Goal: Task Accomplishment & Management: Complete application form

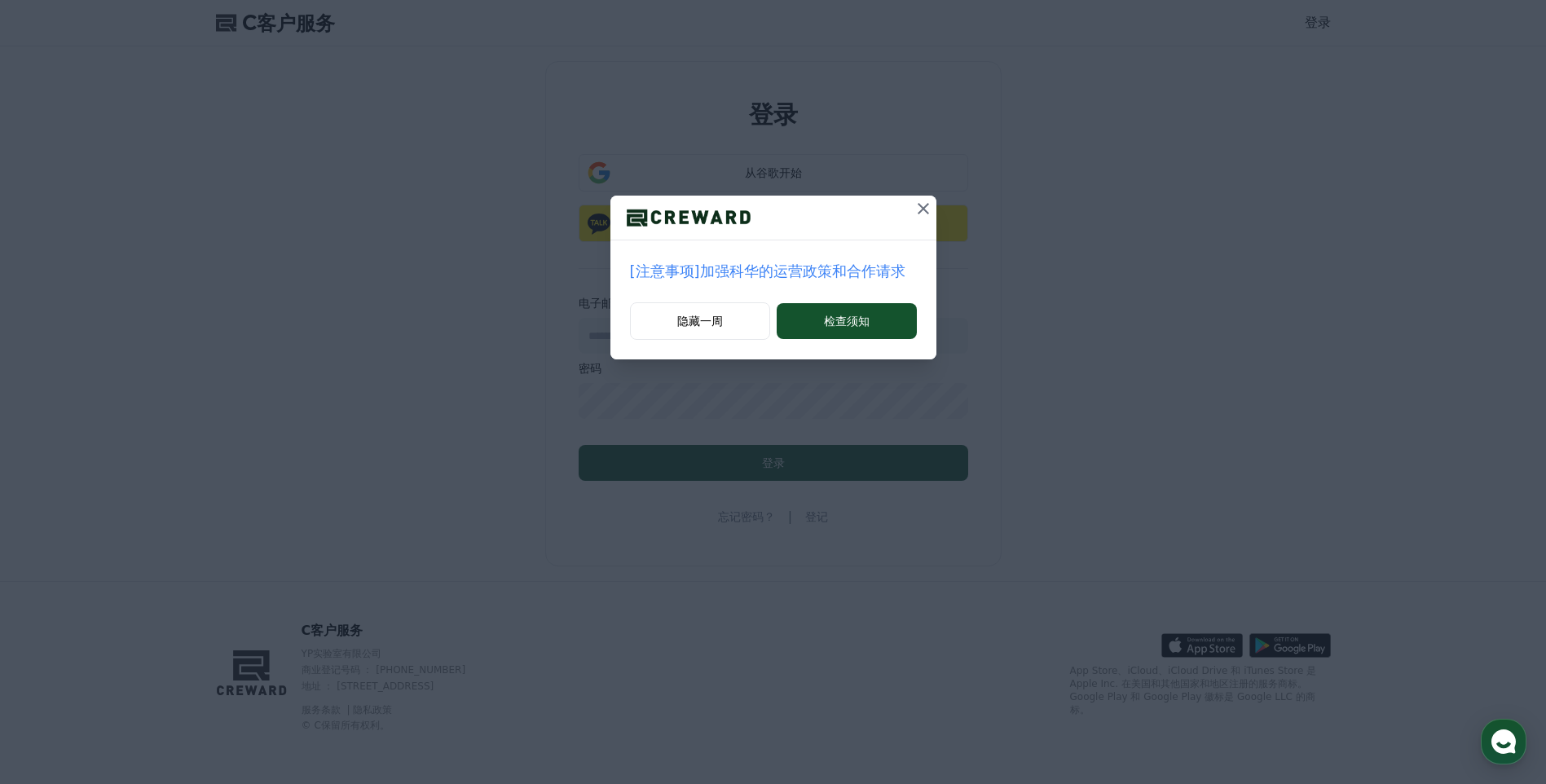
click at [922, 209] on icon at bounding box center [924, 209] width 20 height 20
click at [884, 317] on button "检查须知" at bounding box center [846, 320] width 139 height 35
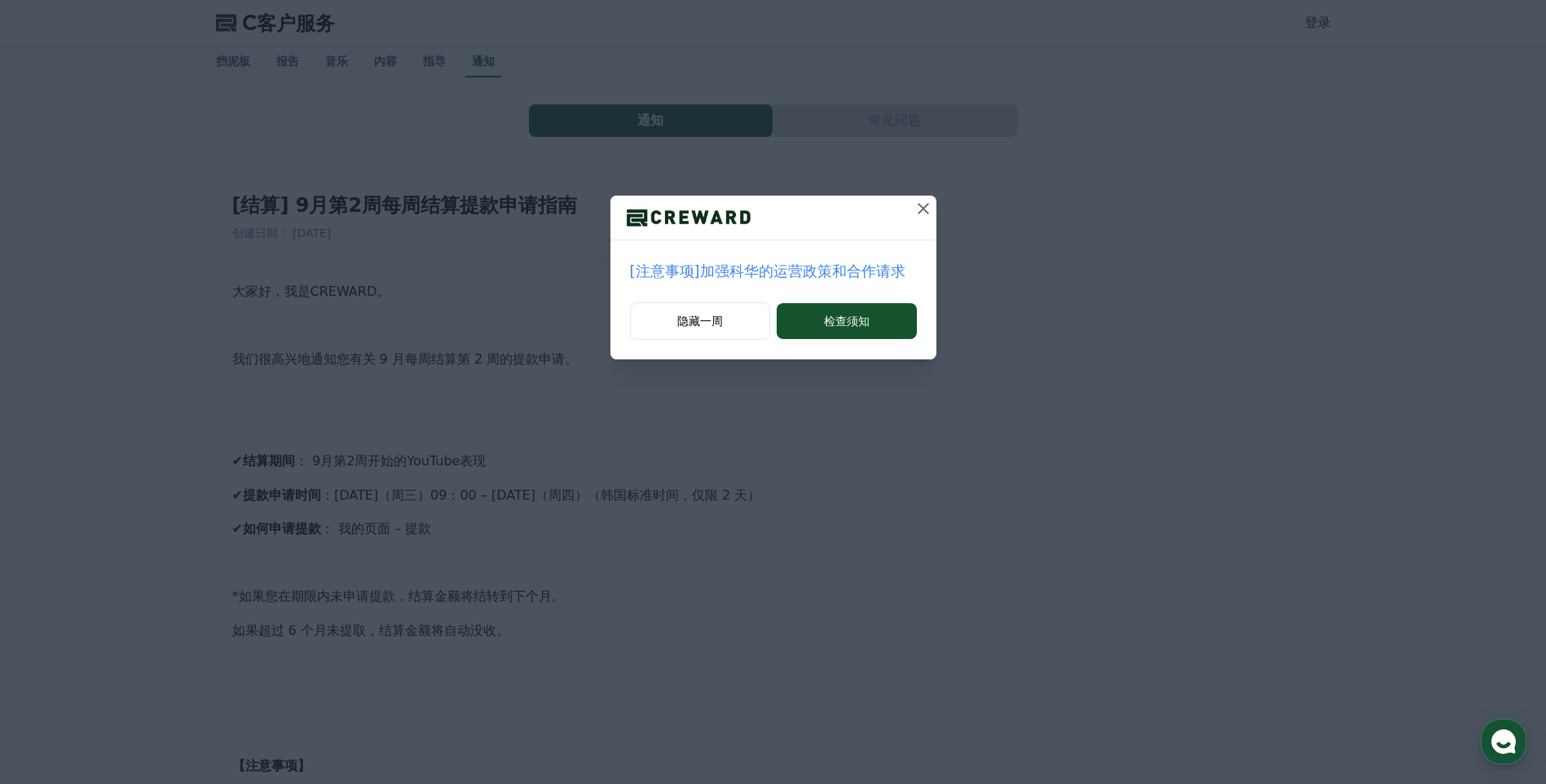
click at [921, 210] on icon at bounding box center [924, 209] width 20 height 20
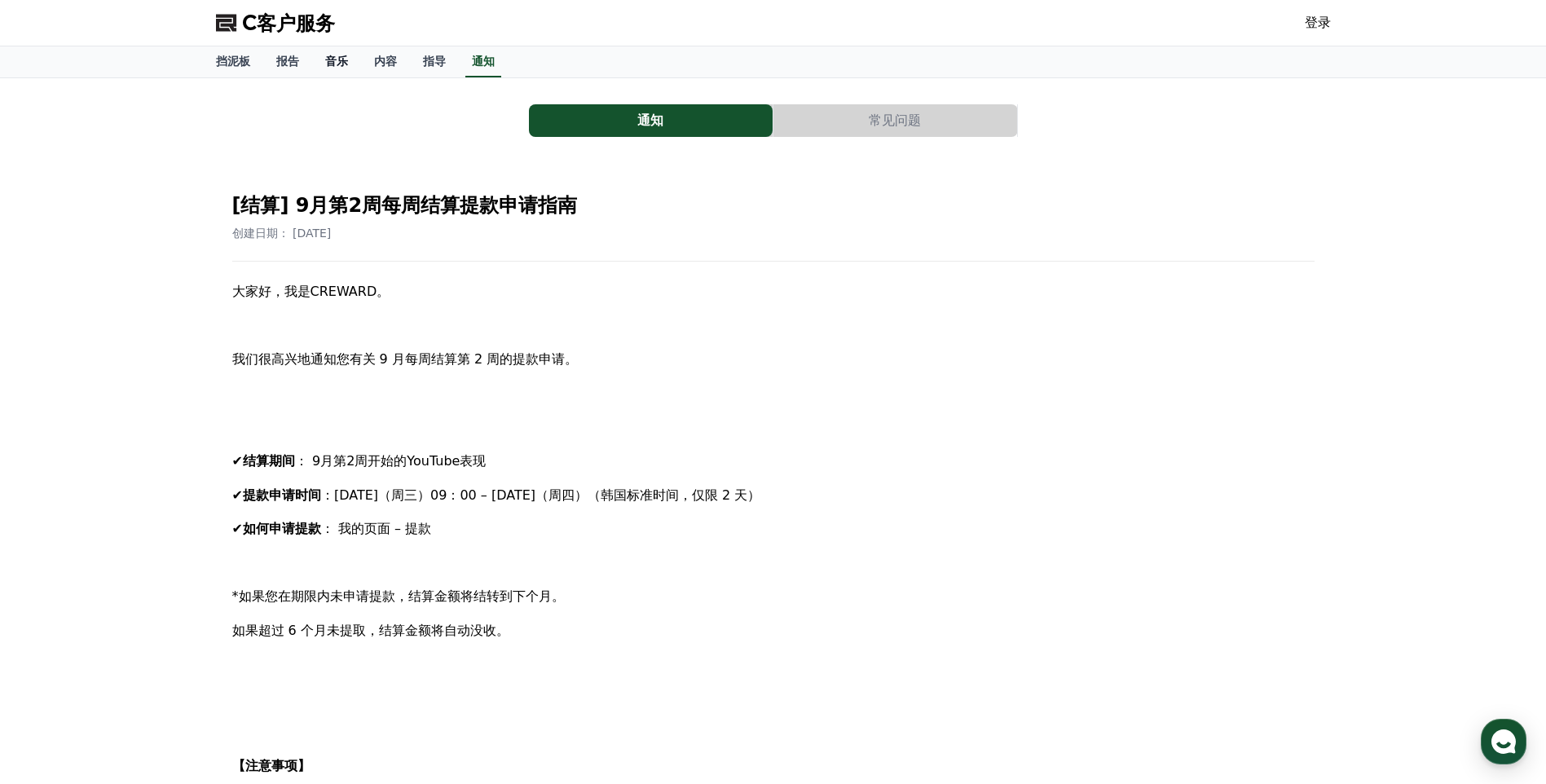
click at [335, 59] on font "音乐" at bounding box center [337, 61] width 23 height 13
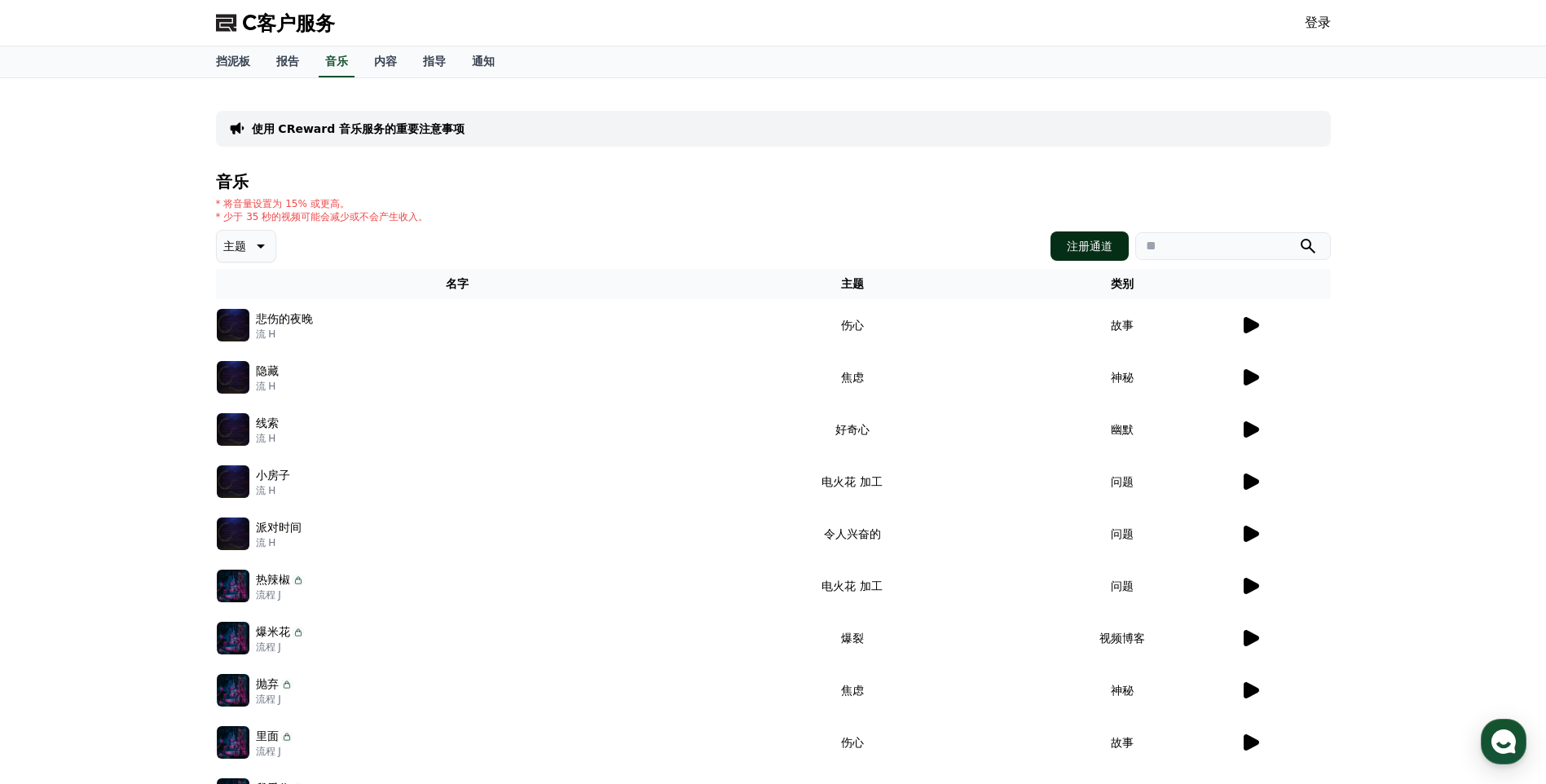
click at [1106, 249] on font "注册通道" at bounding box center [1089, 246] width 45 height 17
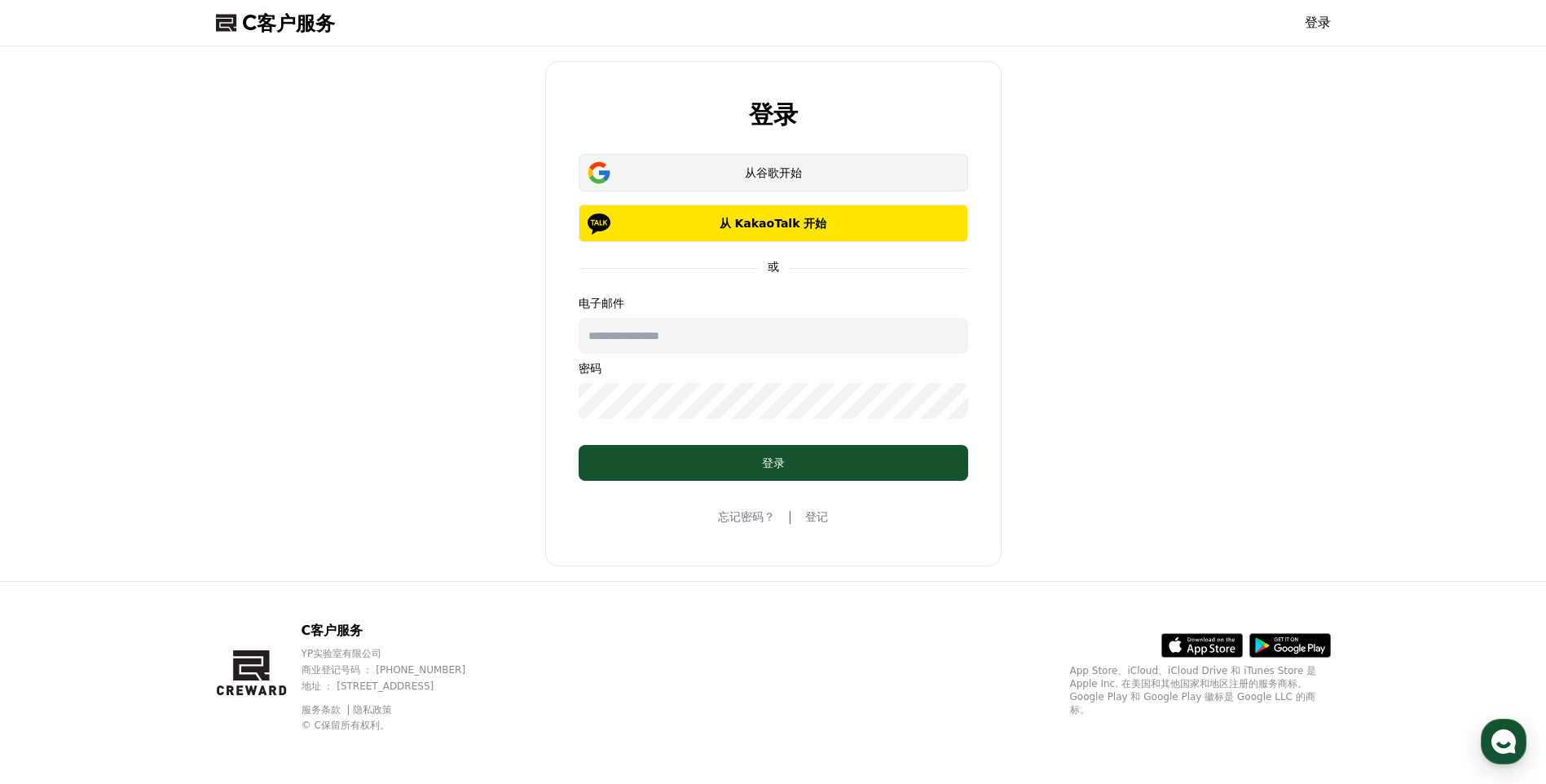
click at [779, 173] on font "从谷歌开始" at bounding box center [773, 172] width 57 height 13
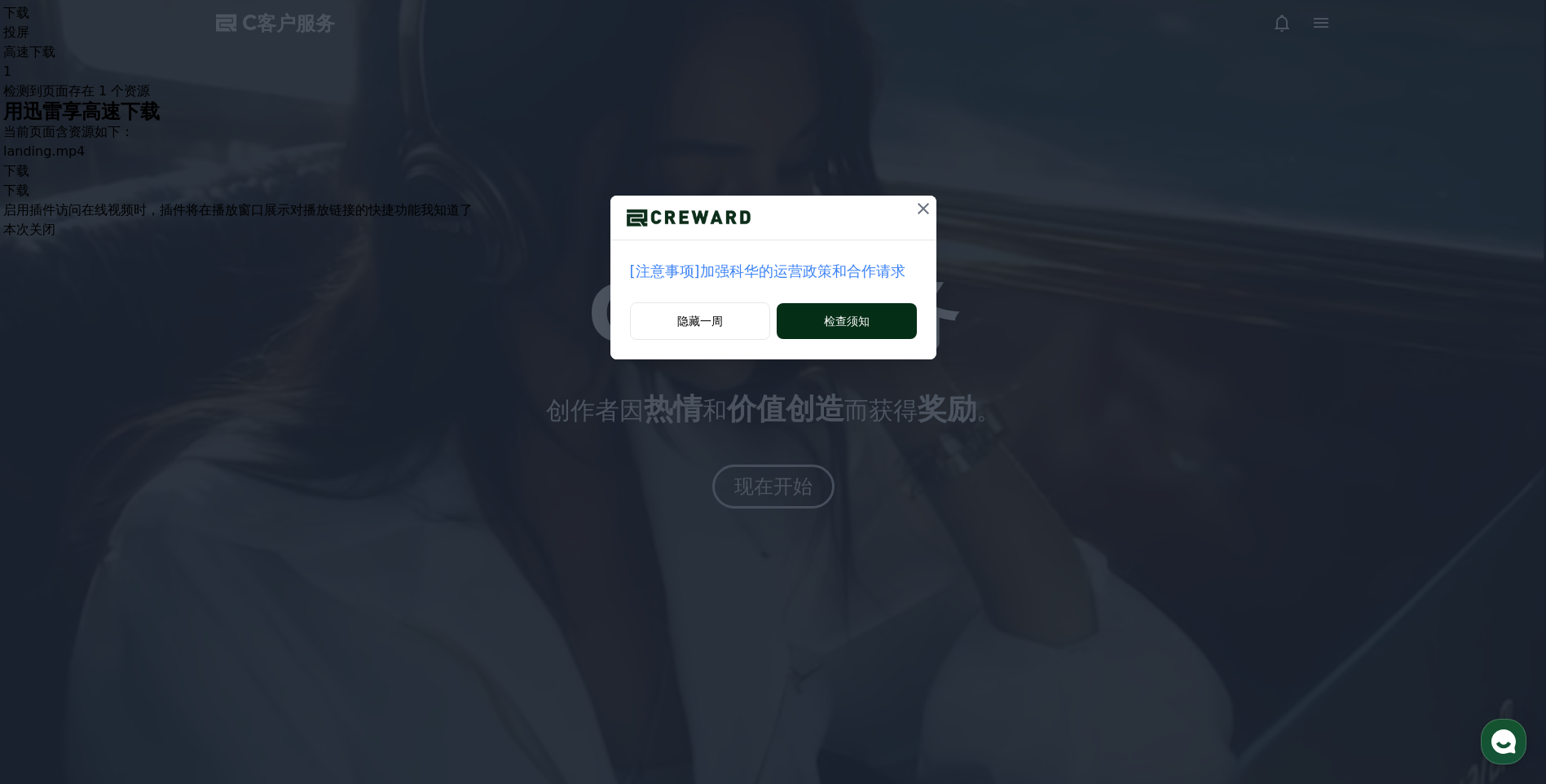
click at [870, 319] on button "检查须知" at bounding box center [846, 320] width 139 height 35
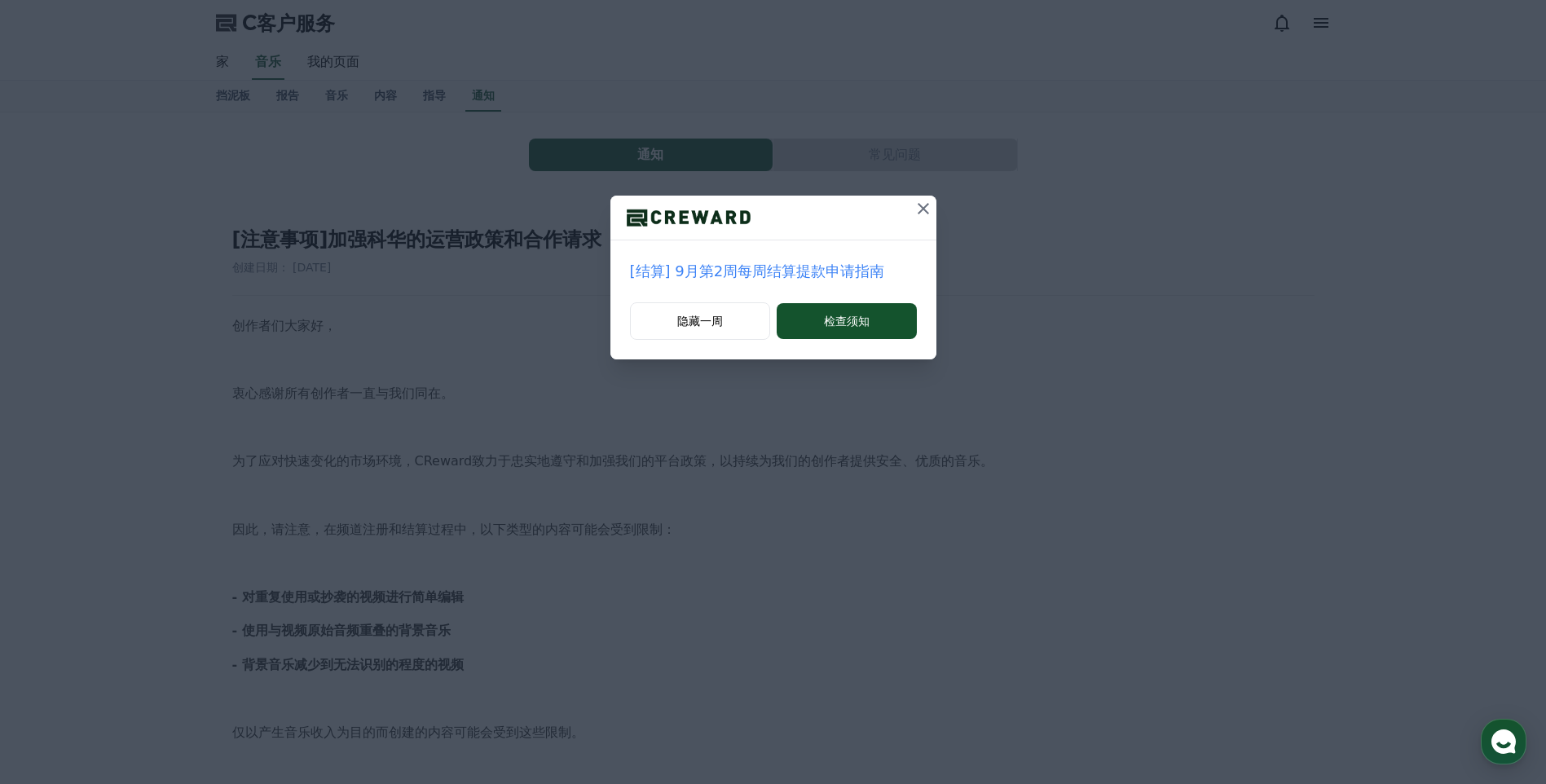
click at [923, 206] on icon at bounding box center [924, 209] width 20 height 20
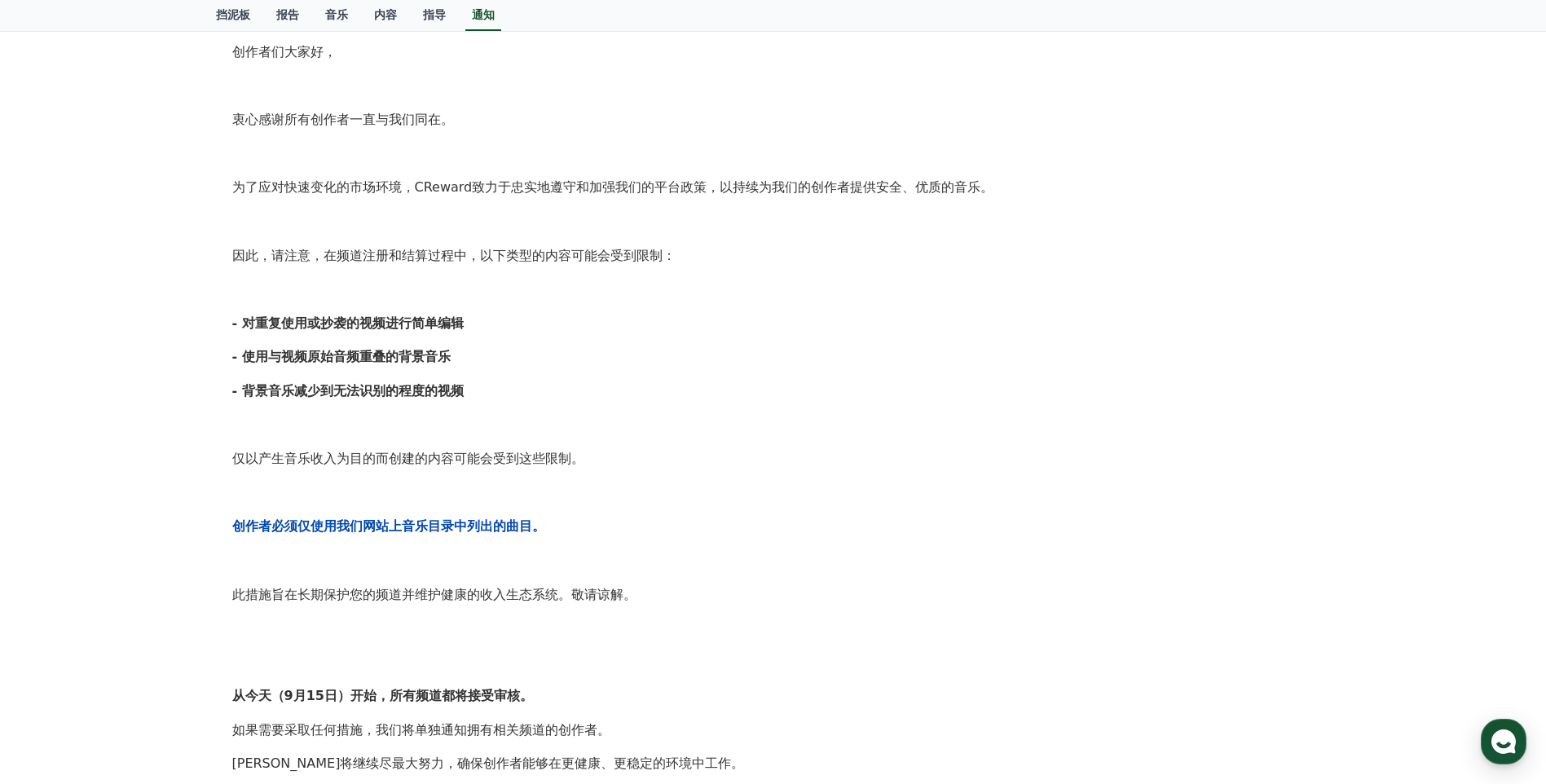
scroll to position [244, 0]
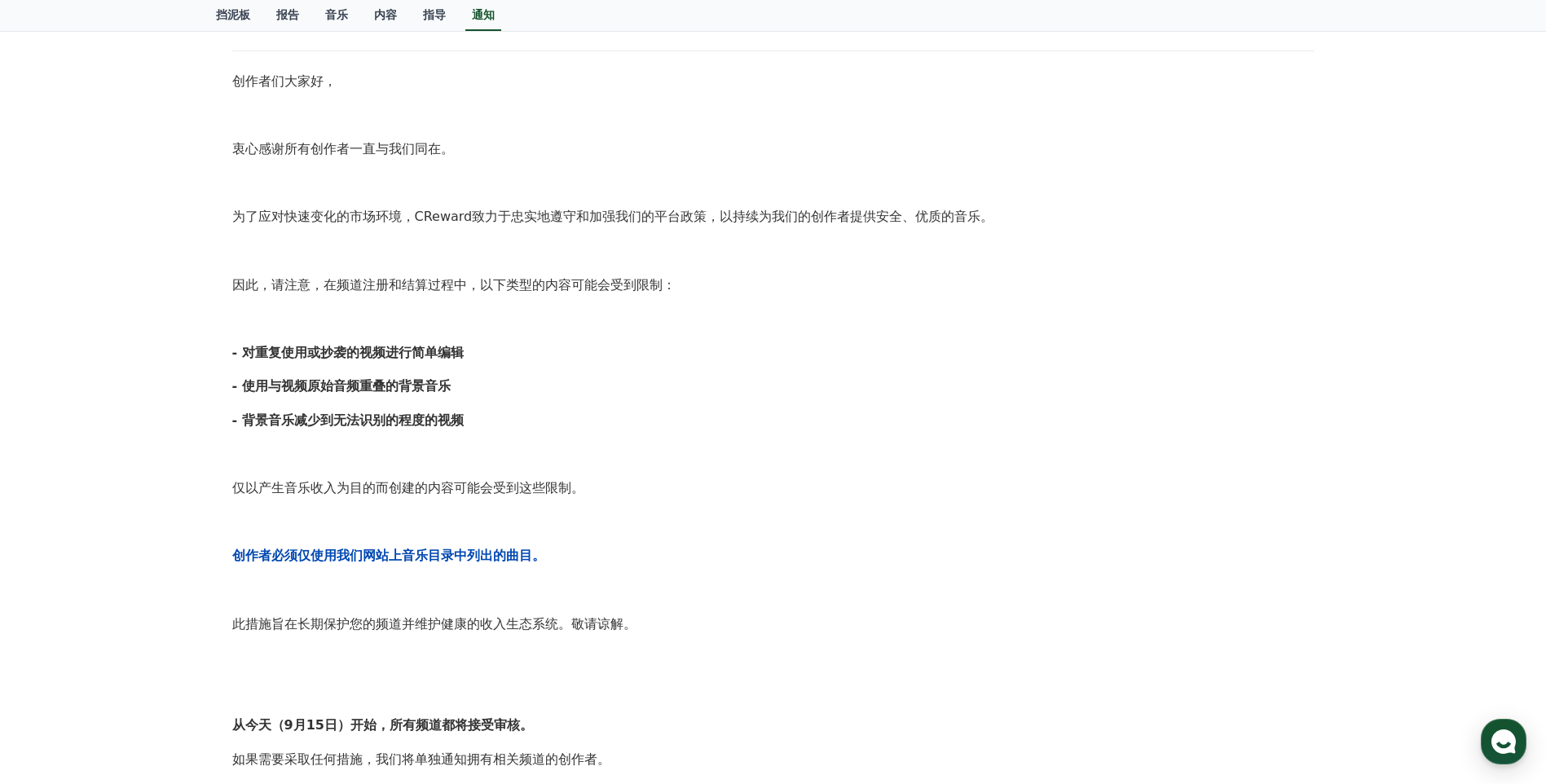
click at [59, 235] on div "通知 常见问题 [注意事项]加强科华的运营政策和合作请求 创建日期： 2025-09-15 创作者们大家好， 衷心感谢所有创作者一直与我们同在。 为了应对快速…" at bounding box center [773, 459] width 1546 height 1183
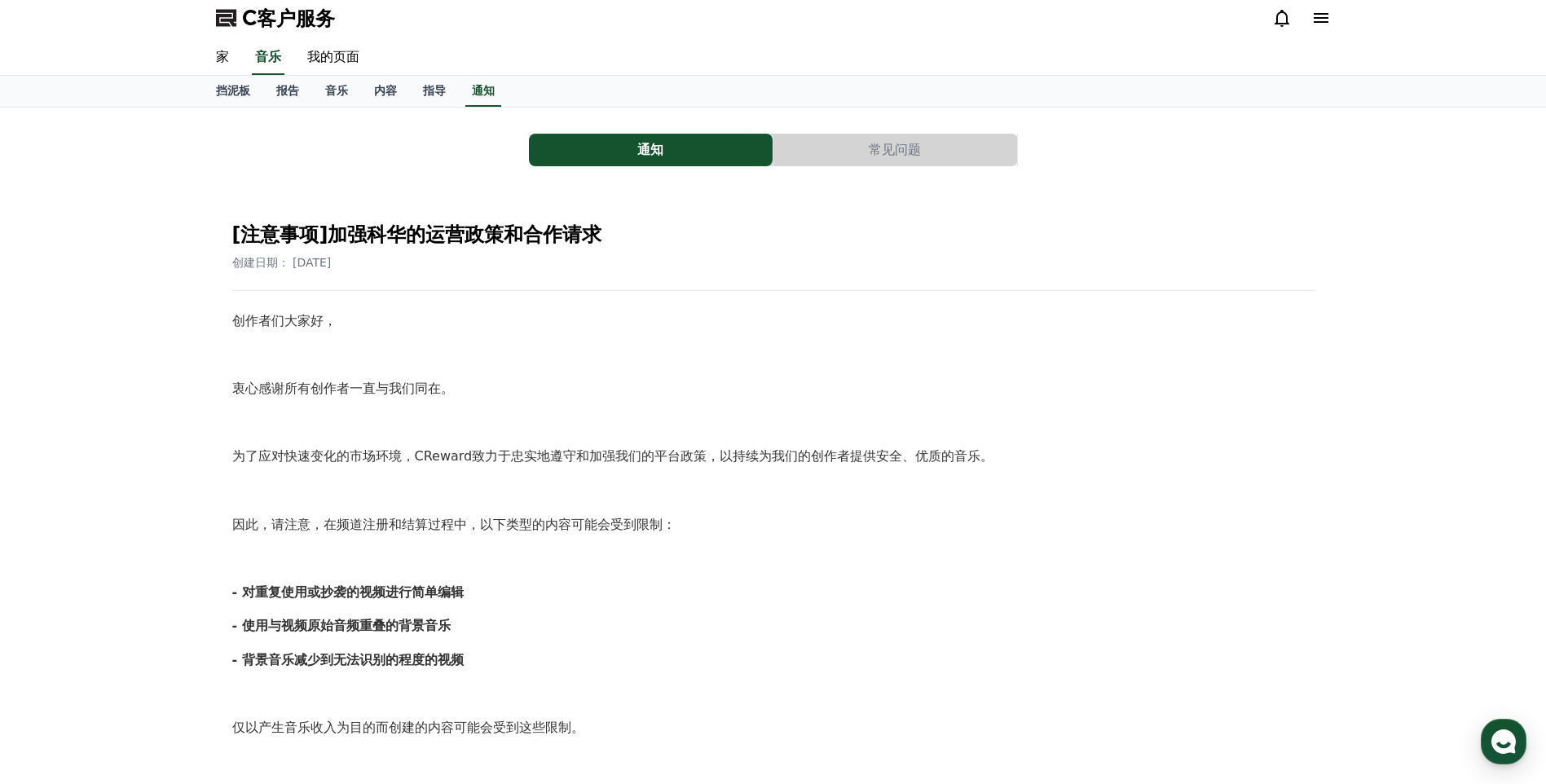
scroll to position [0, 0]
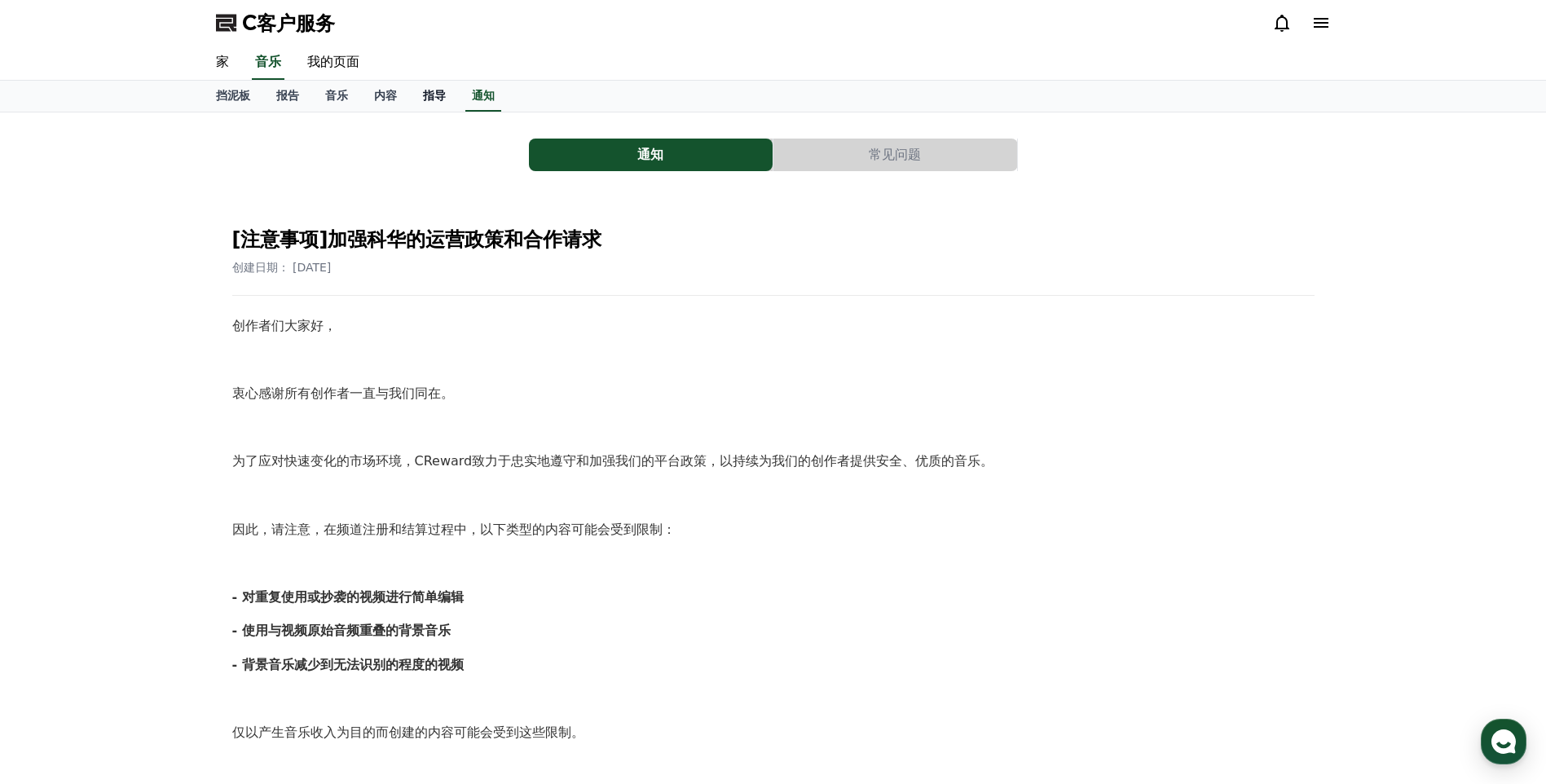
click at [426, 101] on font "指导" at bounding box center [434, 96] width 23 height 13
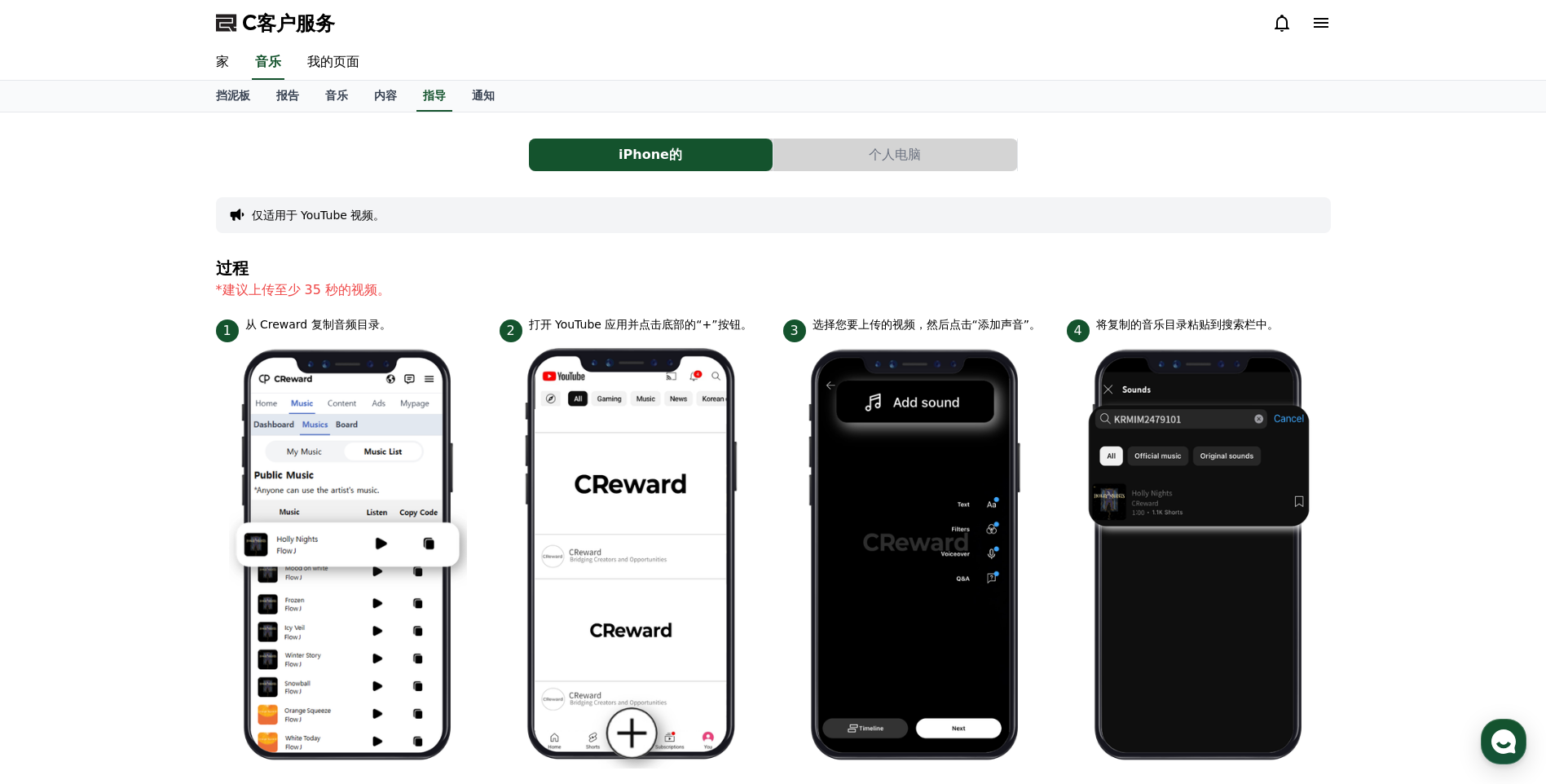
click at [863, 152] on button "个人电脑" at bounding box center [895, 154] width 243 height 32
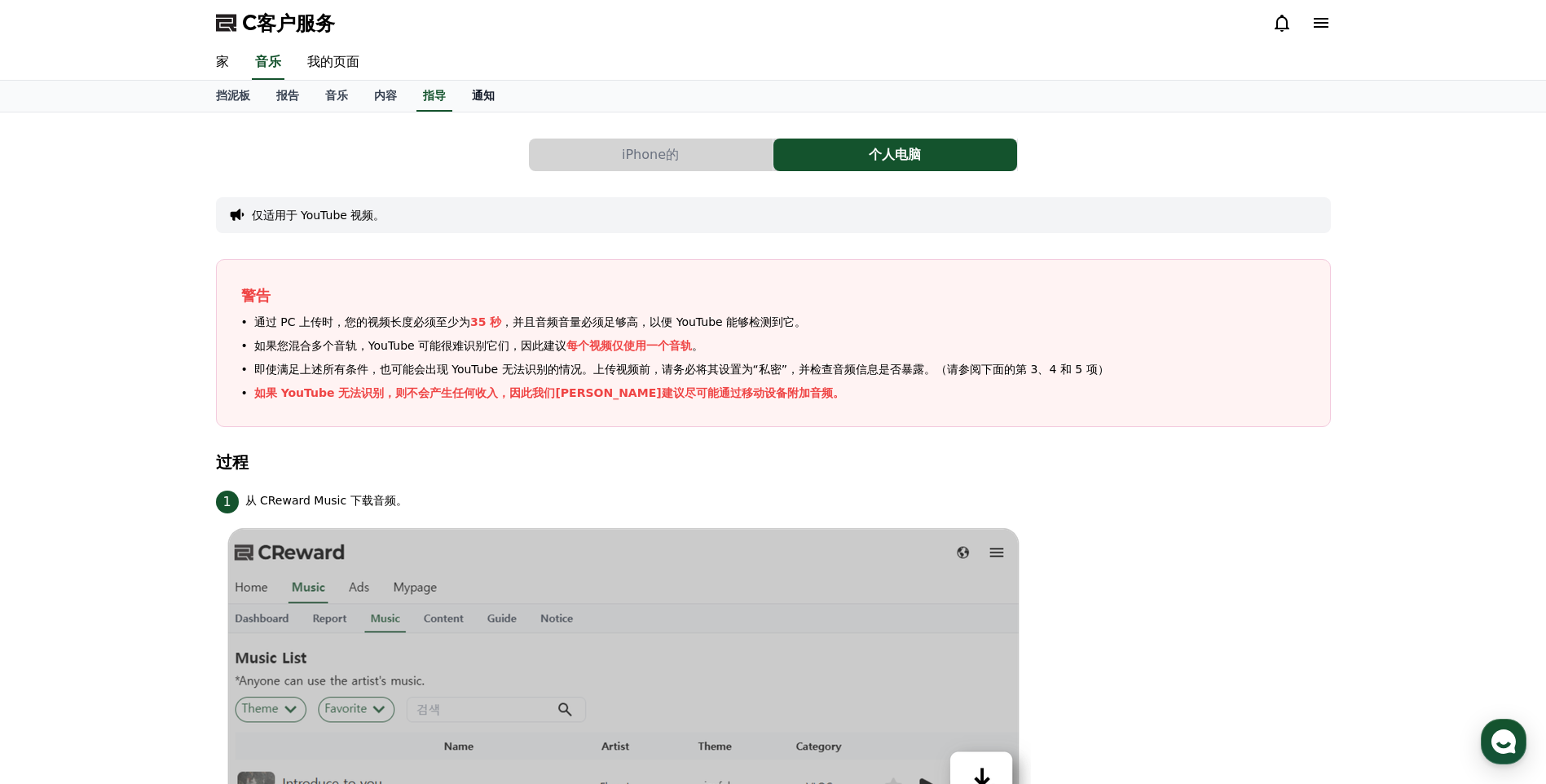
click at [494, 97] on link "通知" at bounding box center [483, 97] width 49 height 31
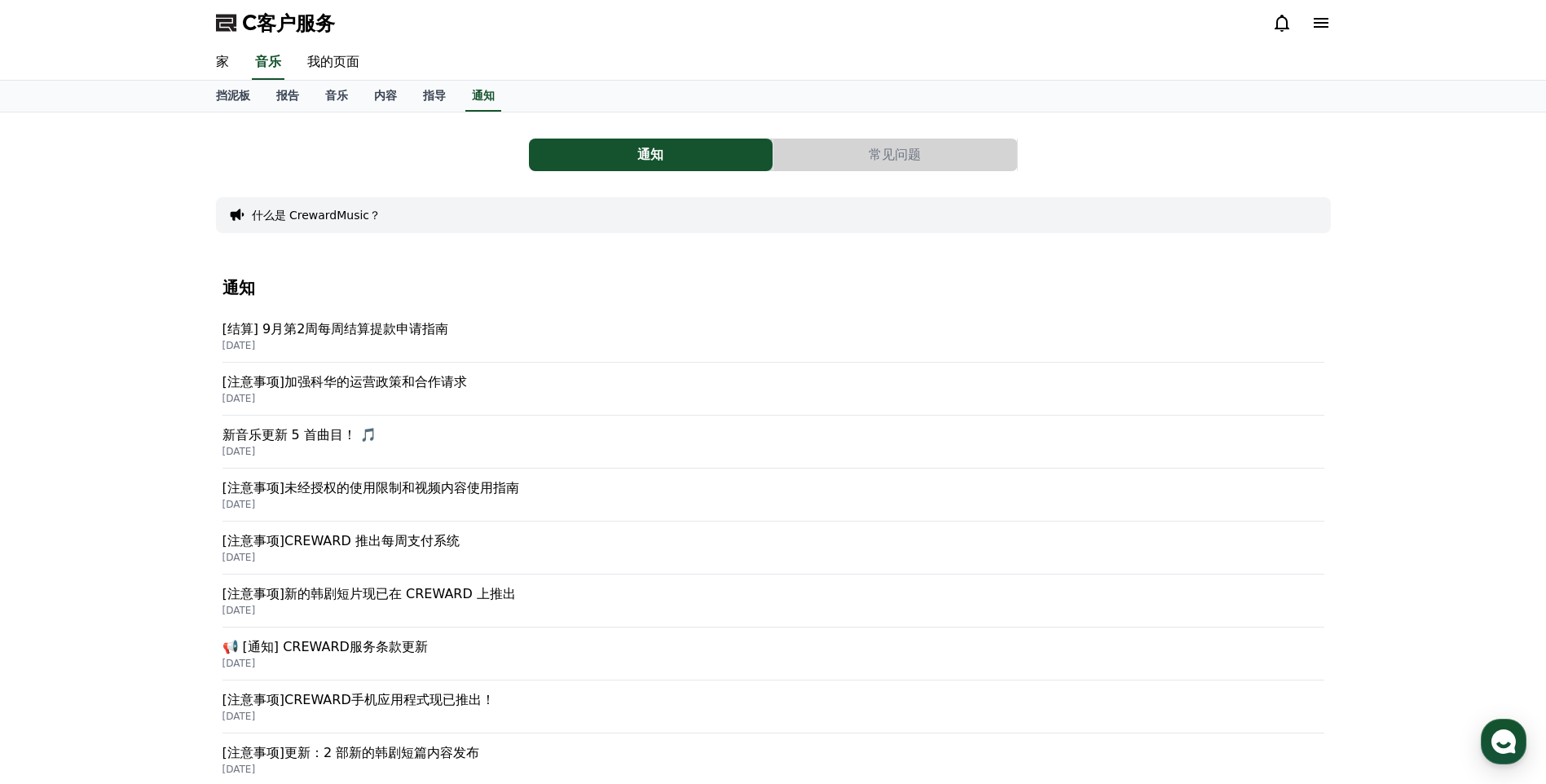
click at [419, 545] on p "[注意事项]CREWARD 推出每周支付系统" at bounding box center [773, 541] width 1102 height 20
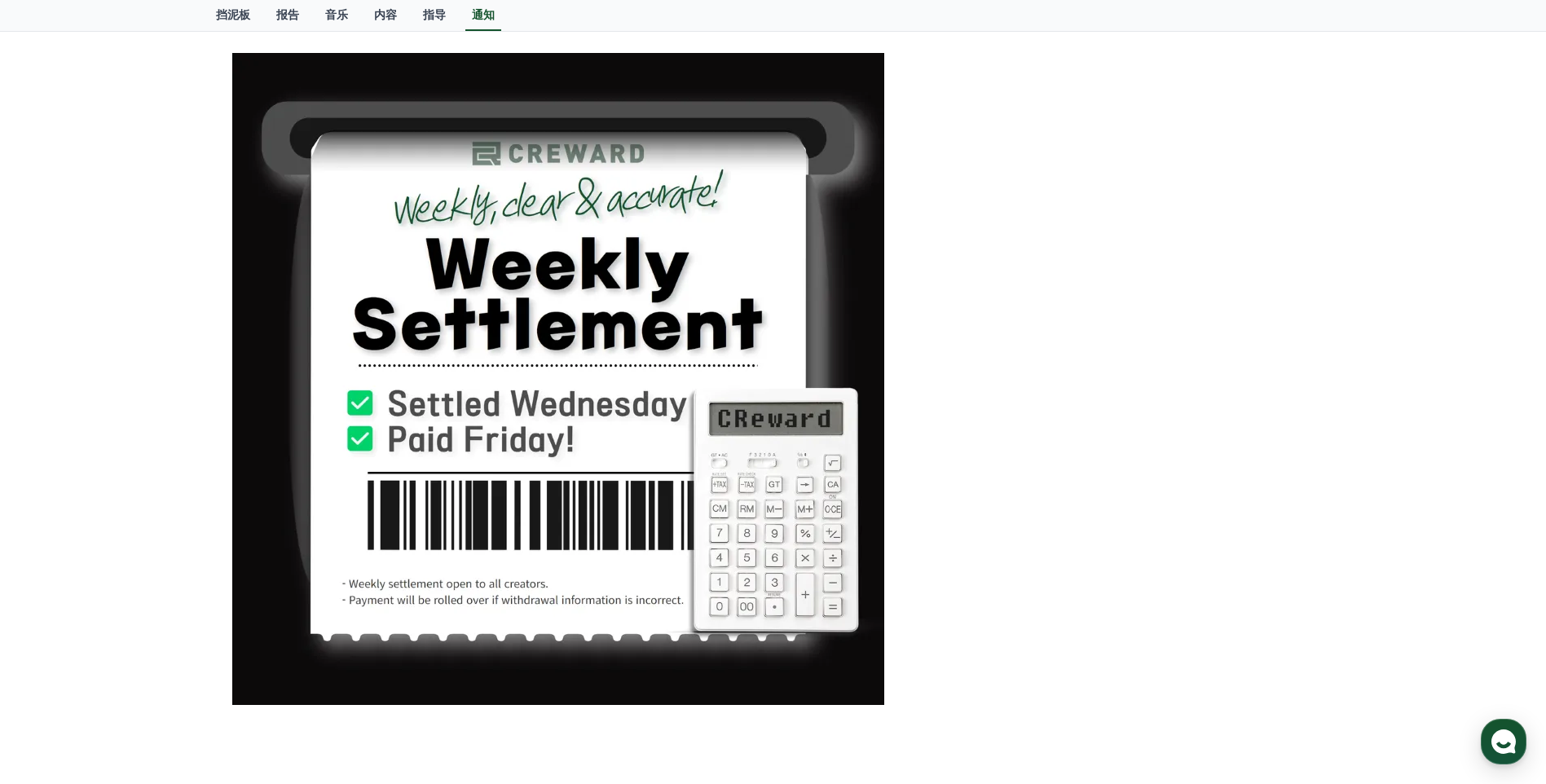
scroll to position [59, 0]
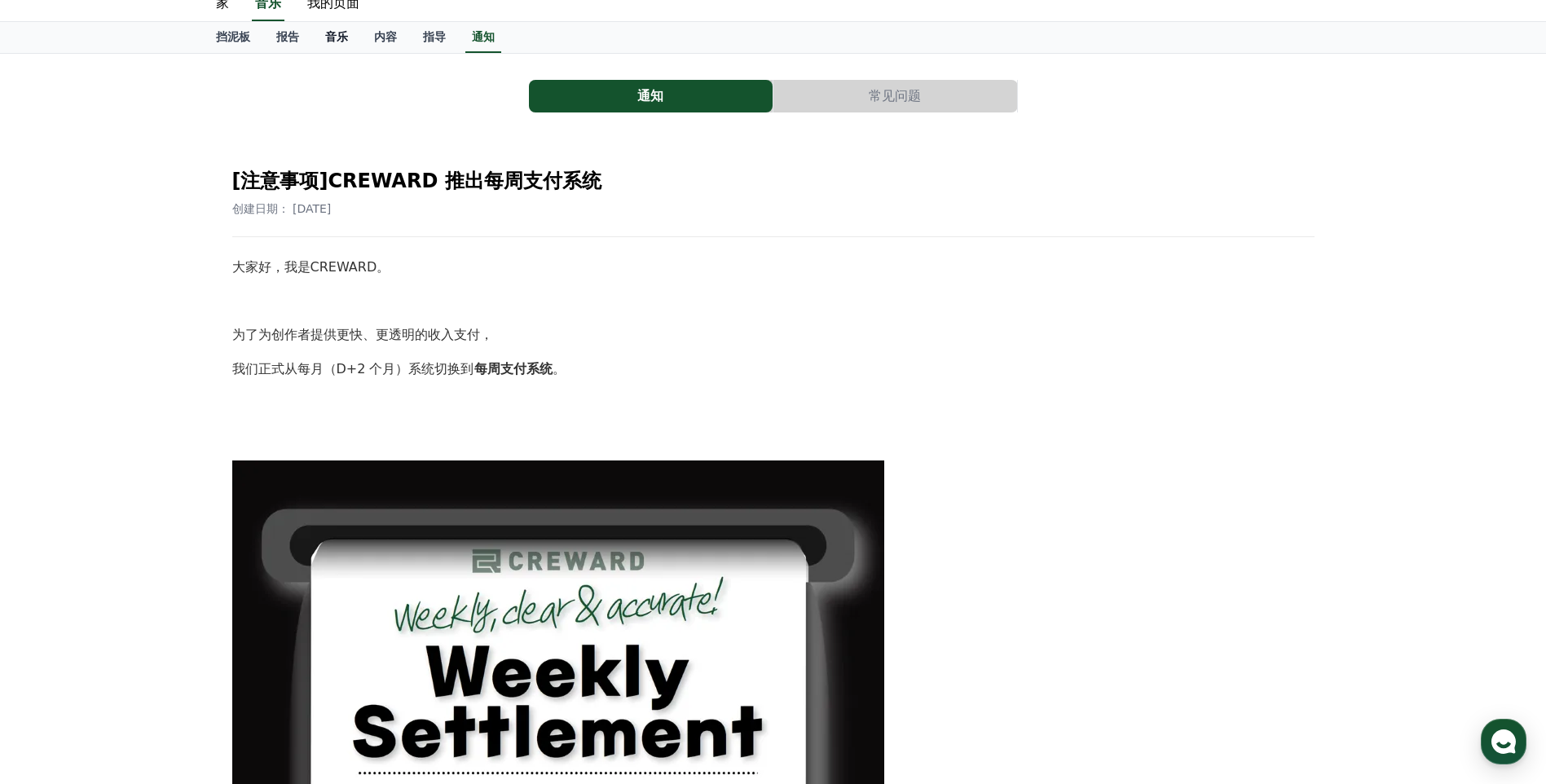
click at [326, 32] on font "音乐" at bounding box center [337, 37] width 23 height 13
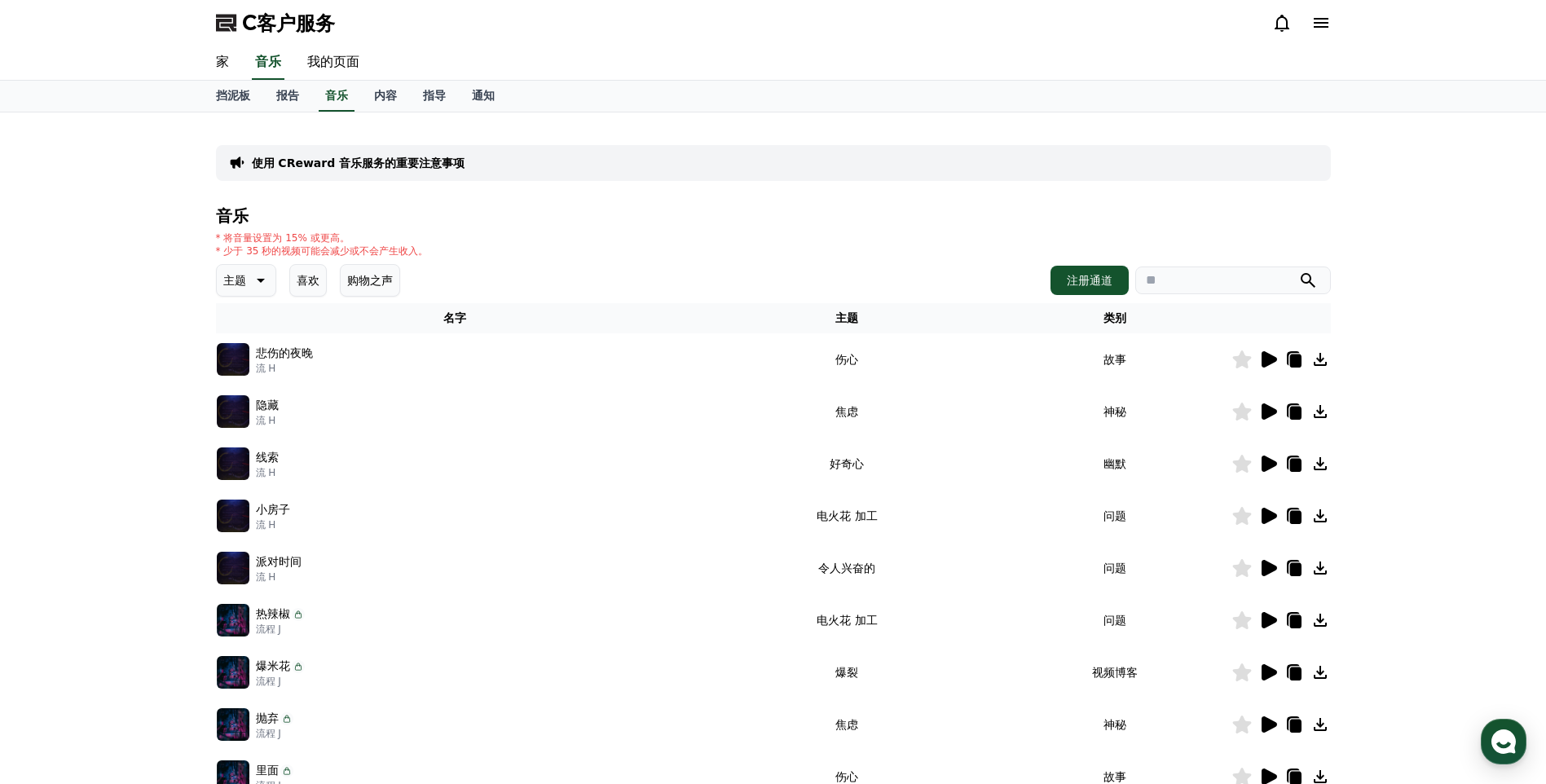
drag, startPoint x: 156, startPoint y: 338, endPoint x: 43, endPoint y: 260, distance: 137.3
click at [43, 260] on div "使用 CReward 音乐服务的重要注意事项 音乐 * 将音量设置为 15% 或更高。 * 少于 35 秒的视频可能会减少或不会产生收入。 主题 喜欢 购物之…" at bounding box center [773, 506] width 1546 height 788
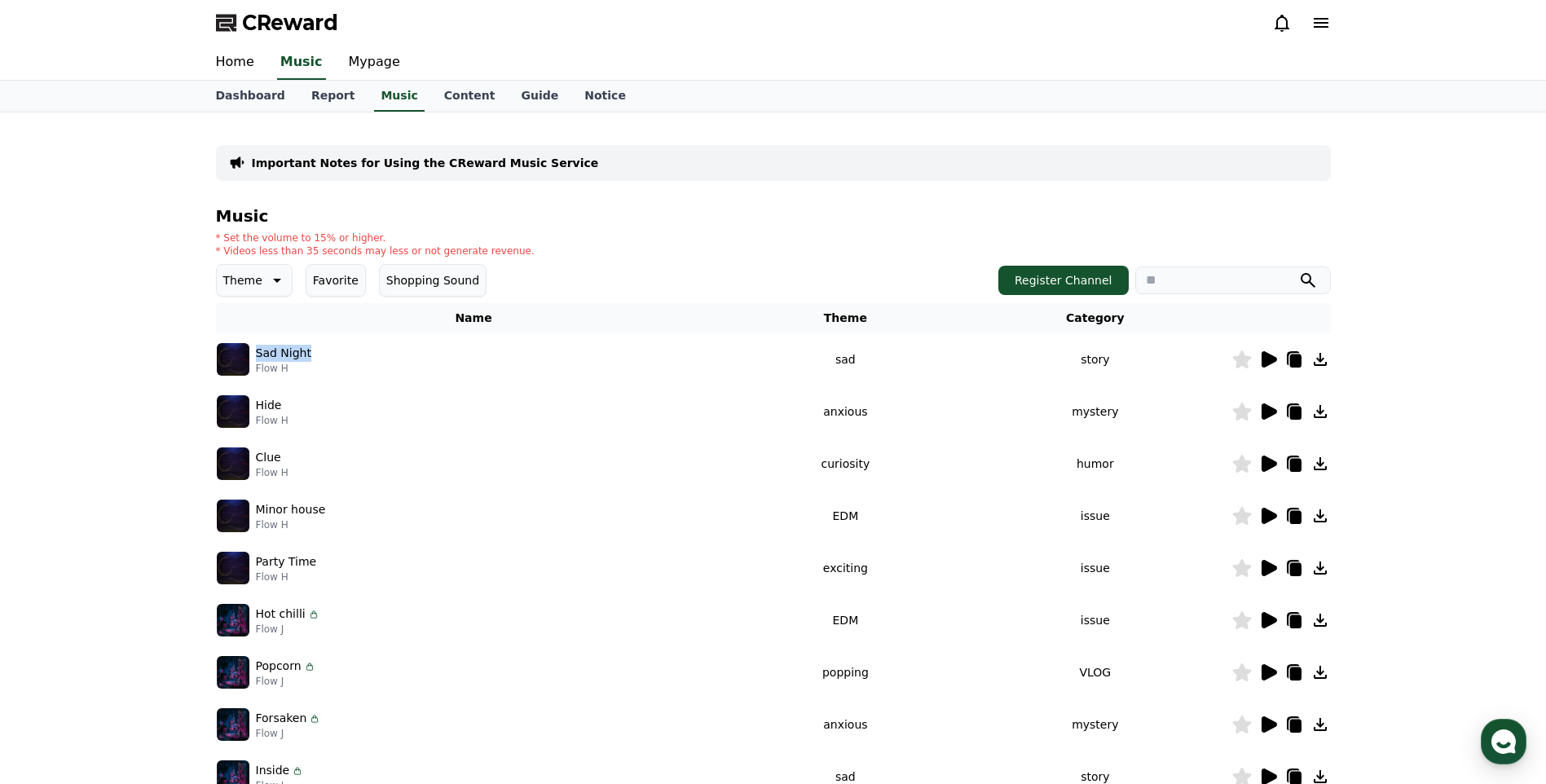
drag, startPoint x: 328, startPoint y: 350, endPoint x: 255, endPoint y: 356, distance: 73.2
click at [255, 356] on div "Sad Night Flow H" at bounding box center [474, 359] width 514 height 32
copy p "Sad Night"
click at [1266, 359] on icon at bounding box center [1269, 359] width 16 height 17
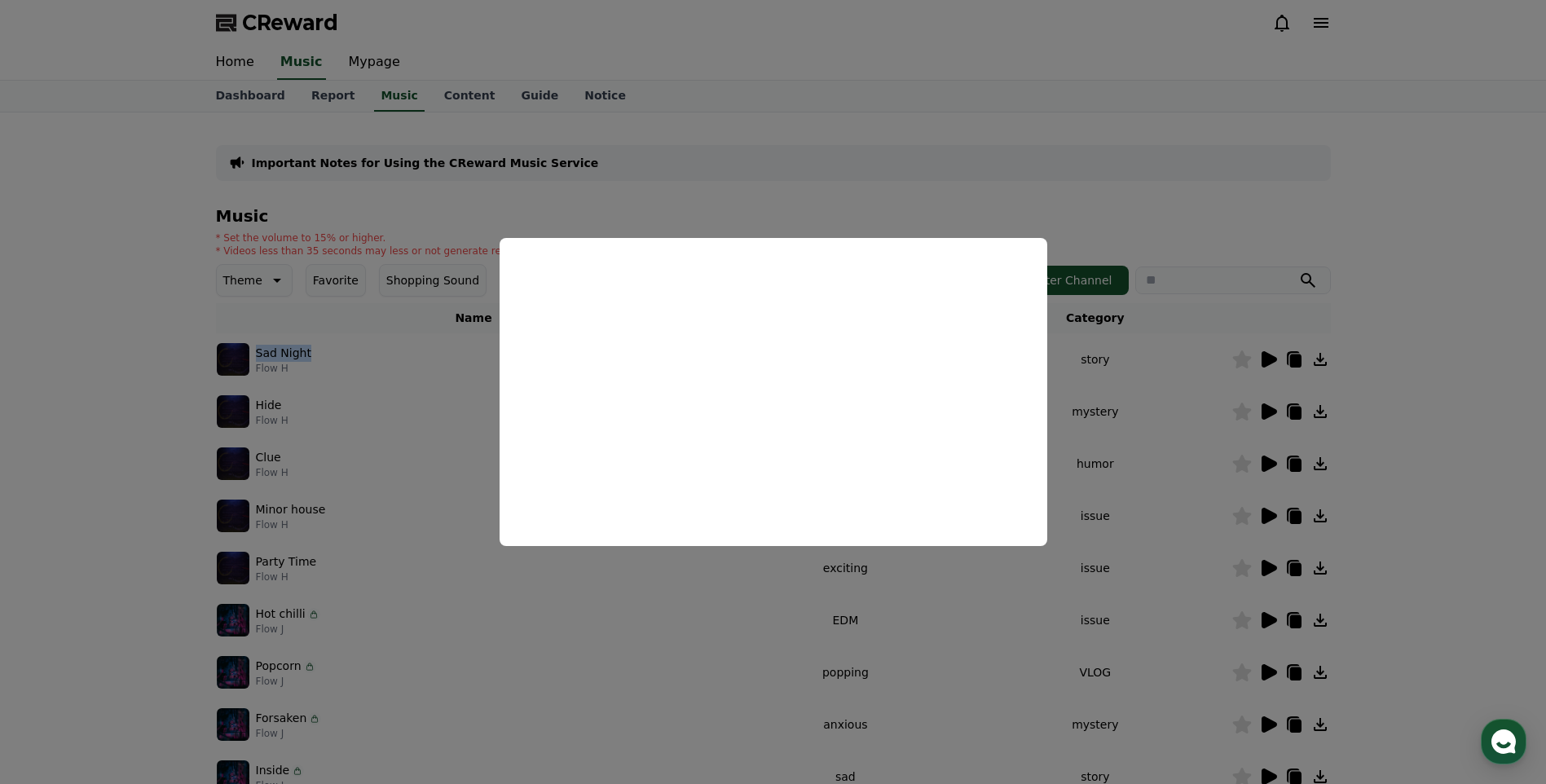
click at [1027, 614] on button "close modal" at bounding box center [773, 392] width 1546 height 784
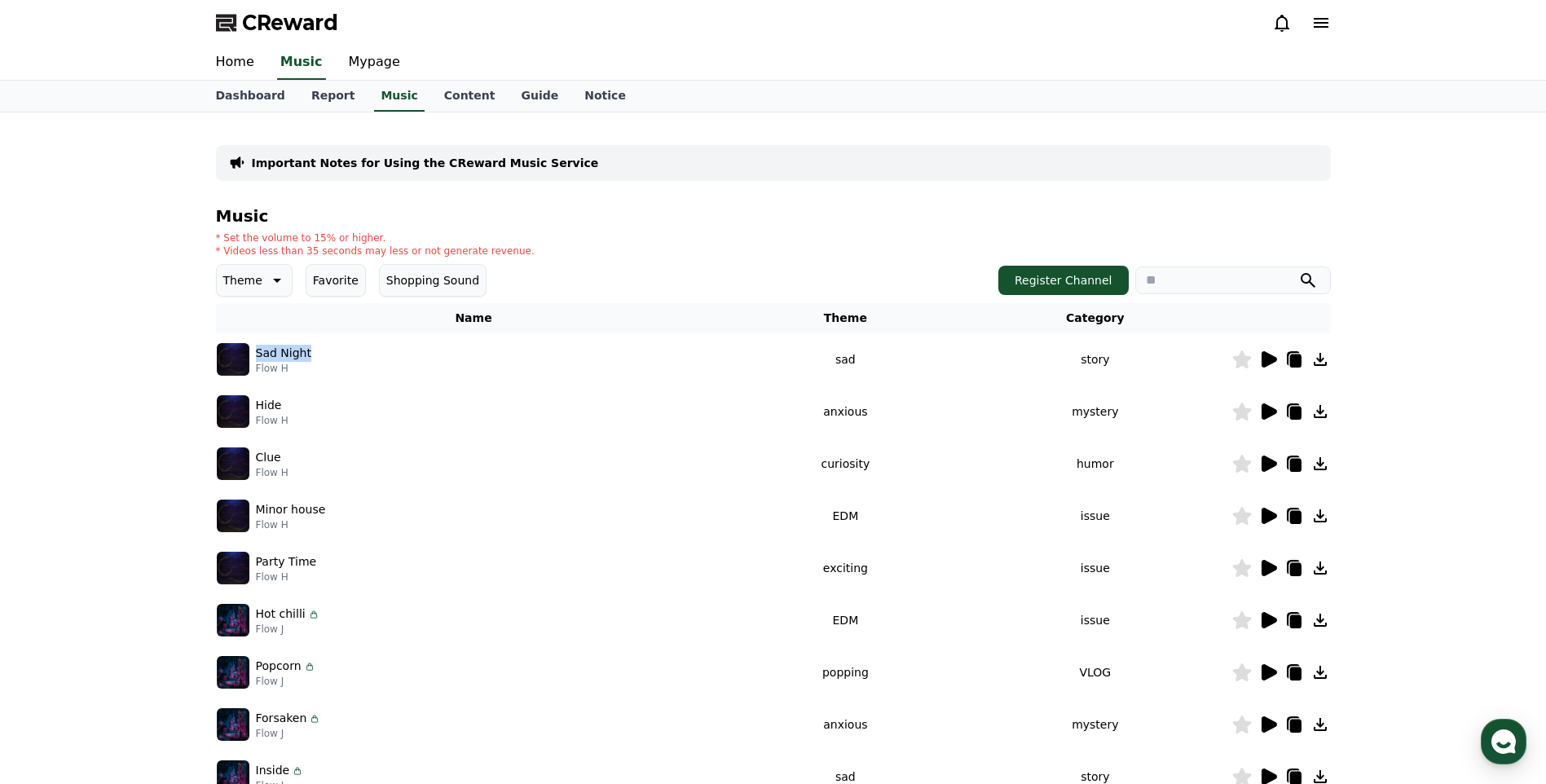
click at [1274, 409] on icon at bounding box center [1269, 412] width 16 height 17
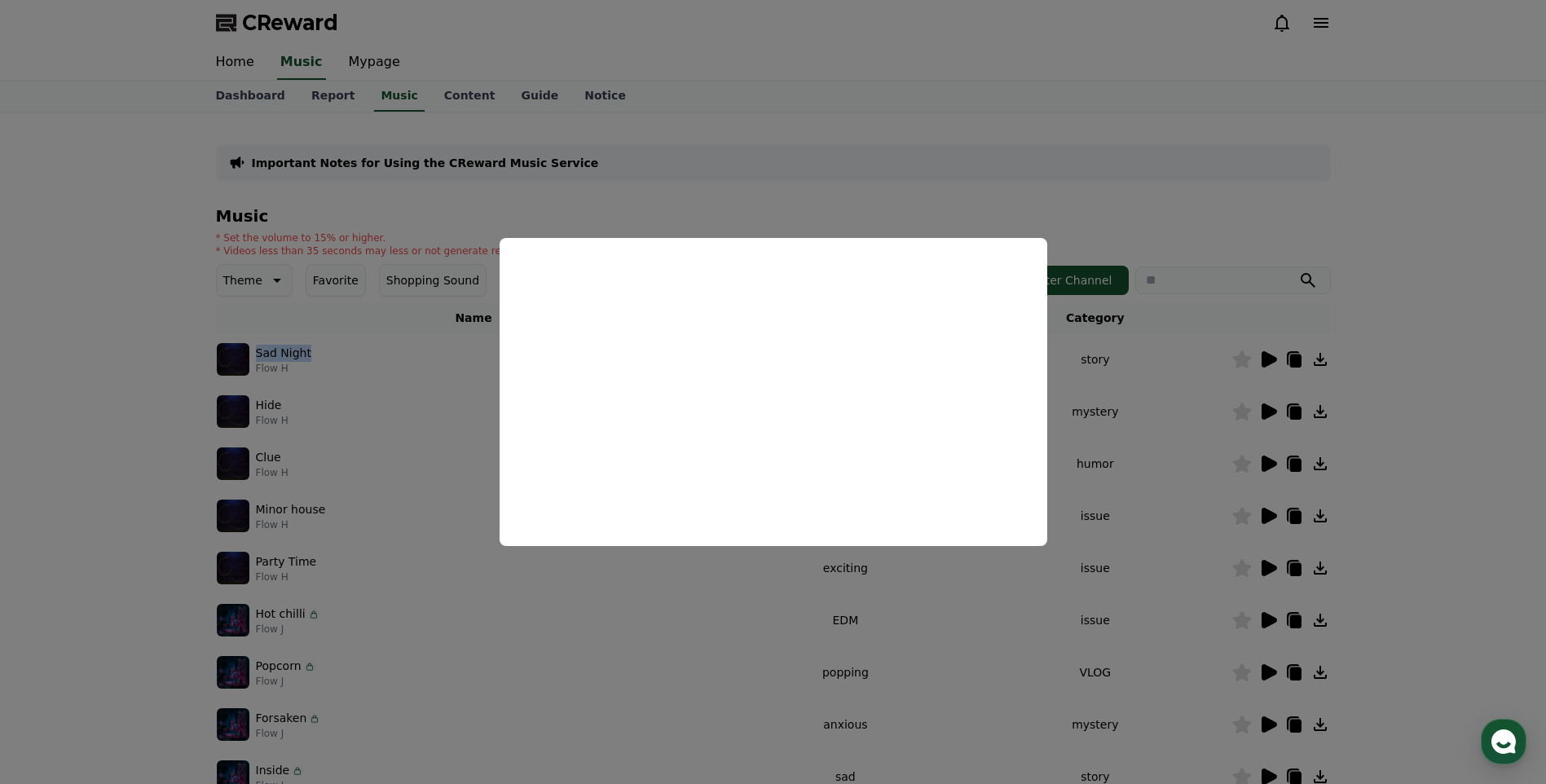
click at [977, 647] on button "close modal" at bounding box center [773, 392] width 1546 height 784
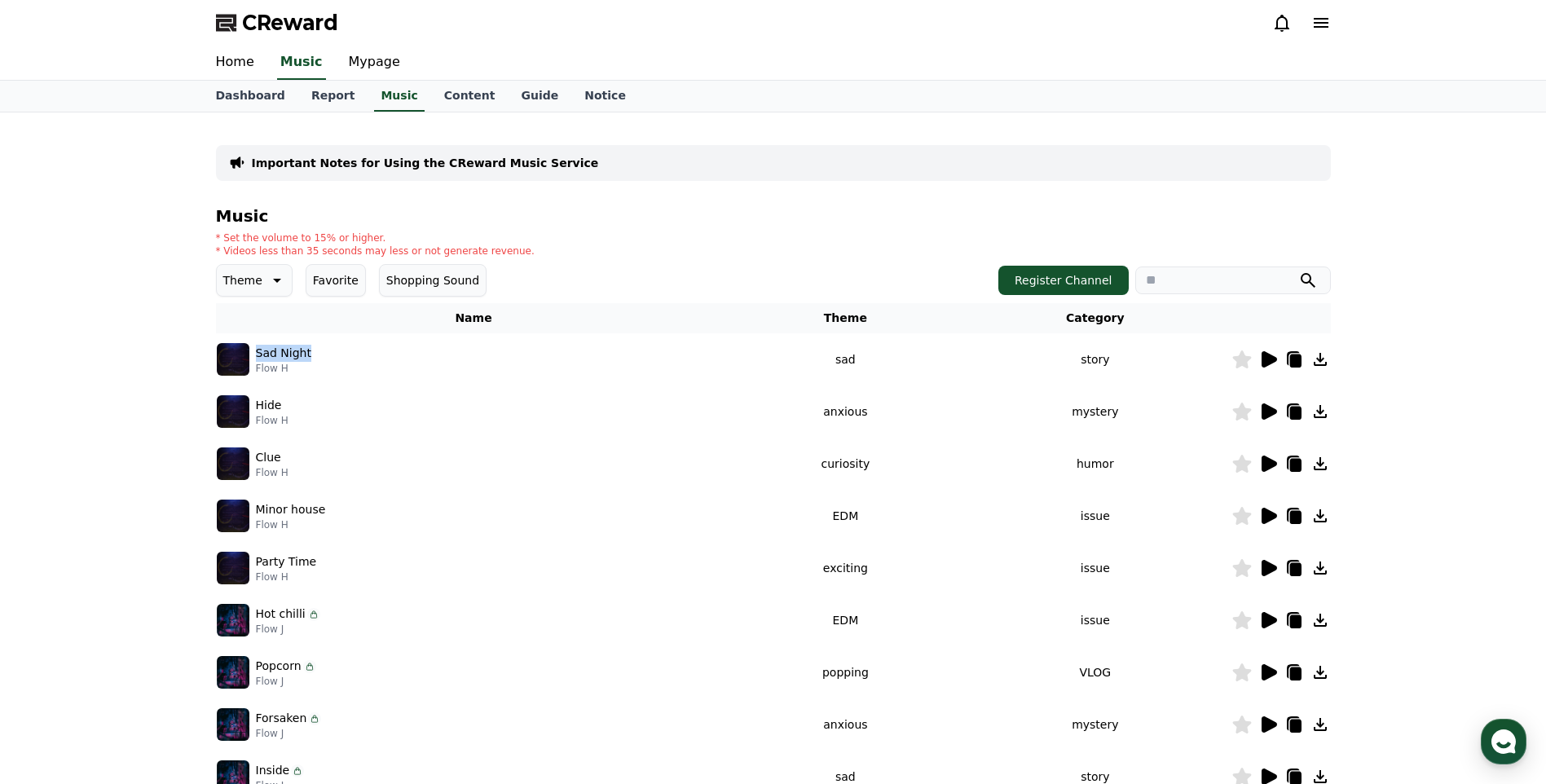
click at [1269, 462] on icon at bounding box center [1269, 464] width 16 height 17
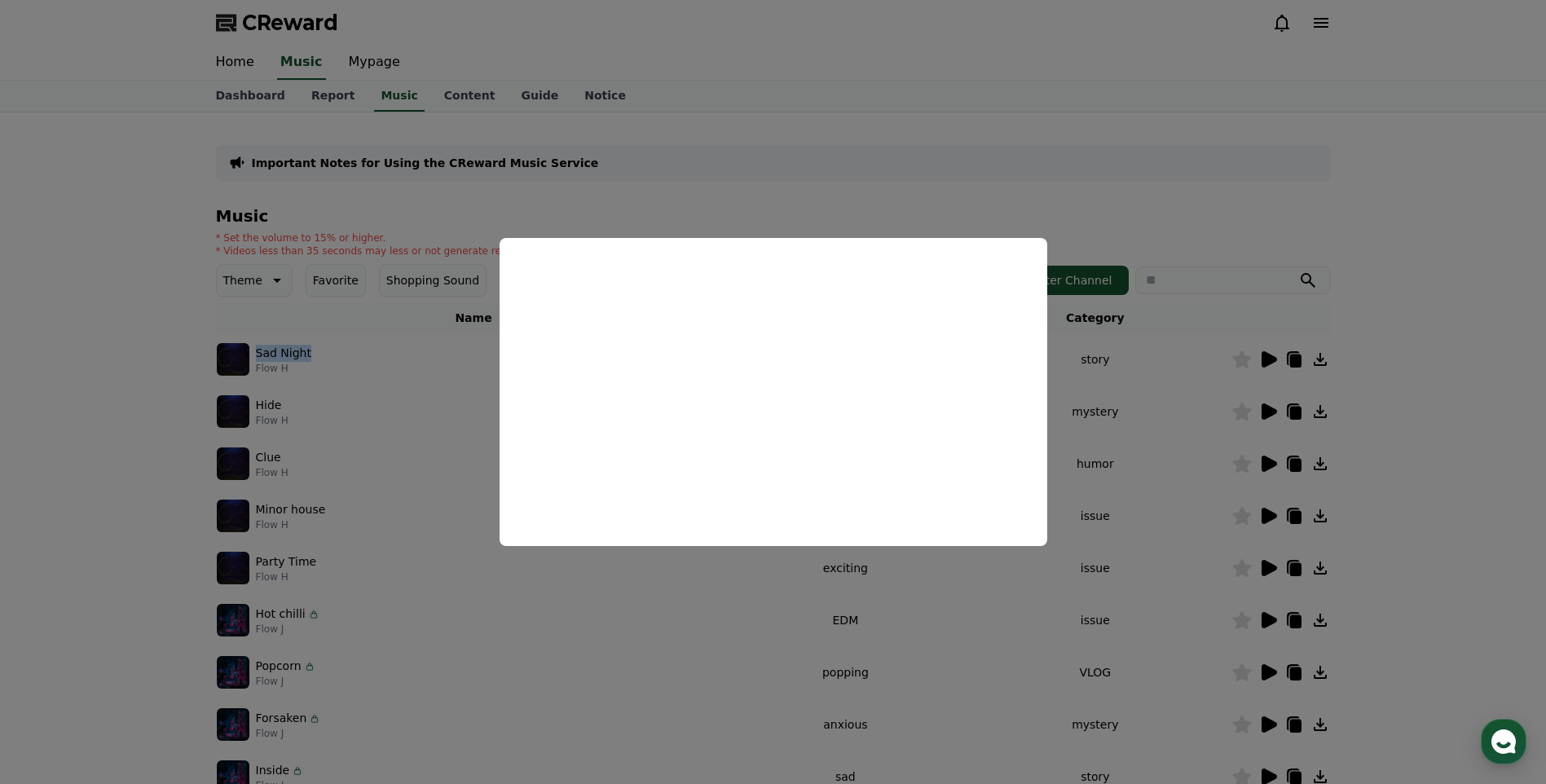
click at [814, 617] on button "close modal" at bounding box center [773, 392] width 1546 height 784
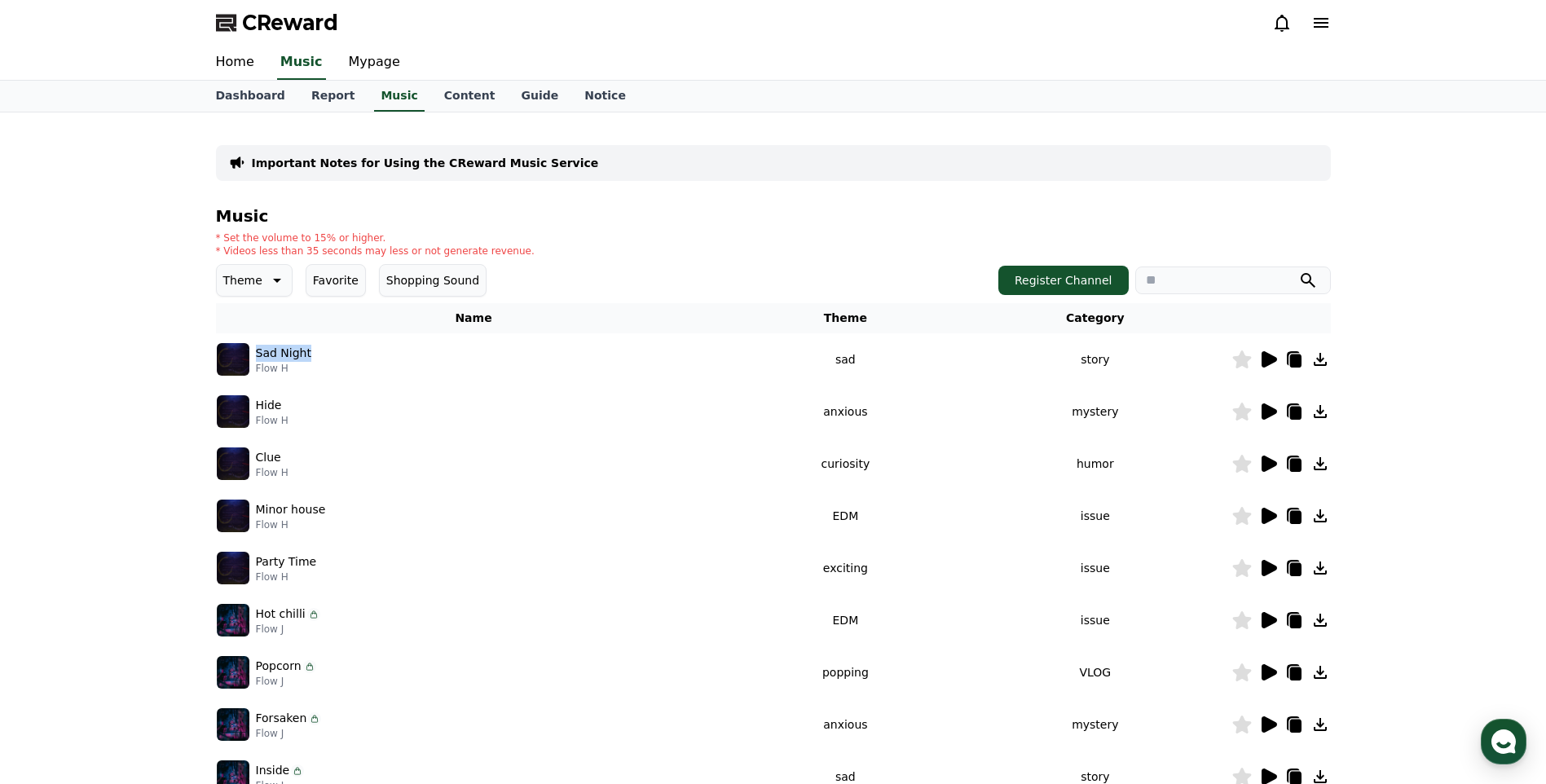
click at [1266, 519] on icon at bounding box center [1269, 516] width 16 height 17
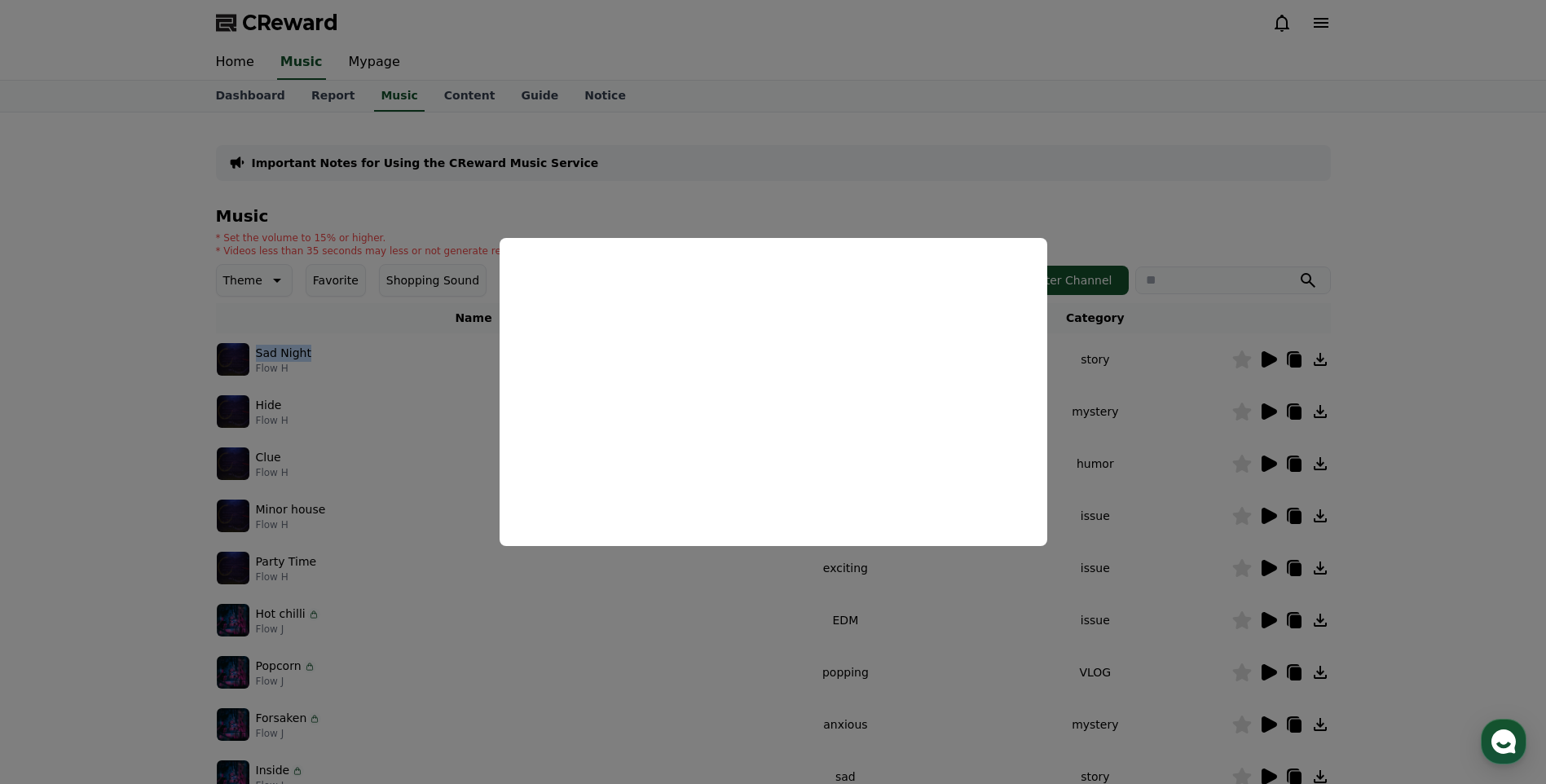
click at [1218, 334] on button "close modal" at bounding box center [773, 392] width 1546 height 784
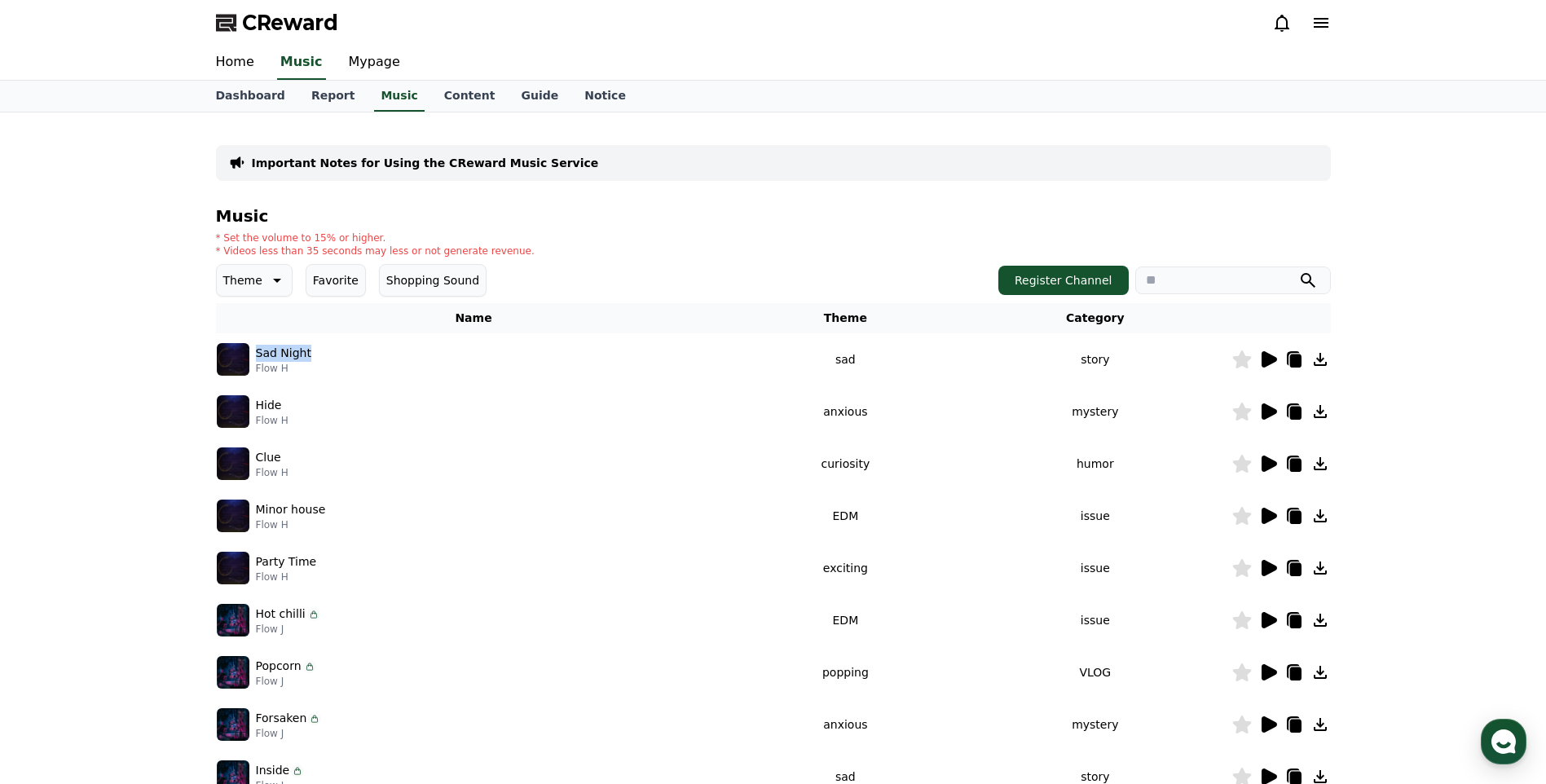
click at [1321, 24] on icon at bounding box center [1321, 23] width 15 height 10
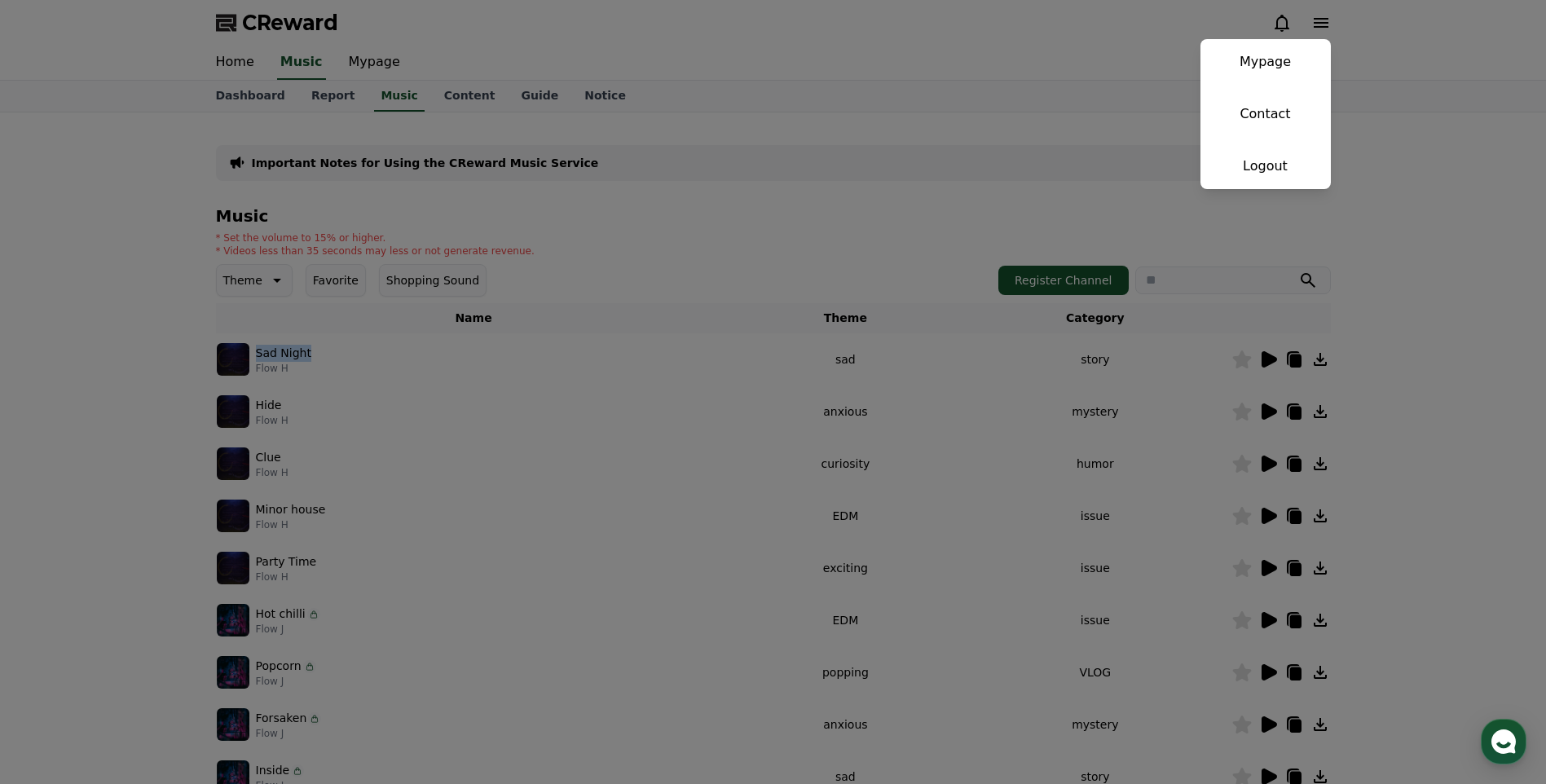
click at [1388, 221] on button "close" at bounding box center [773, 392] width 1546 height 784
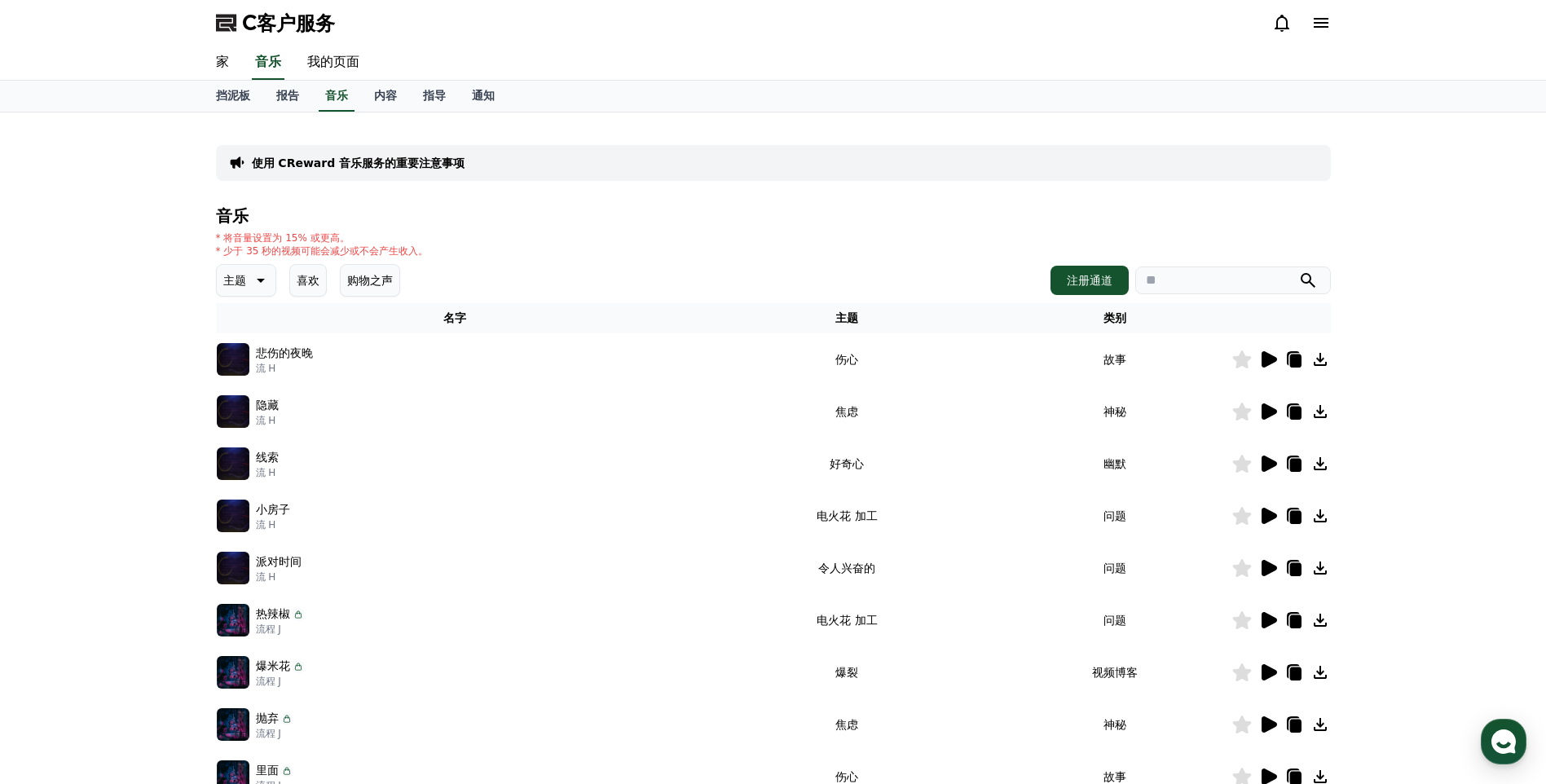
click at [1309, 29] on div at bounding box center [1301, 23] width 59 height 20
click at [1317, 29] on icon at bounding box center [1321, 23] width 20 height 20
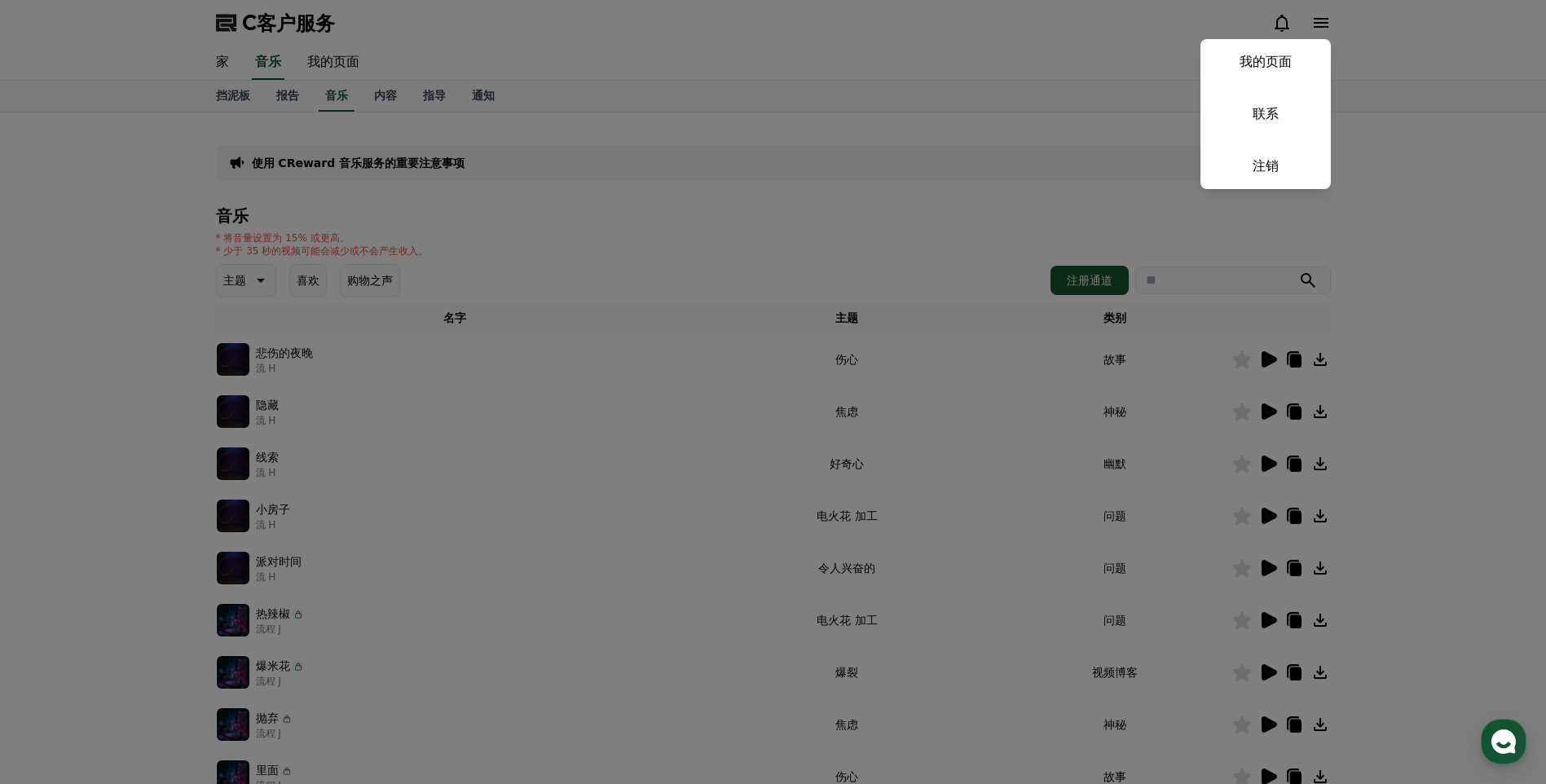
click at [693, 106] on button "关闭" at bounding box center [773, 392] width 1546 height 784
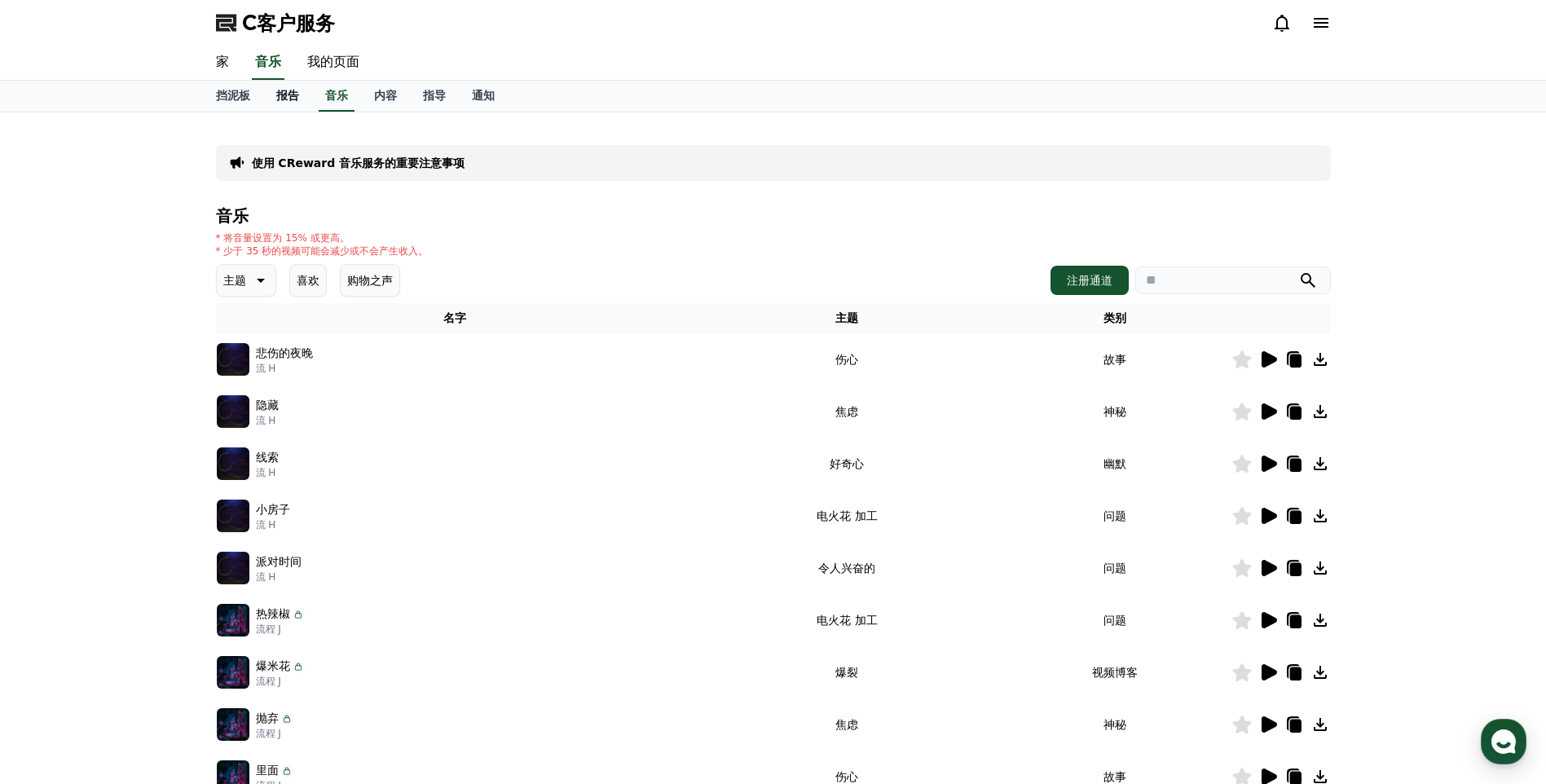
click at [288, 99] on font "报告" at bounding box center [288, 96] width 23 height 13
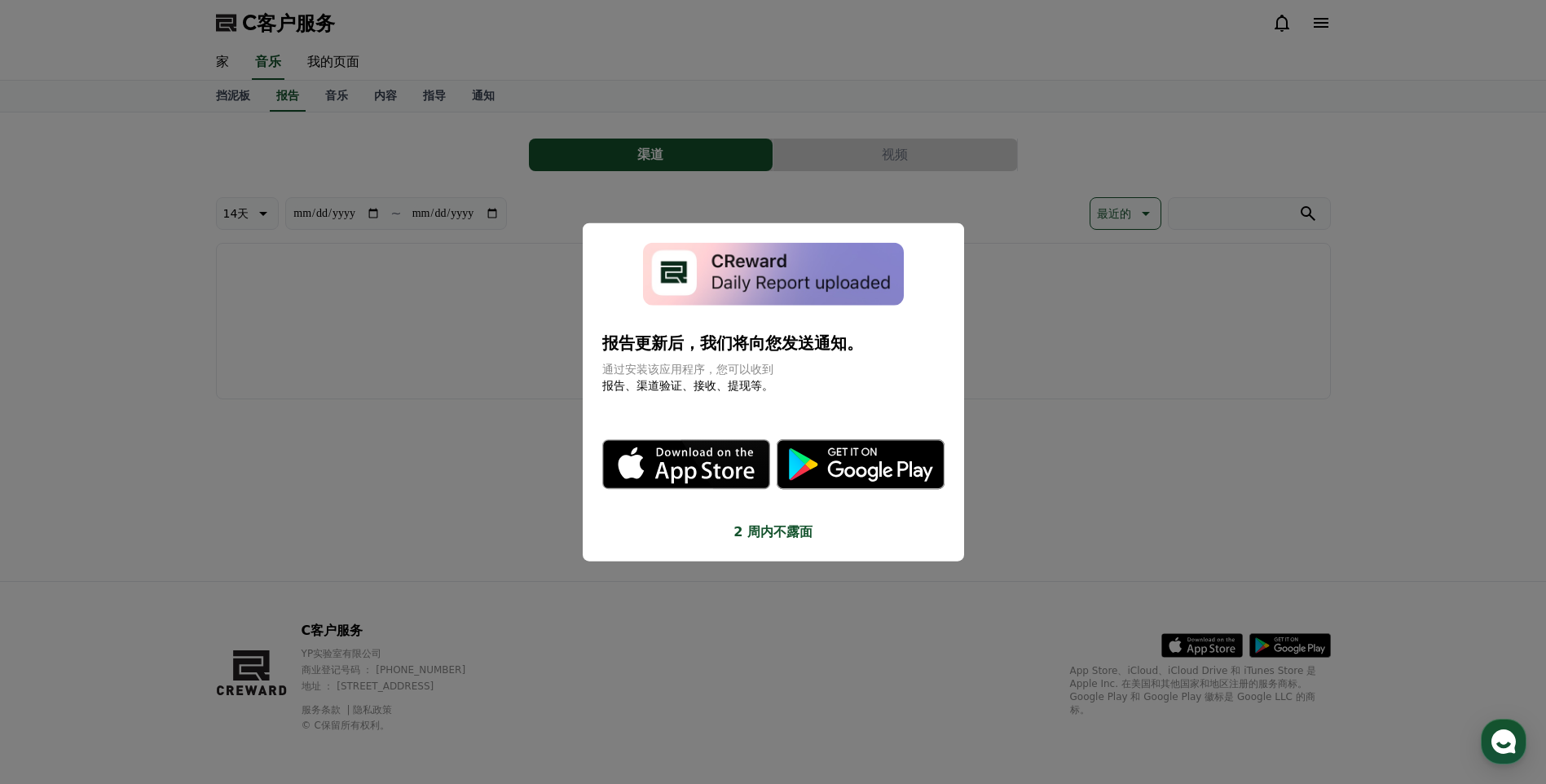
click at [521, 473] on button "关闭模态" at bounding box center [773, 392] width 1546 height 784
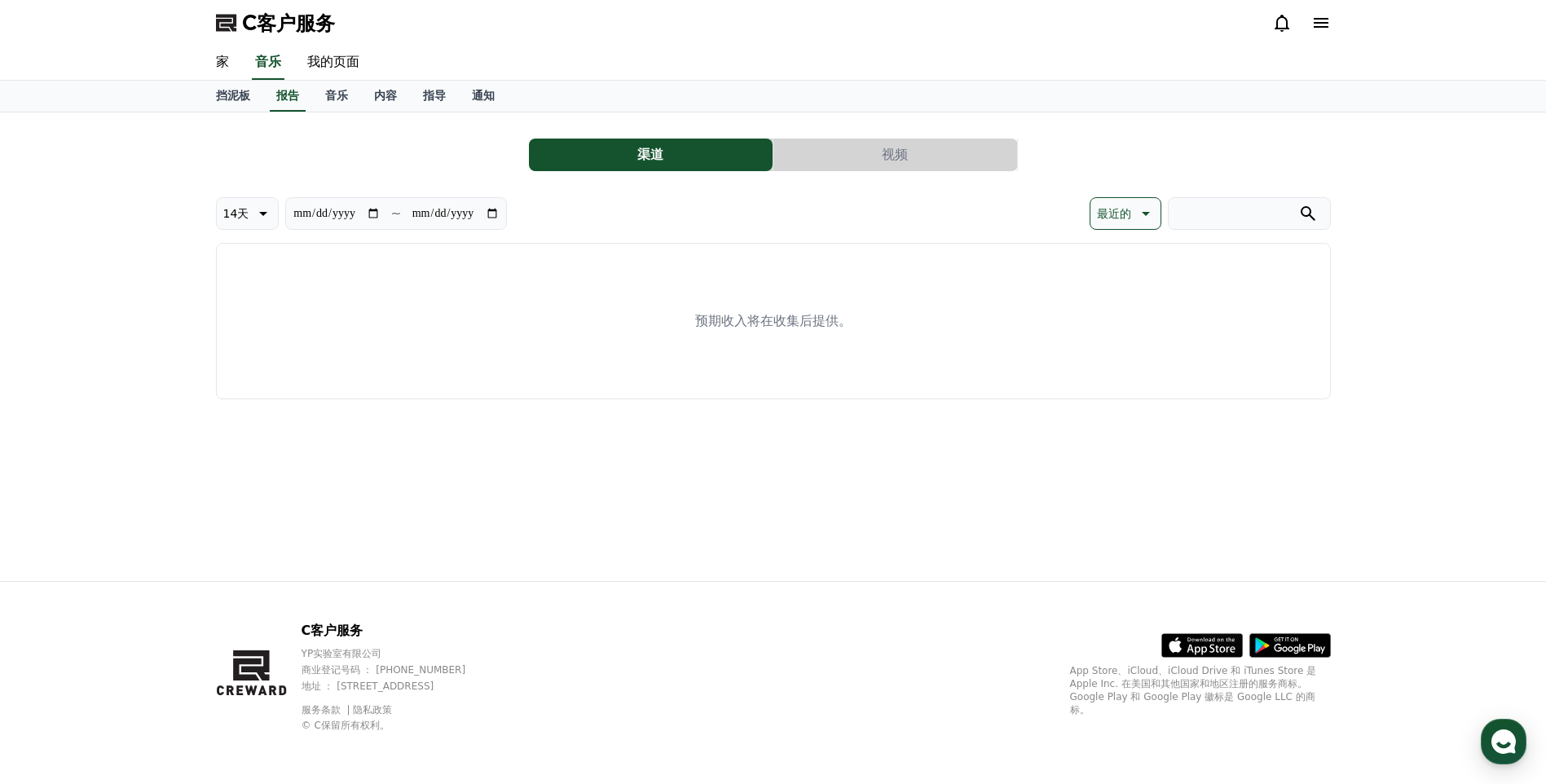
click at [258, 208] on icon at bounding box center [262, 214] width 20 height 20
click at [255, 162] on div "渠道 视频" at bounding box center [773, 154] width 1114 height 32
click at [226, 98] on font "挡泥板" at bounding box center [233, 96] width 34 height 13
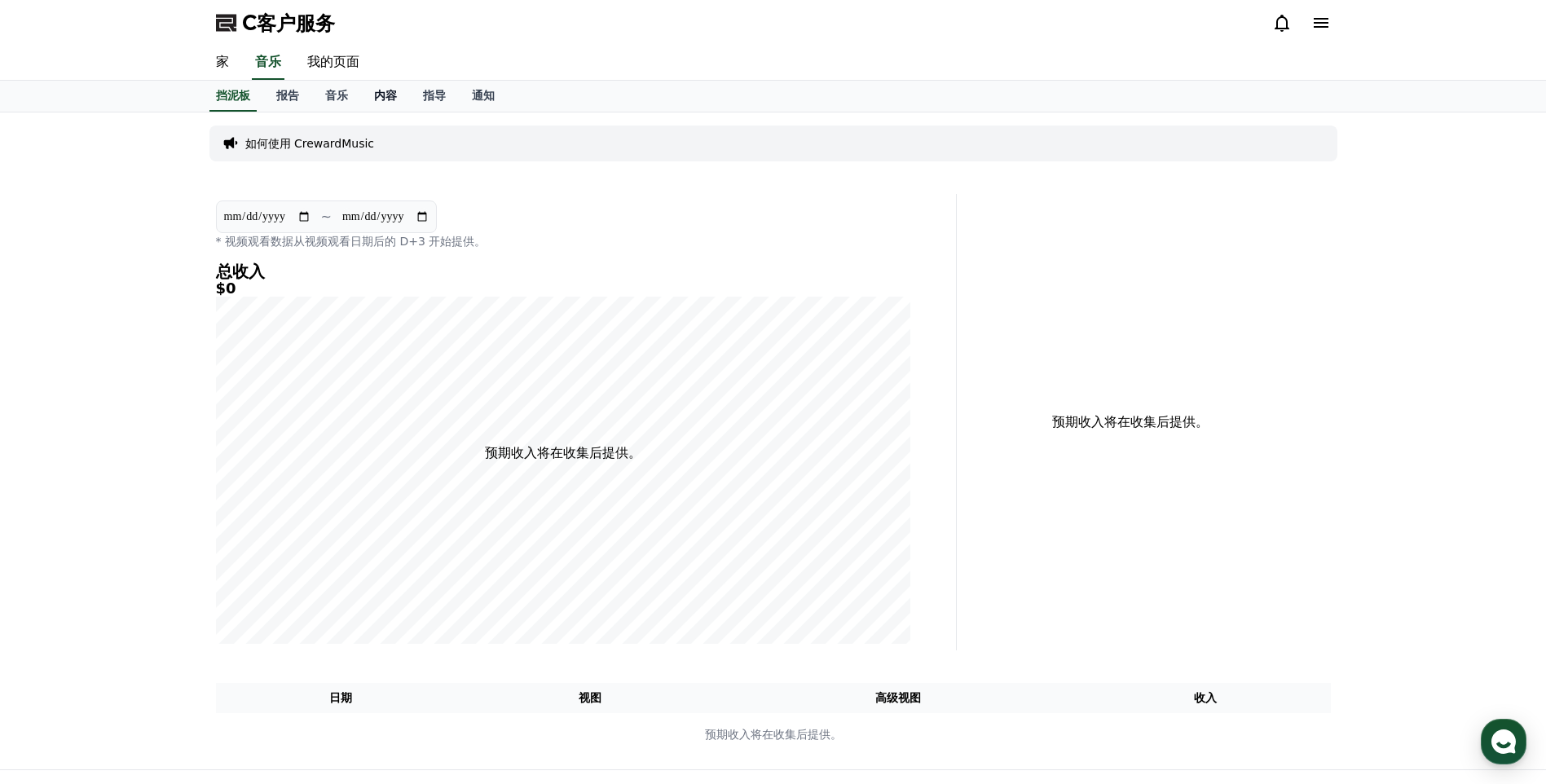
click at [383, 92] on font "内容" at bounding box center [385, 96] width 23 height 13
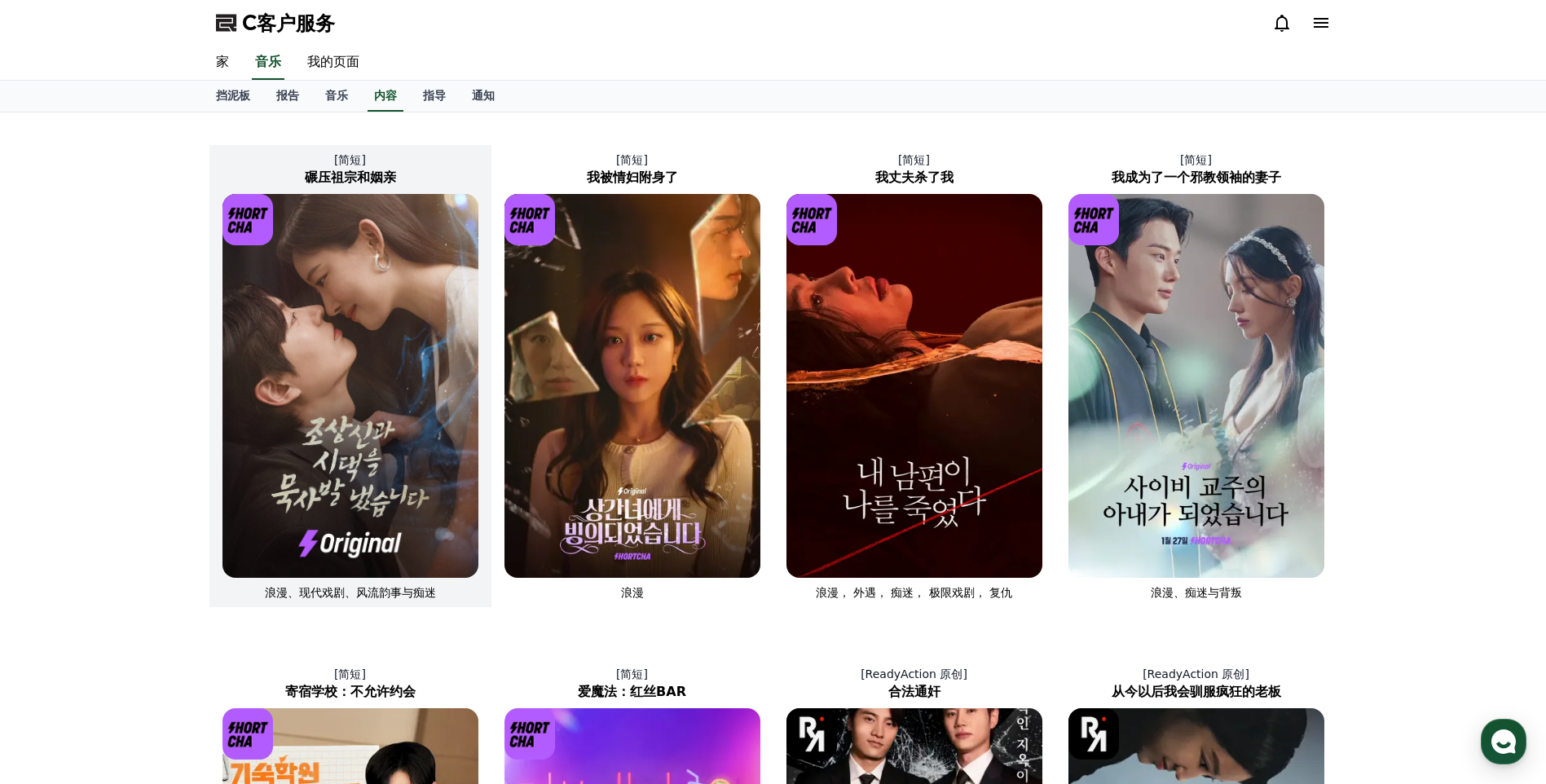
click at [366, 306] on img at bounding box center [351, 385] width 256 height 384
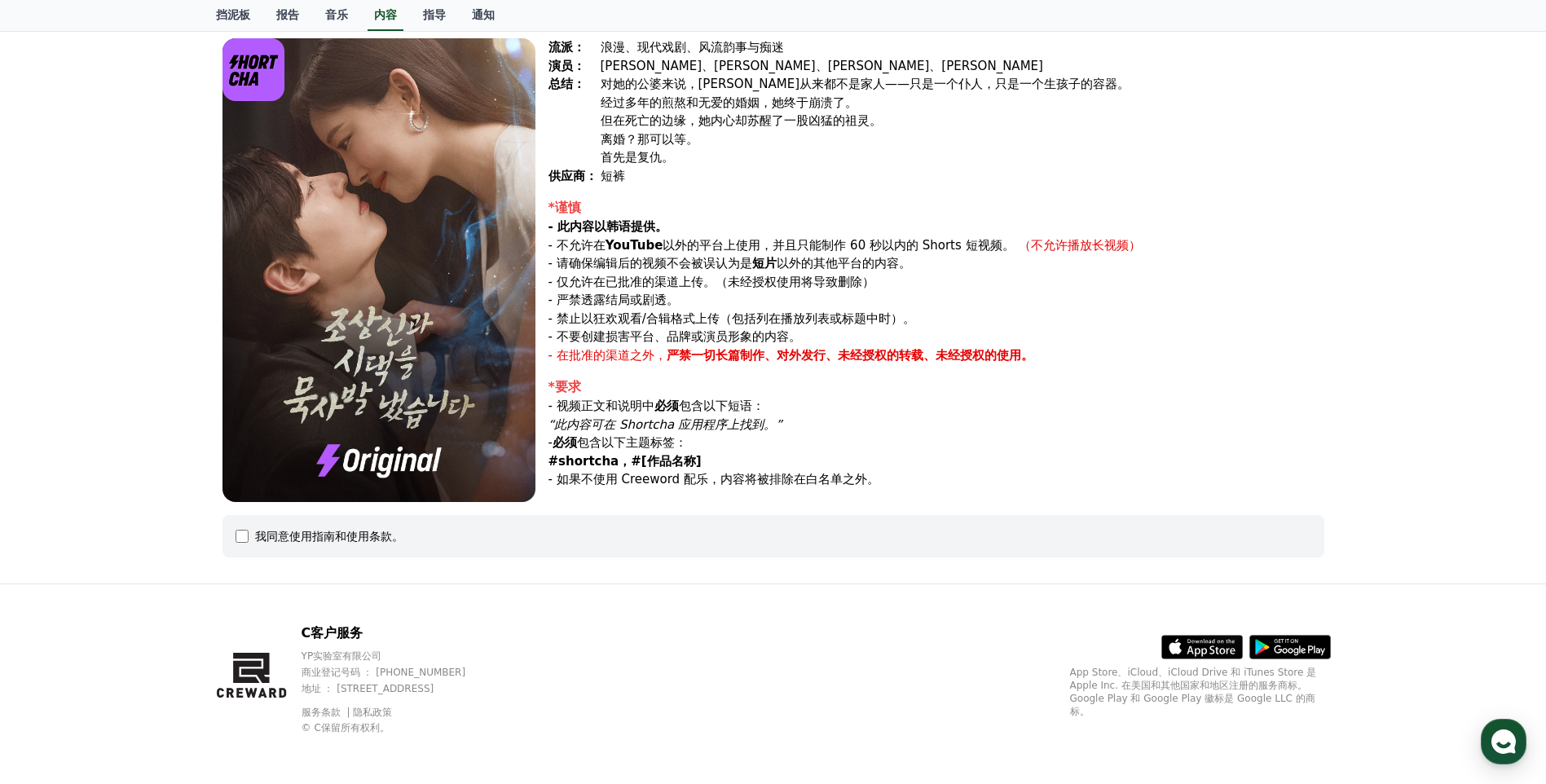
scroll to position [139, 0]
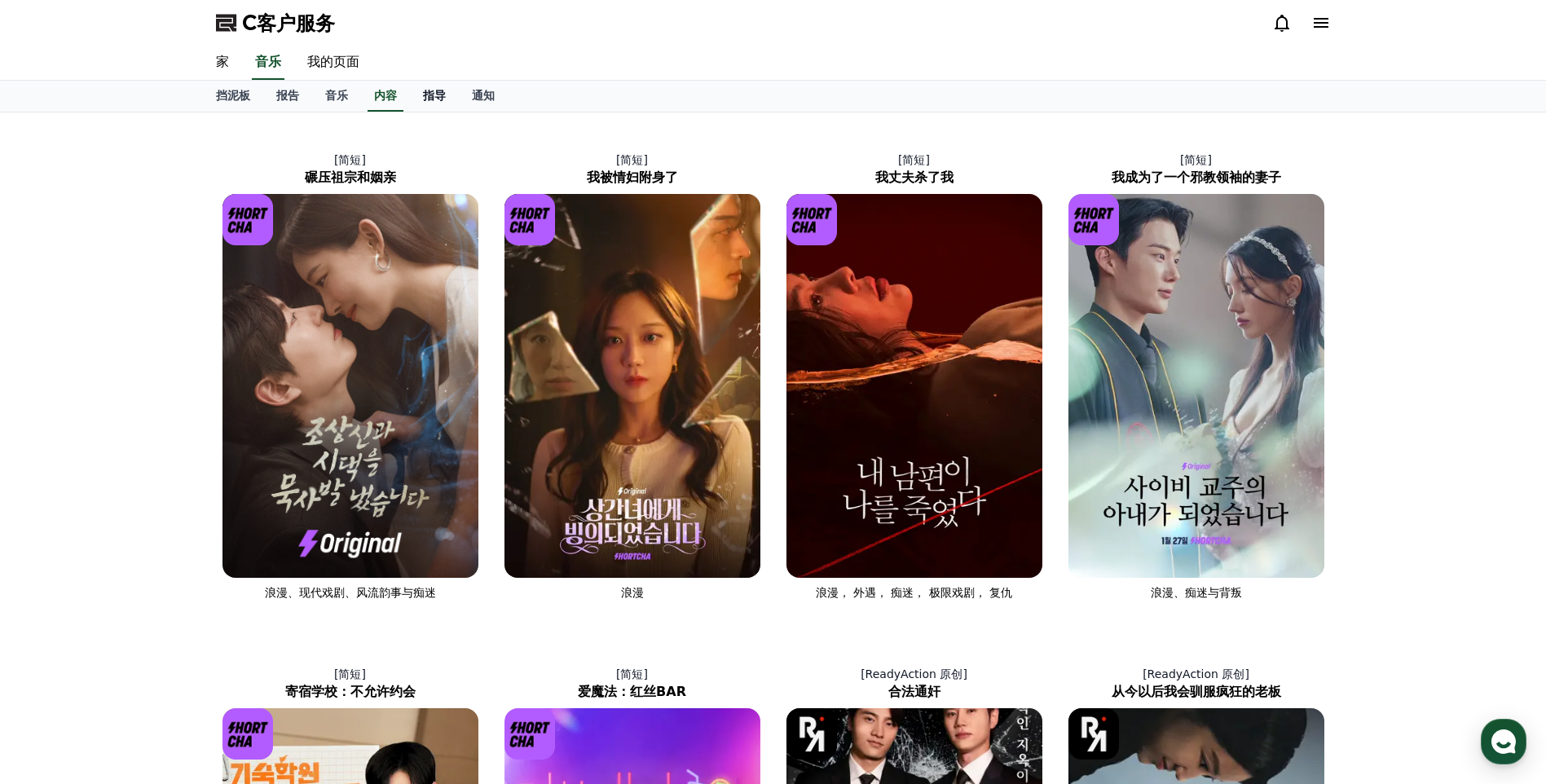
click at [438, 96] on font "指导" at bounding box center [434, 96] width 23 height 13
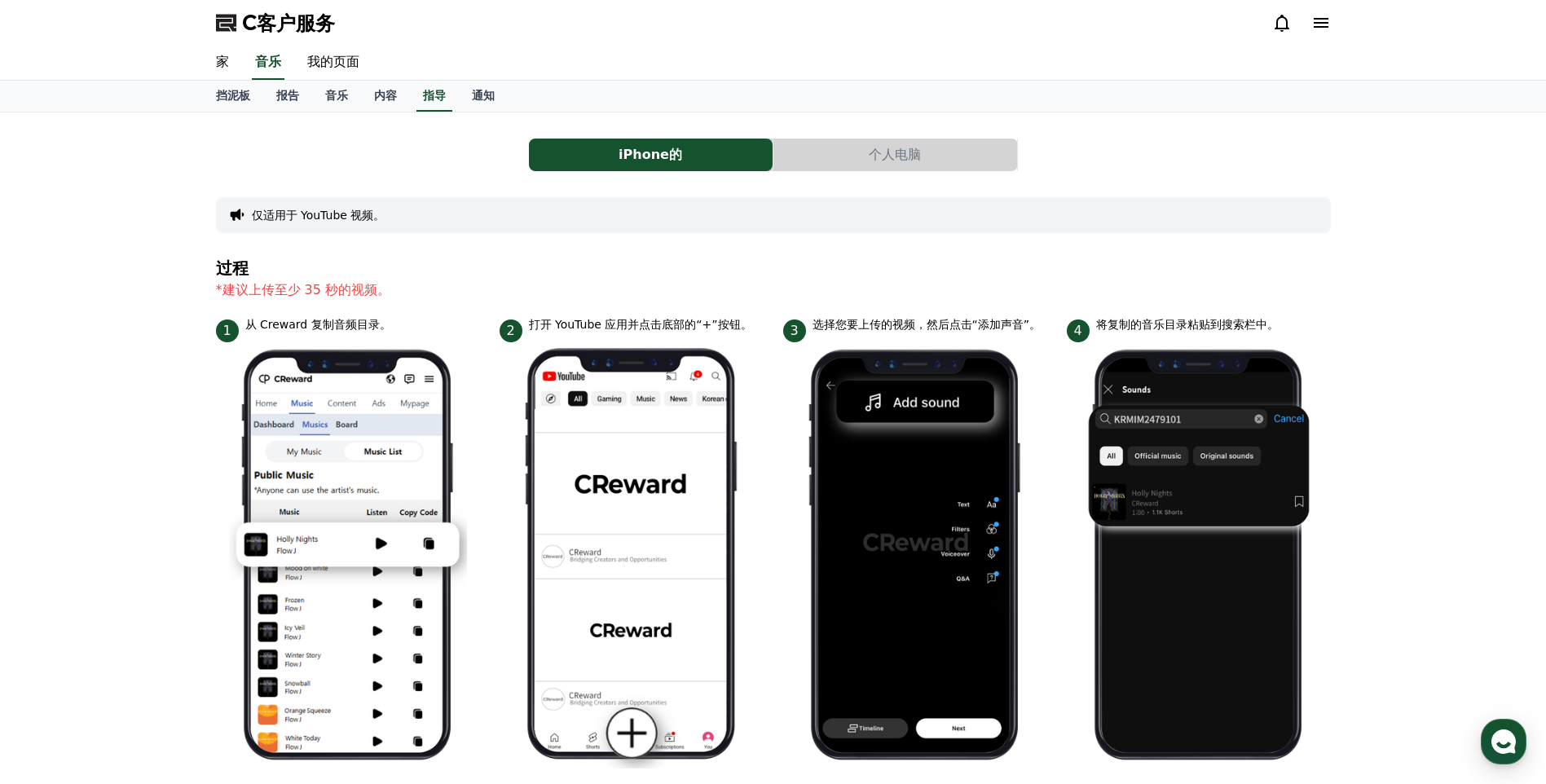
click at [823, 162] on button "个人电脑" at bounding box center [895, 154] width 243 height 32
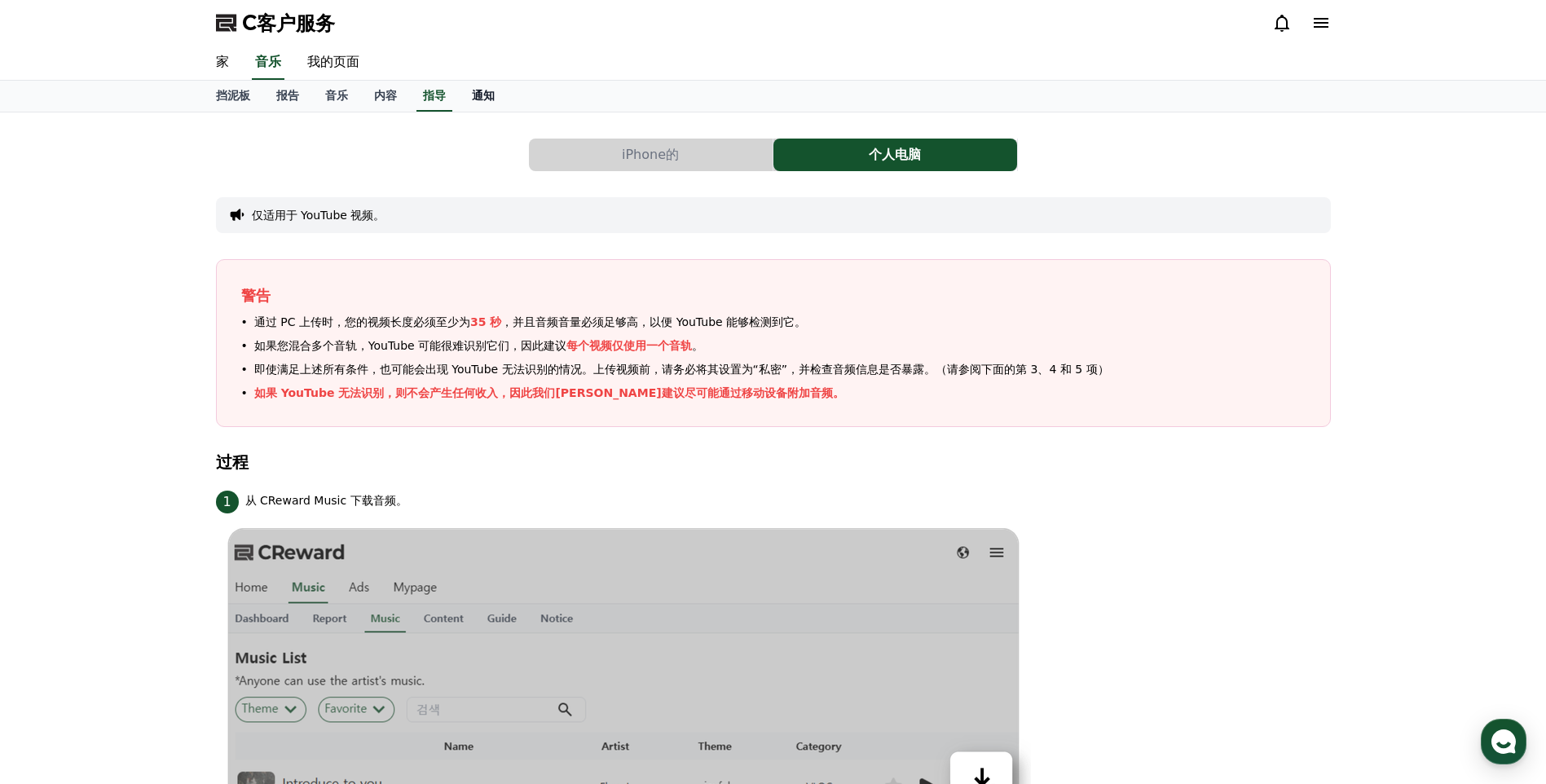
click at [475, 95] on font "通知" at bounding box center [484, 96] width 23 height 13
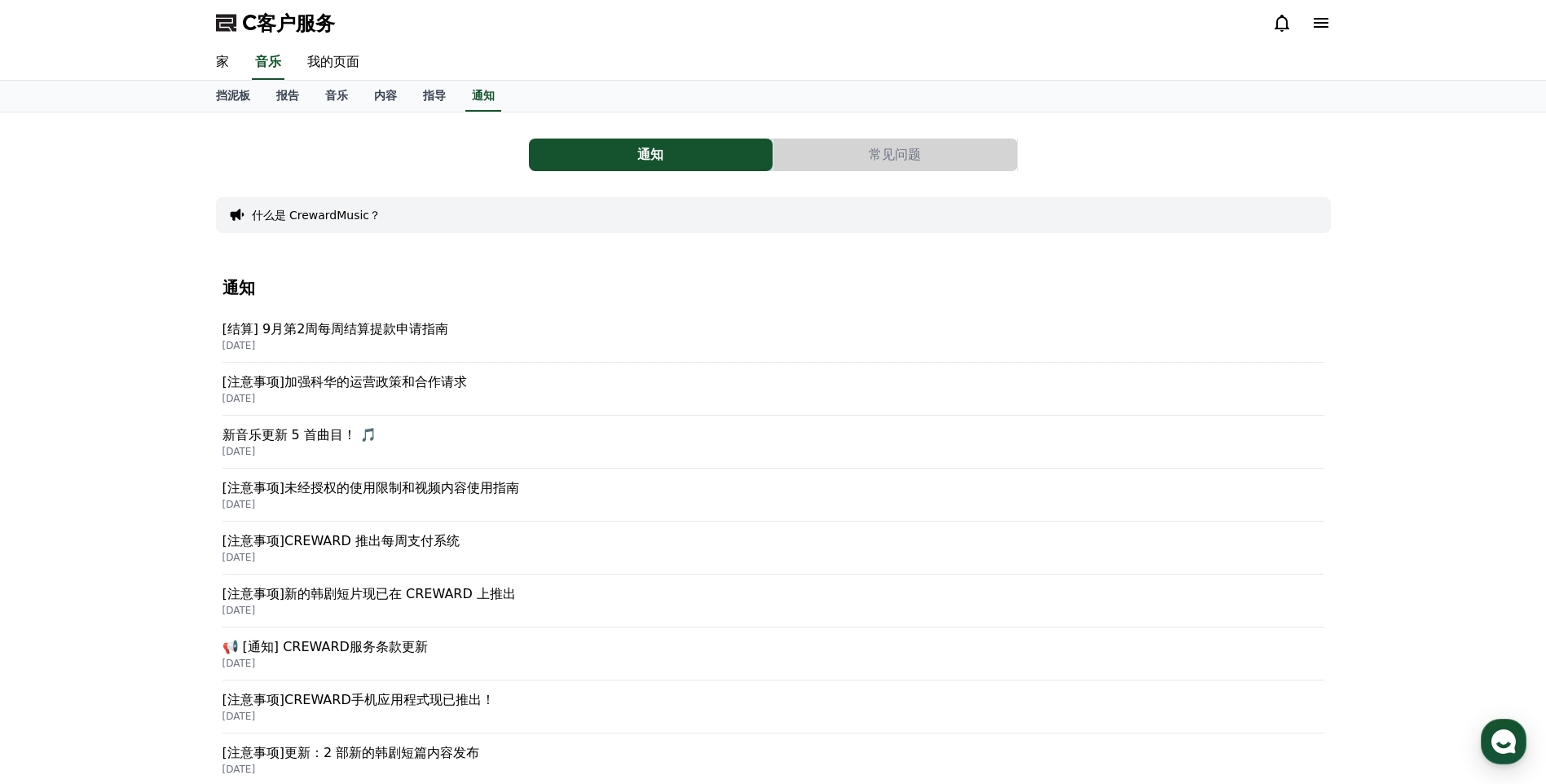
click at [401, 497] on p "[注意事项]未经授权的使用限制和视频内容使用指南" at bounding box center [773, 488] width 1102 height 20
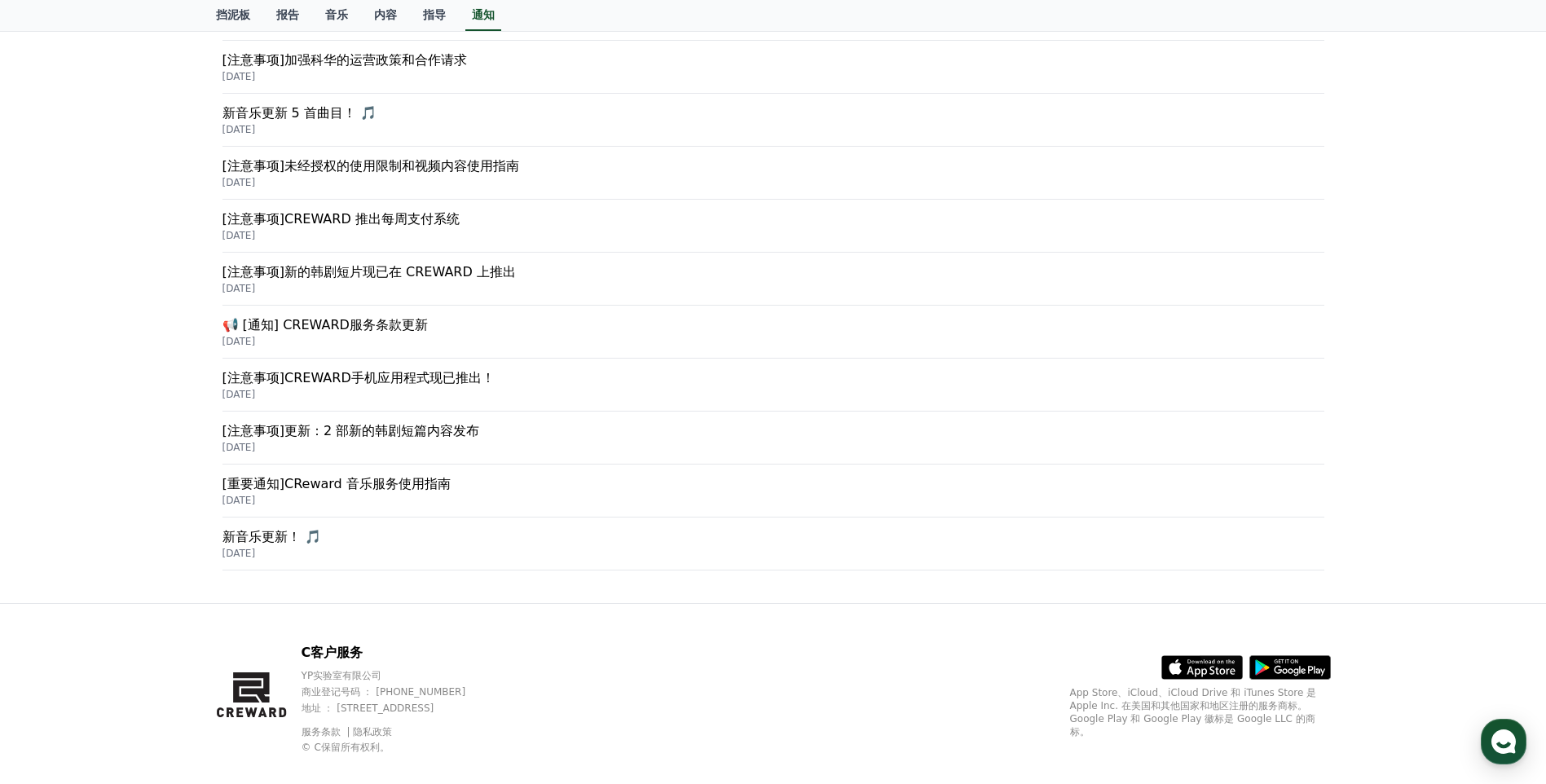
scroll to position [344, 0]
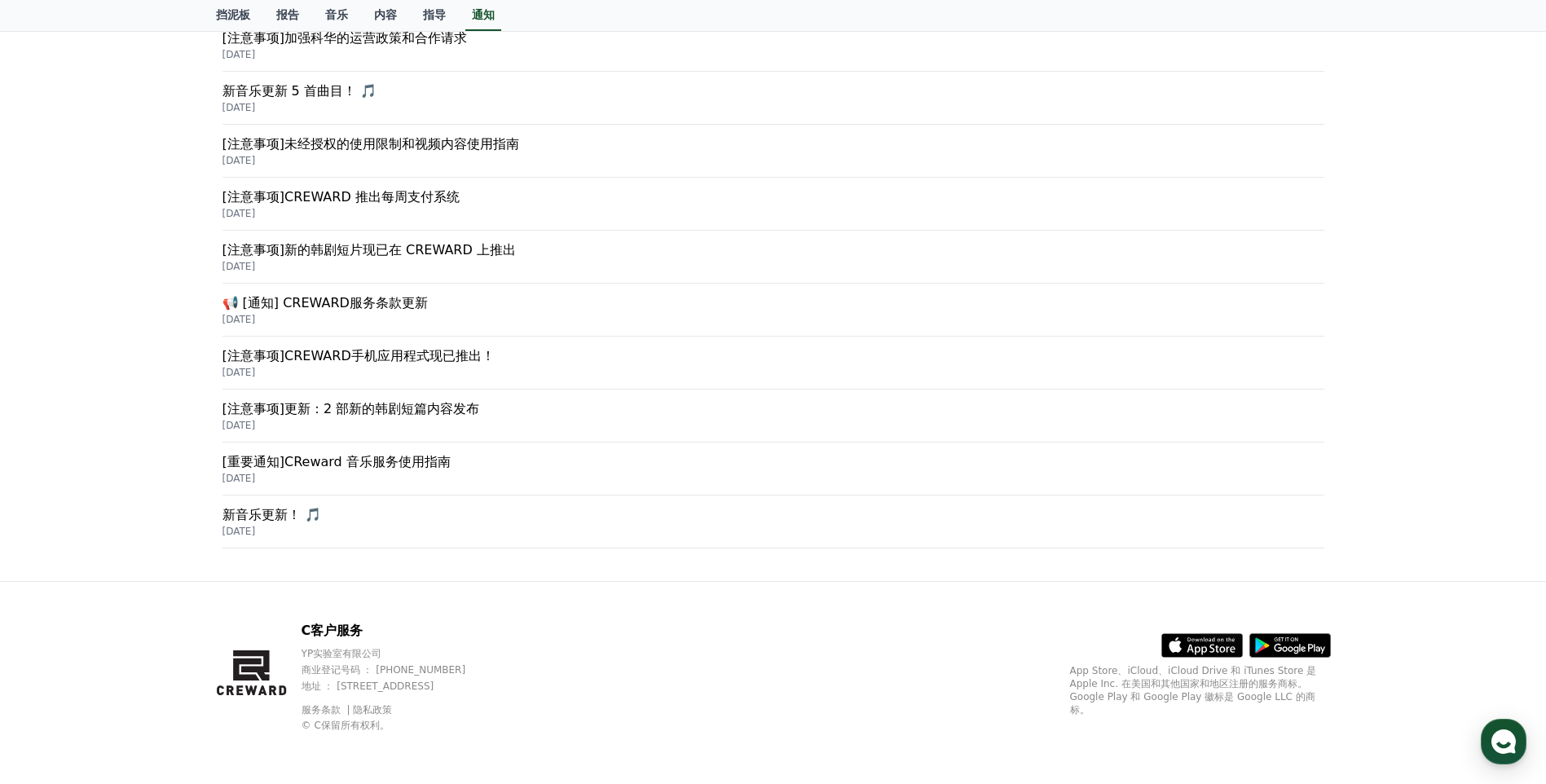
click at [411, 460] on p "[重要通知]CReward 音乐服务使用指南" at bounding box center [773, 462] width 1102 height 20
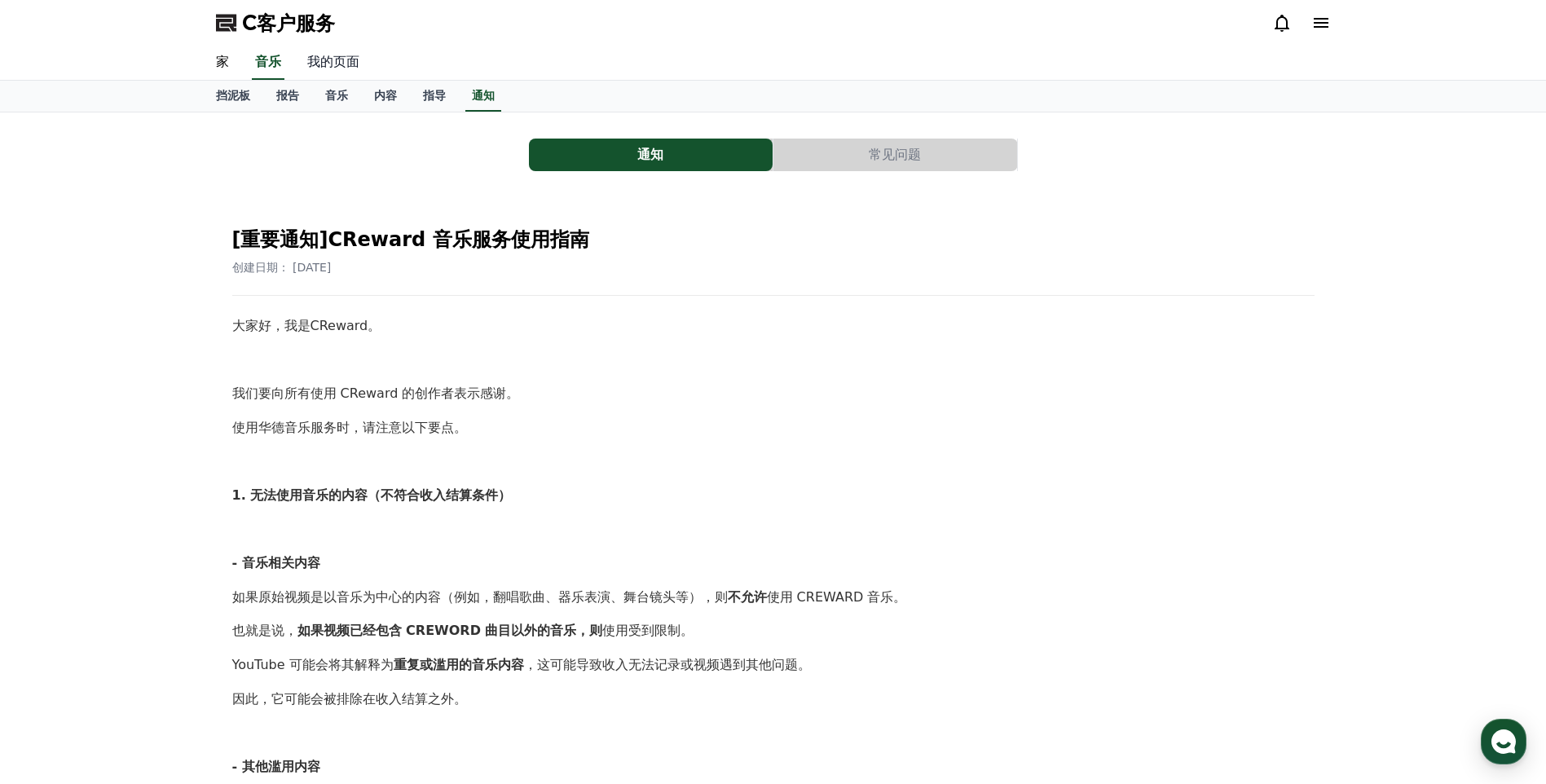
click at [327, 63] on link "我的页面" at bounding box center [333, 62] width 78 height 34
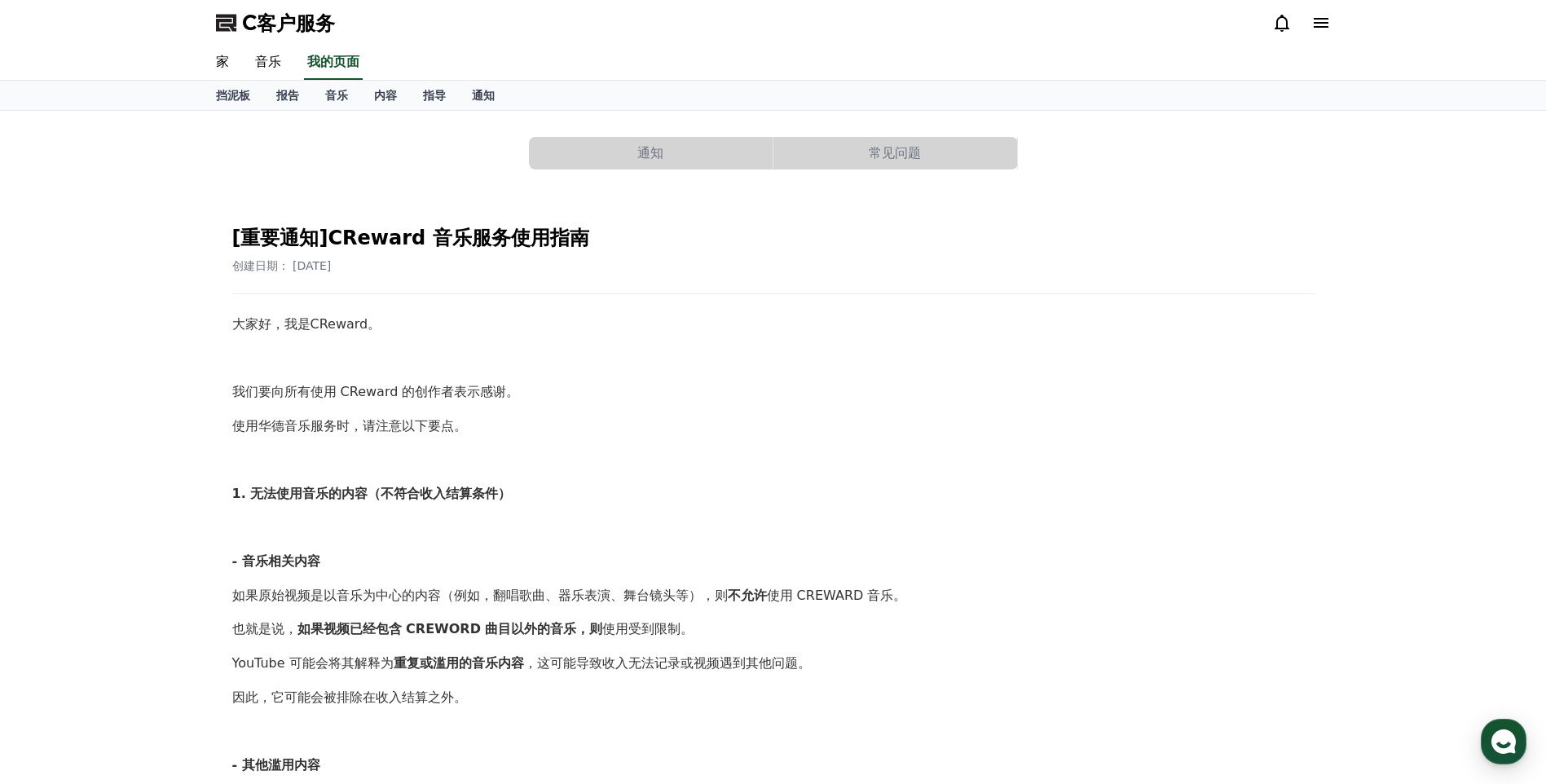
select select "**********"
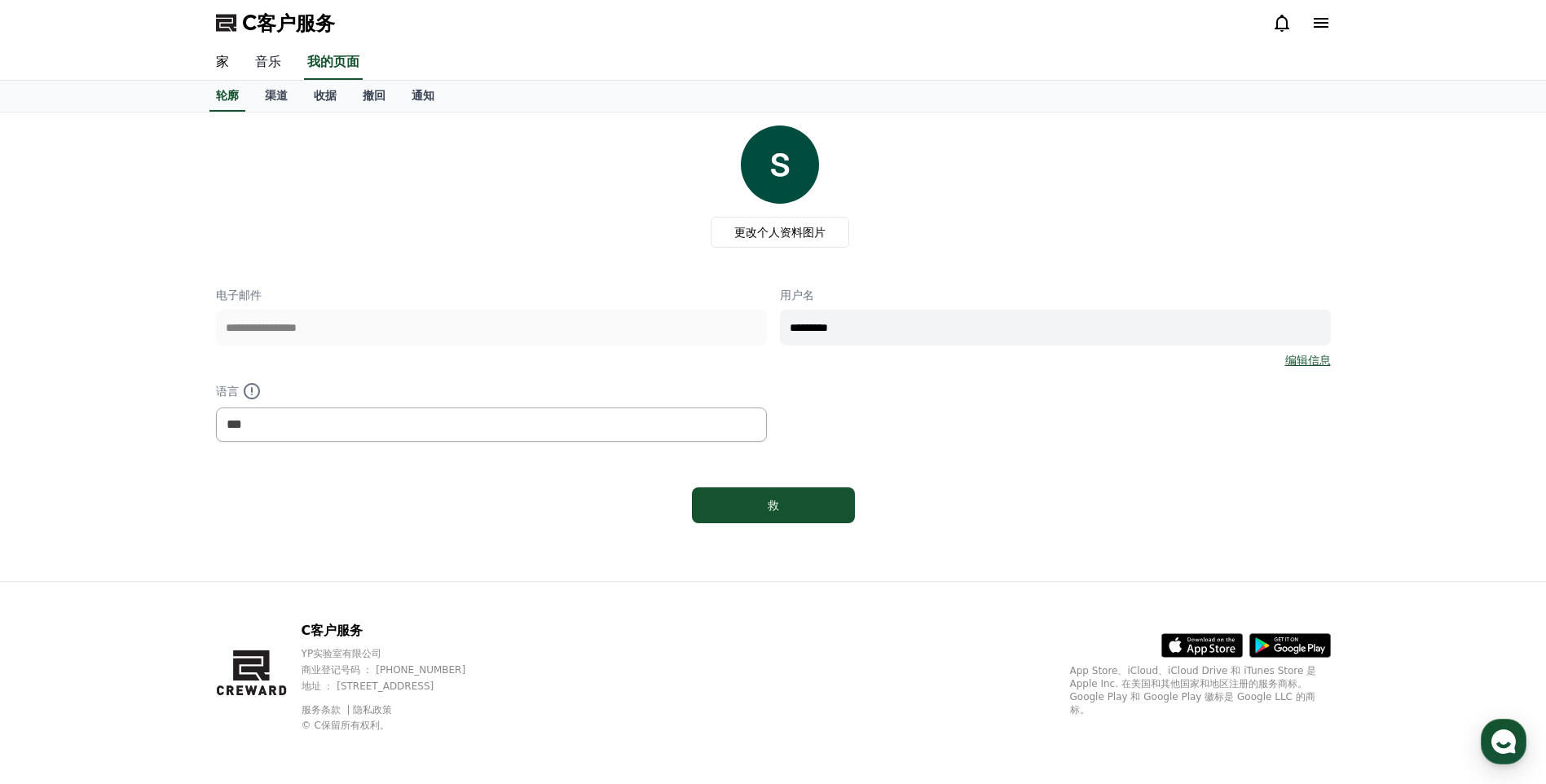
click at [274, 63] on link "音乐" at bounding box center [267, 62] width 52 height 34
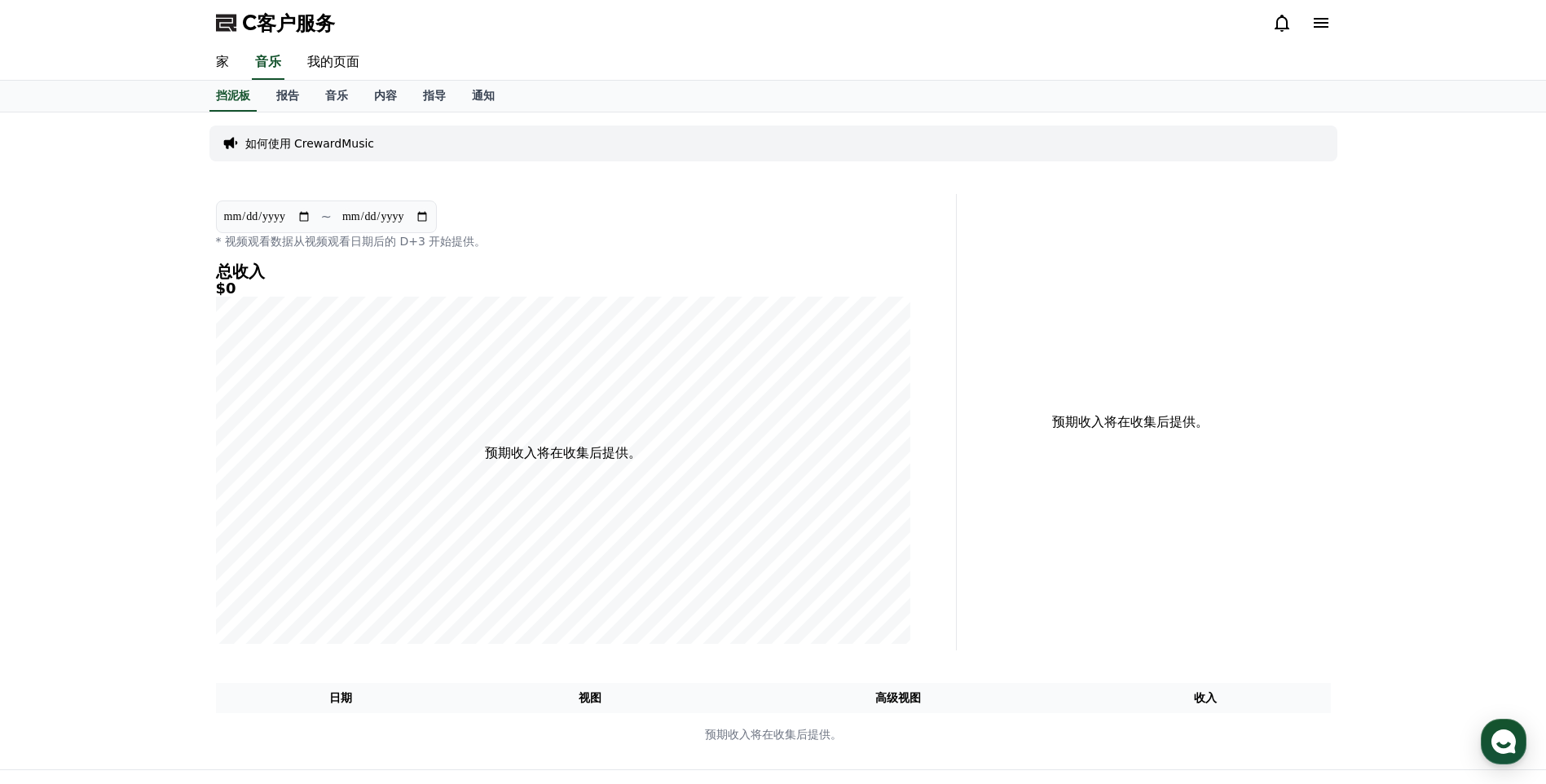
click at [308, 142] on p "如何使用 CrewardMusic" at bounding box center [310, 144] width 130 height 17
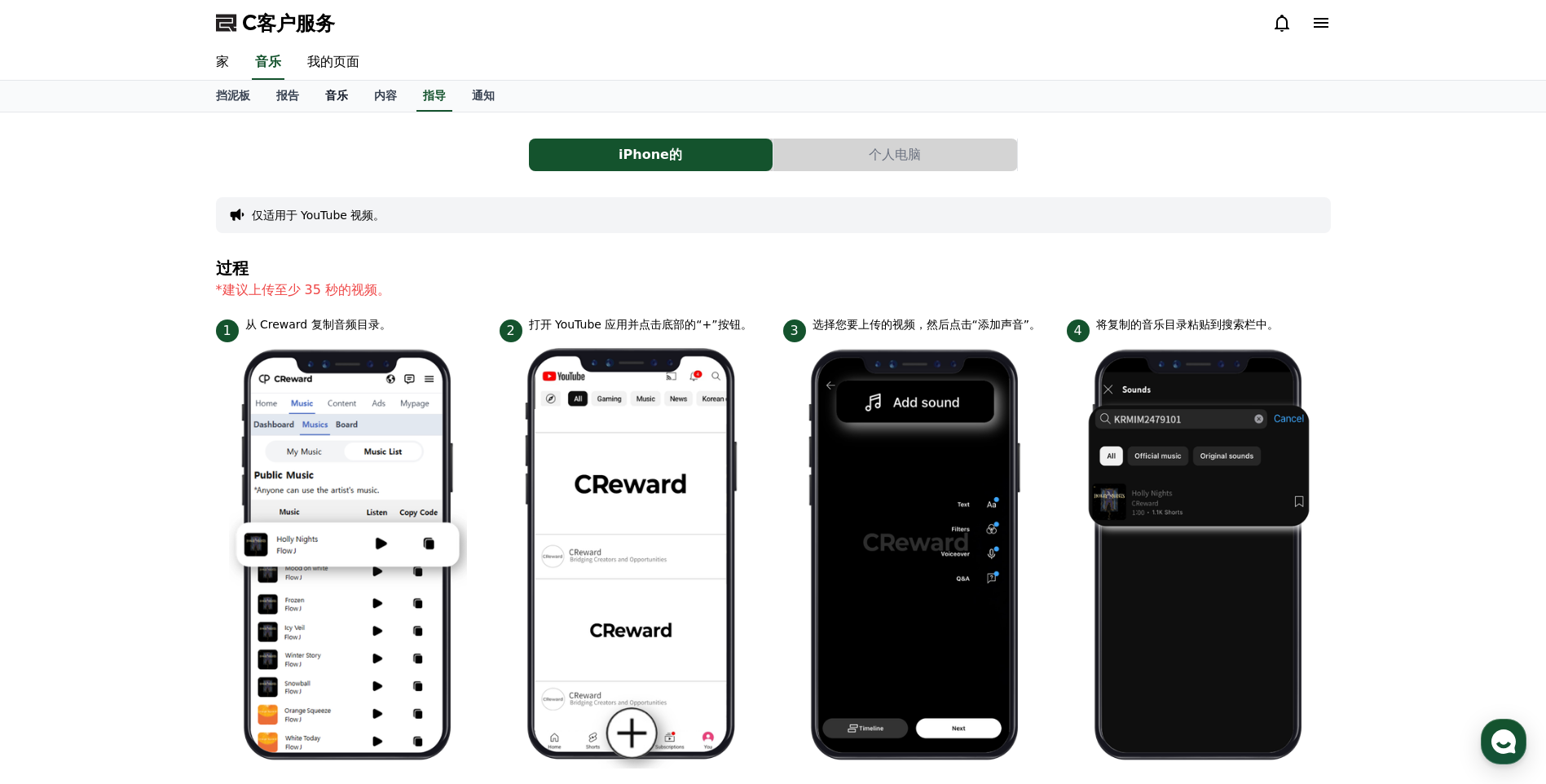
click at [336, 96] on font "音乐" at bounding box center [337, 96] width 23 height 13
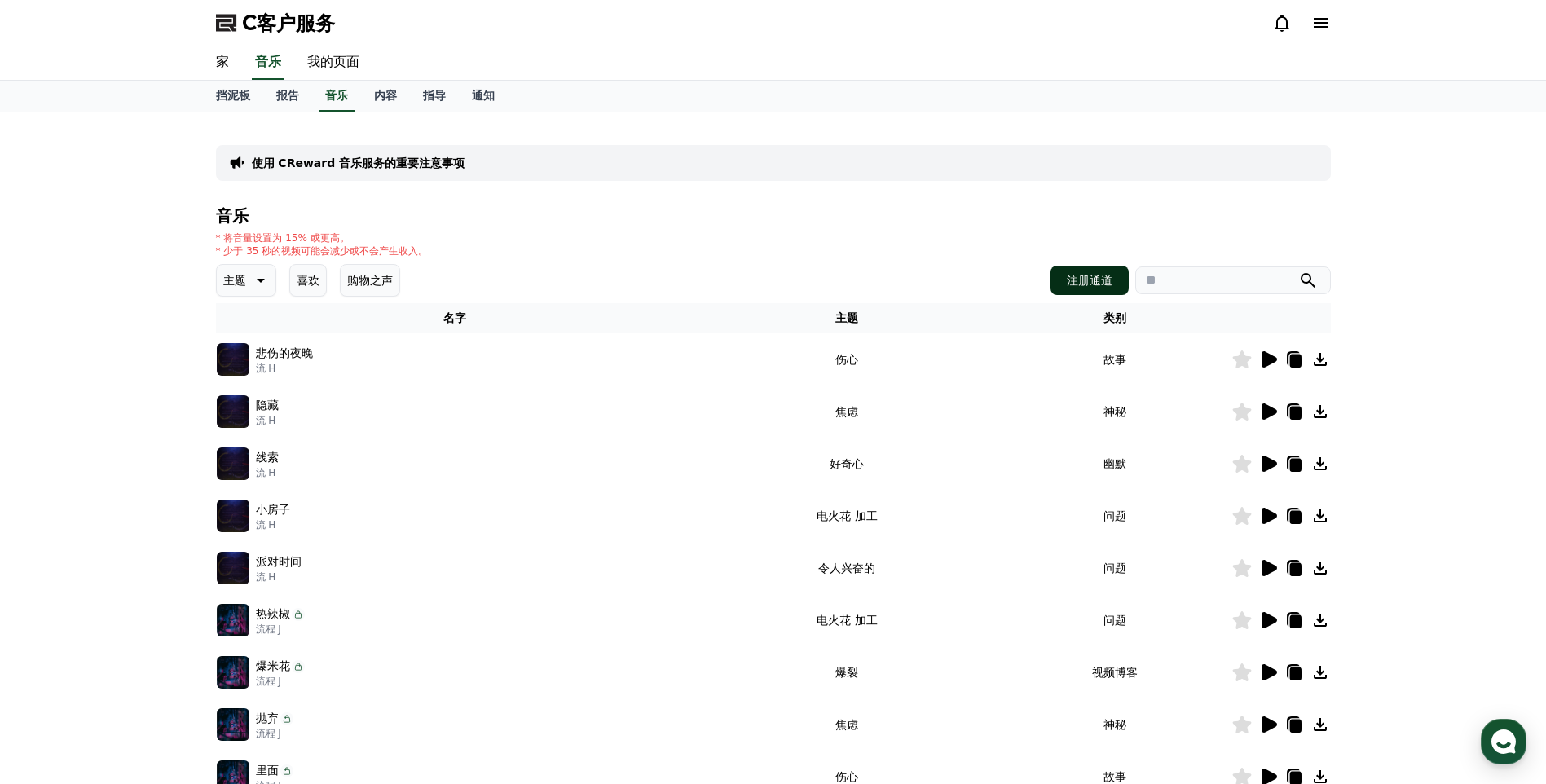
click at [1109, 277] on font "注册通道" at bounding box center [1089, 281] width 45 height 17
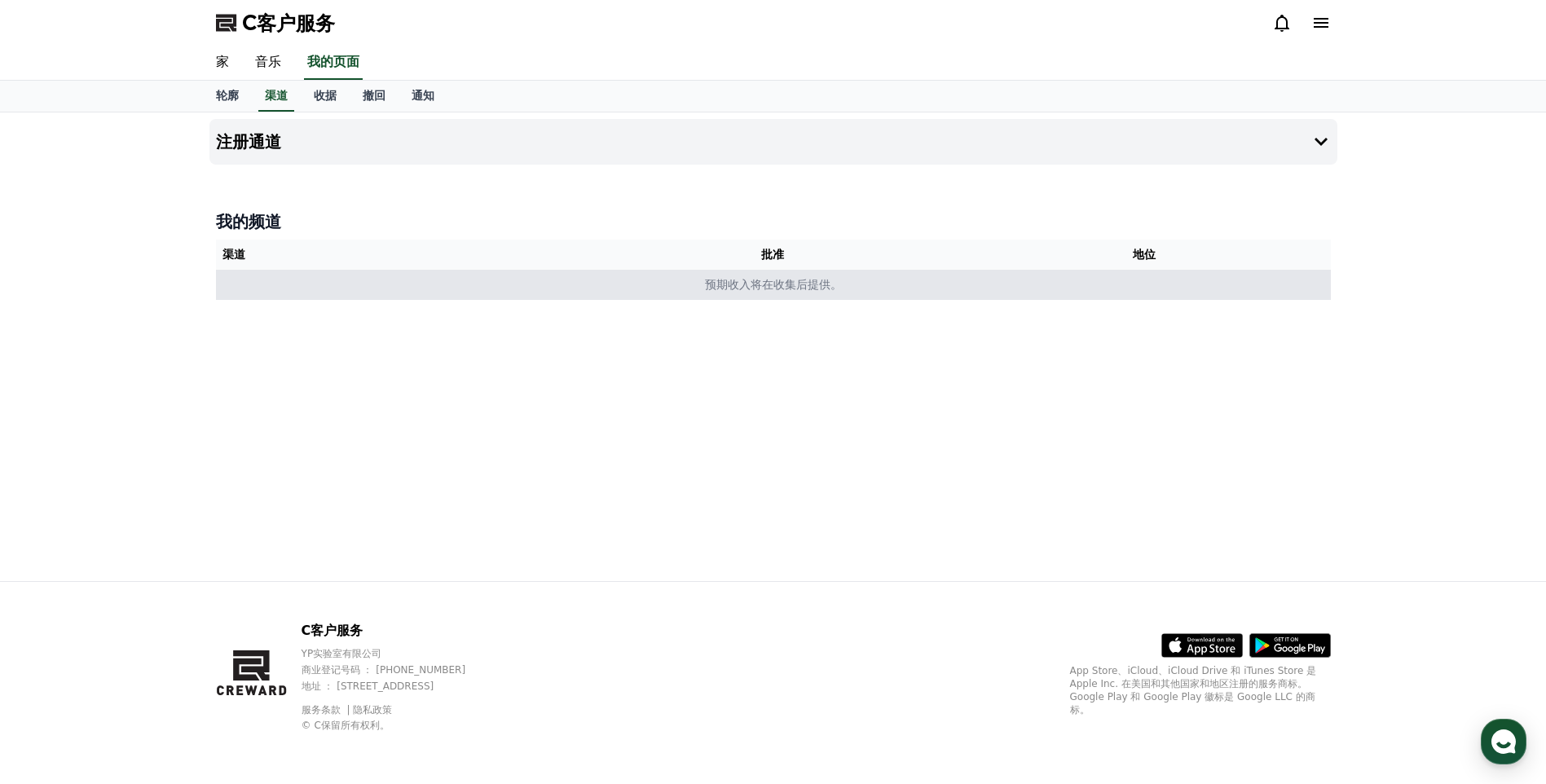
click at [734, 286] on font "预期收入将在收集后提供。" at bounding box center [773, 285] width 137 height 13
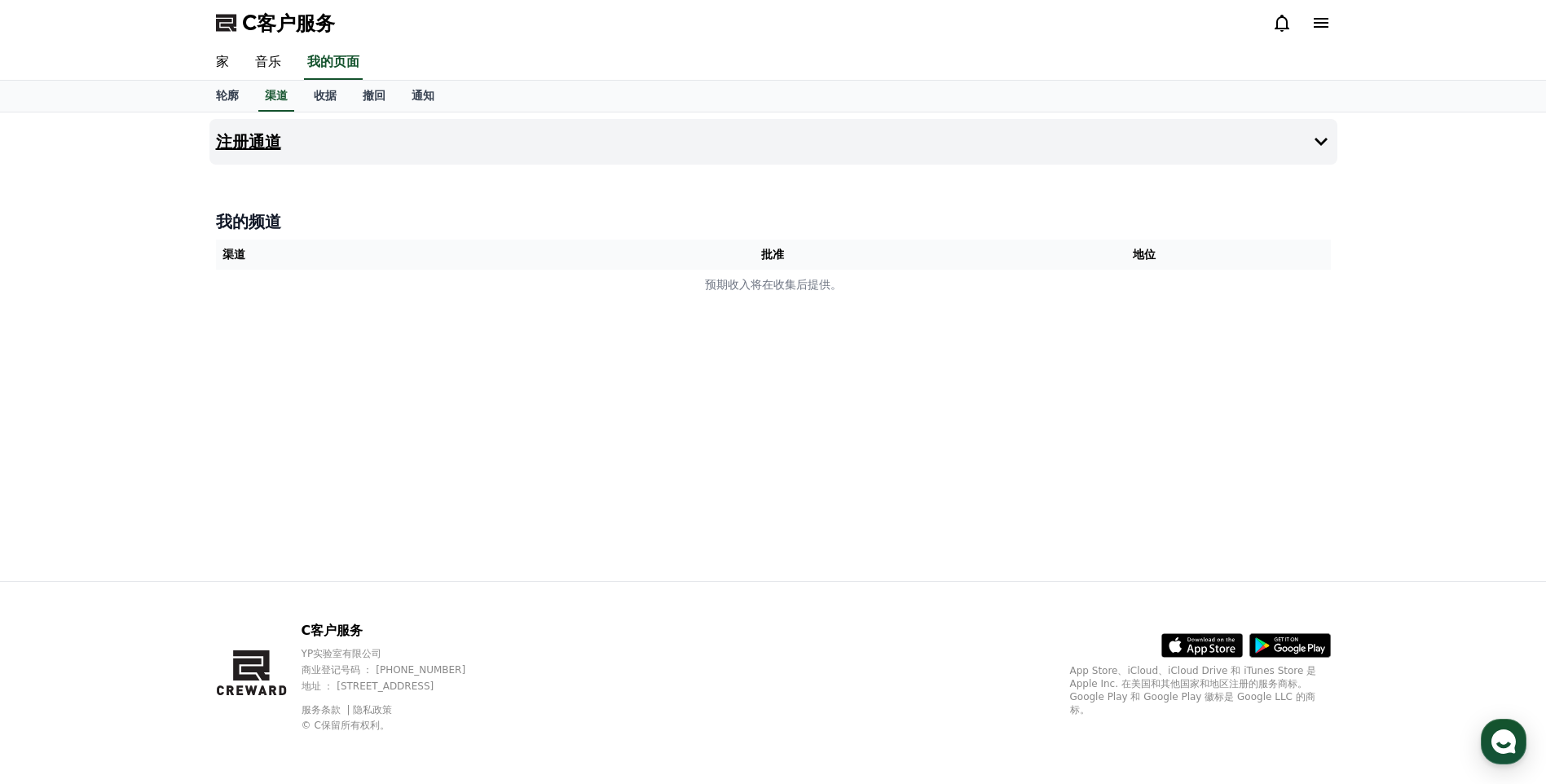
click at [1302, 135] on button "注册通道" at bounding box center [773, 141] width 1128 height 45
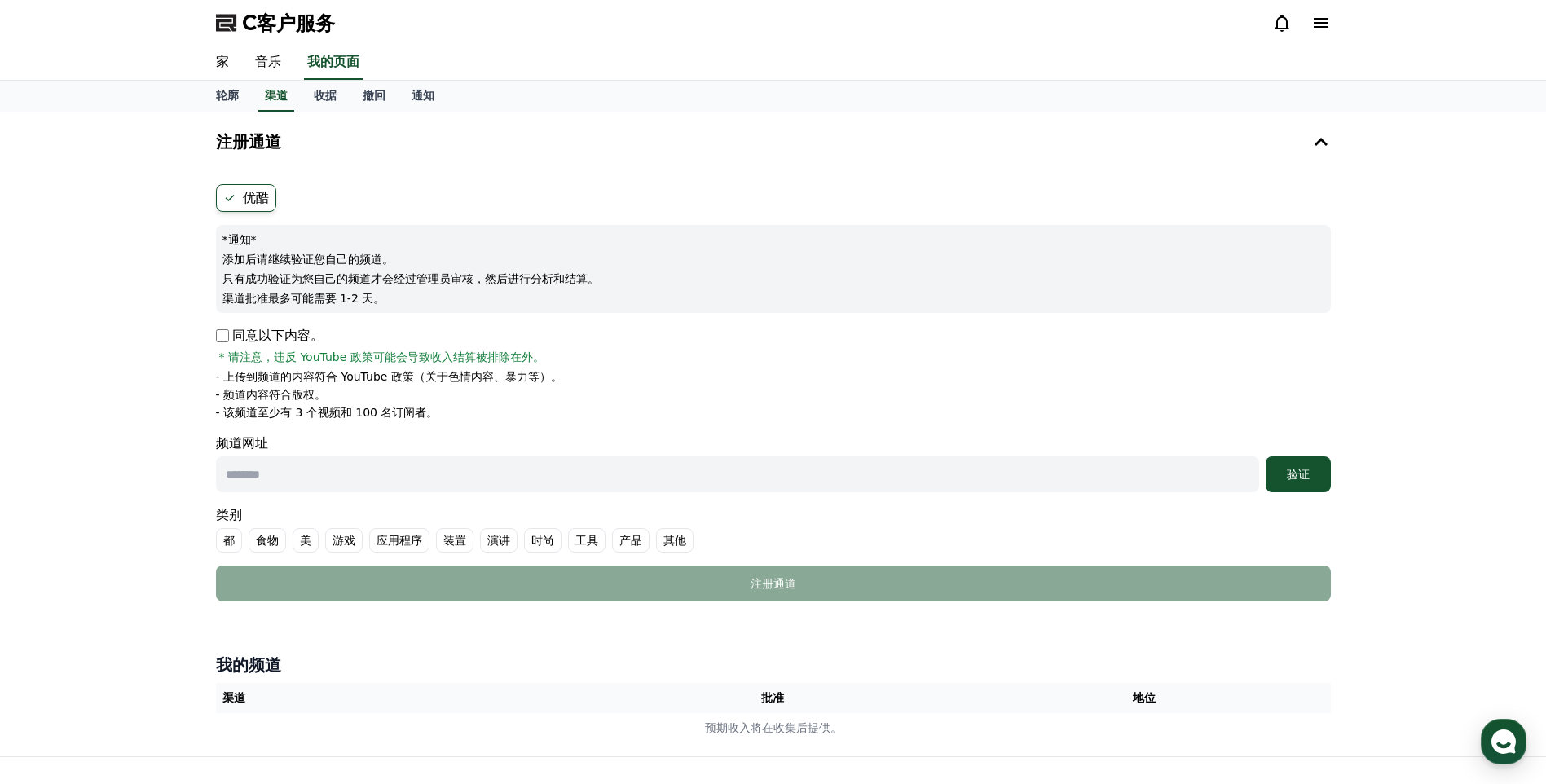
click at [1313, 20] on icon at bounding box center [1321, 23] width 20 height 20
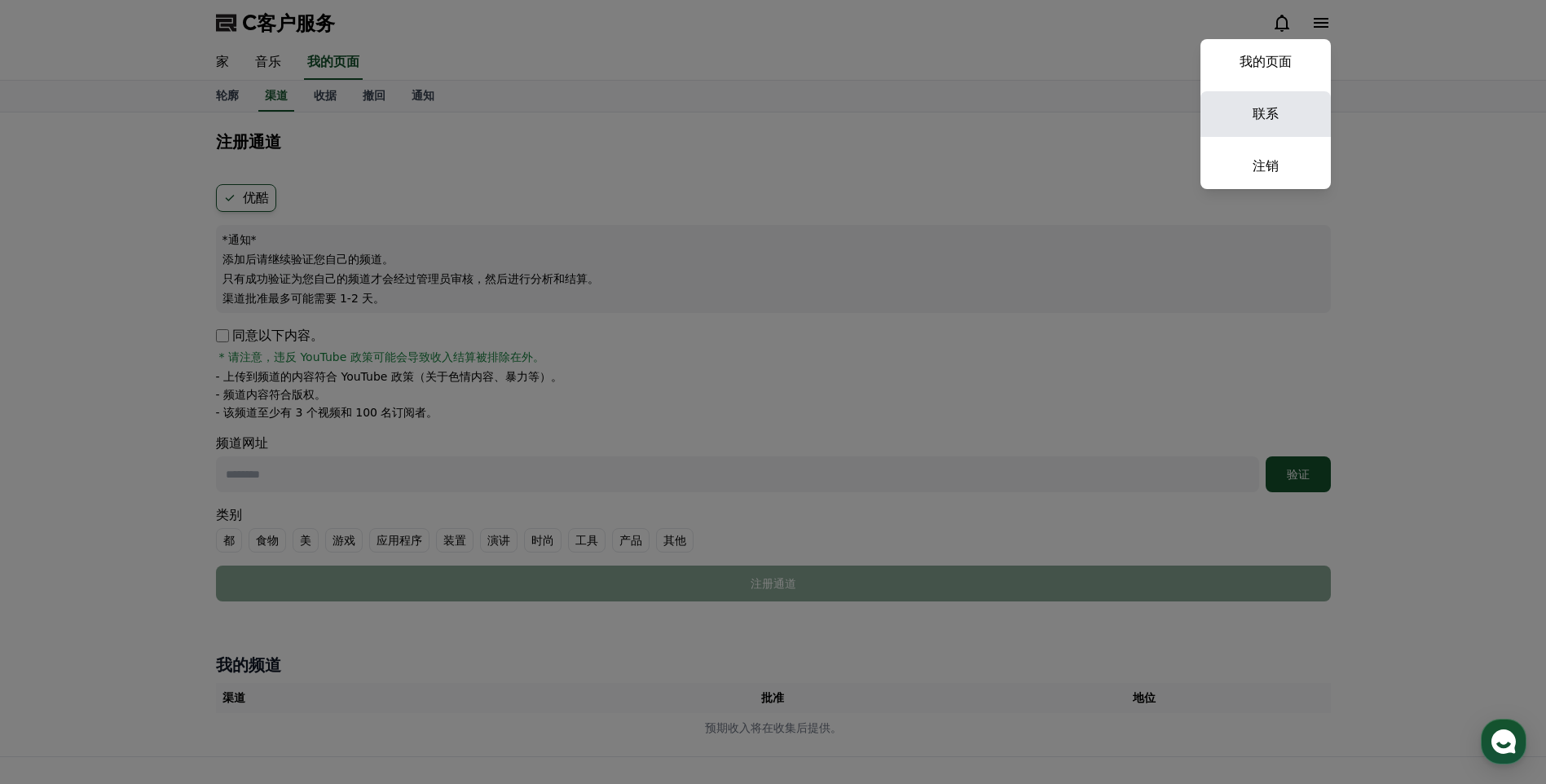
click at [1274, 115] on link "联系" at bounding box center [1265, 114] width 130 height 45
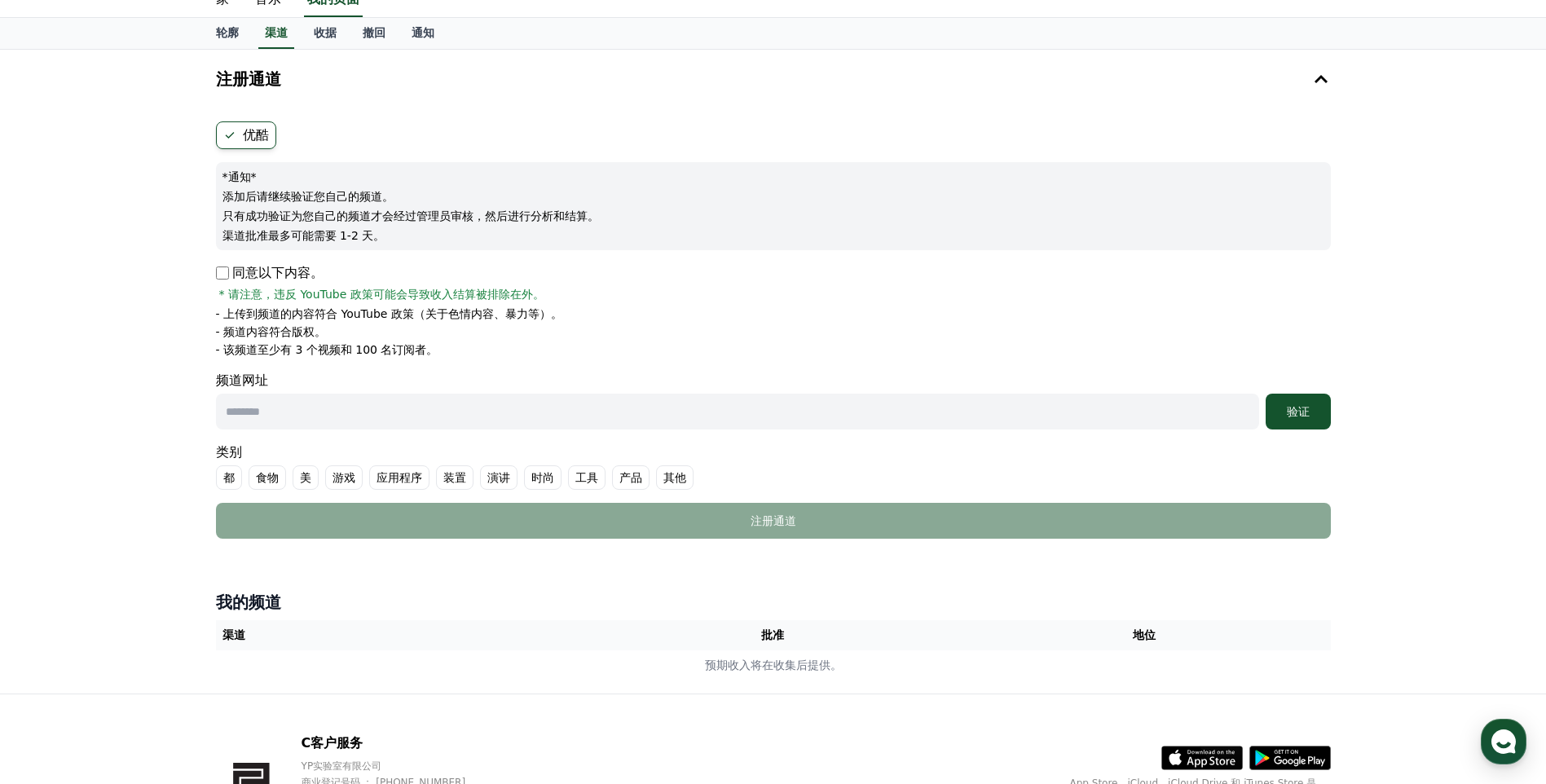
scroll to position [175, 0]
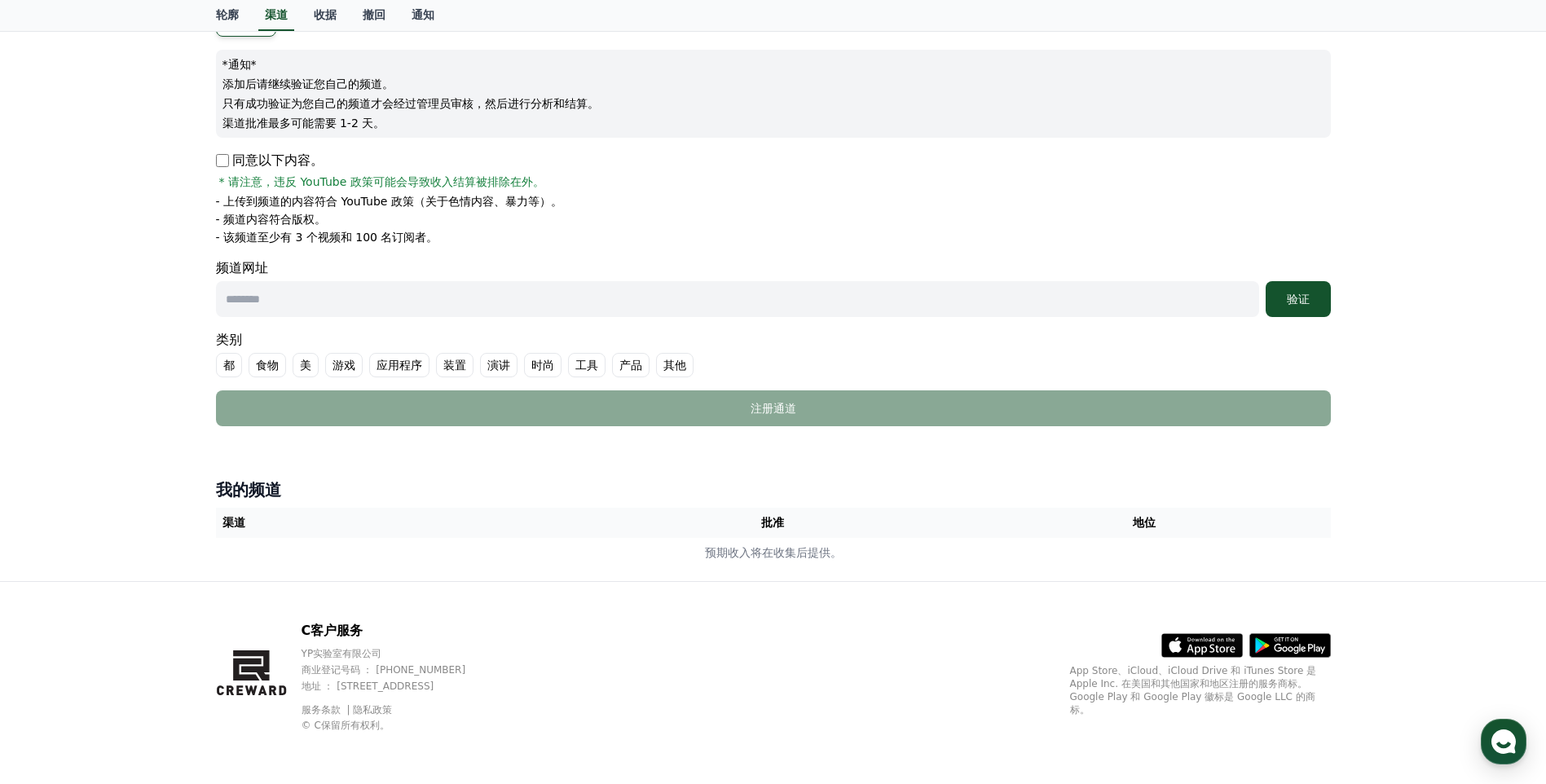
click at [73, 376] on div "注册通道 优酷 *通知* 添加后请继续验证您自己的频道。 只有成功验证为您自己的频道才会经过管理员审核，然后进行分析和结算。 渠道批准最多可能需要 1-2 天…" at bounding box center [773, 259] width 1546 height 644
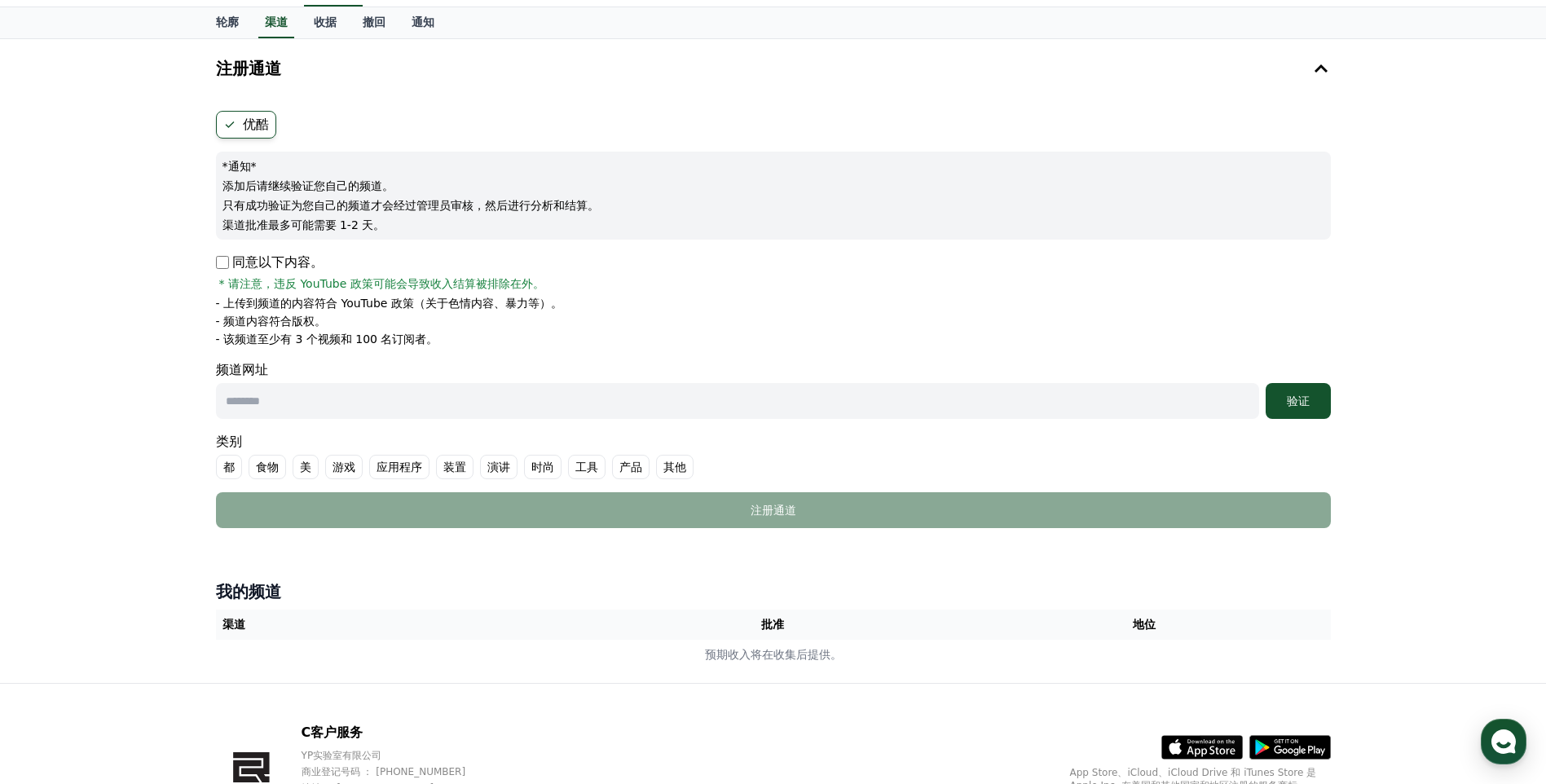
scroll to position [0, 0]
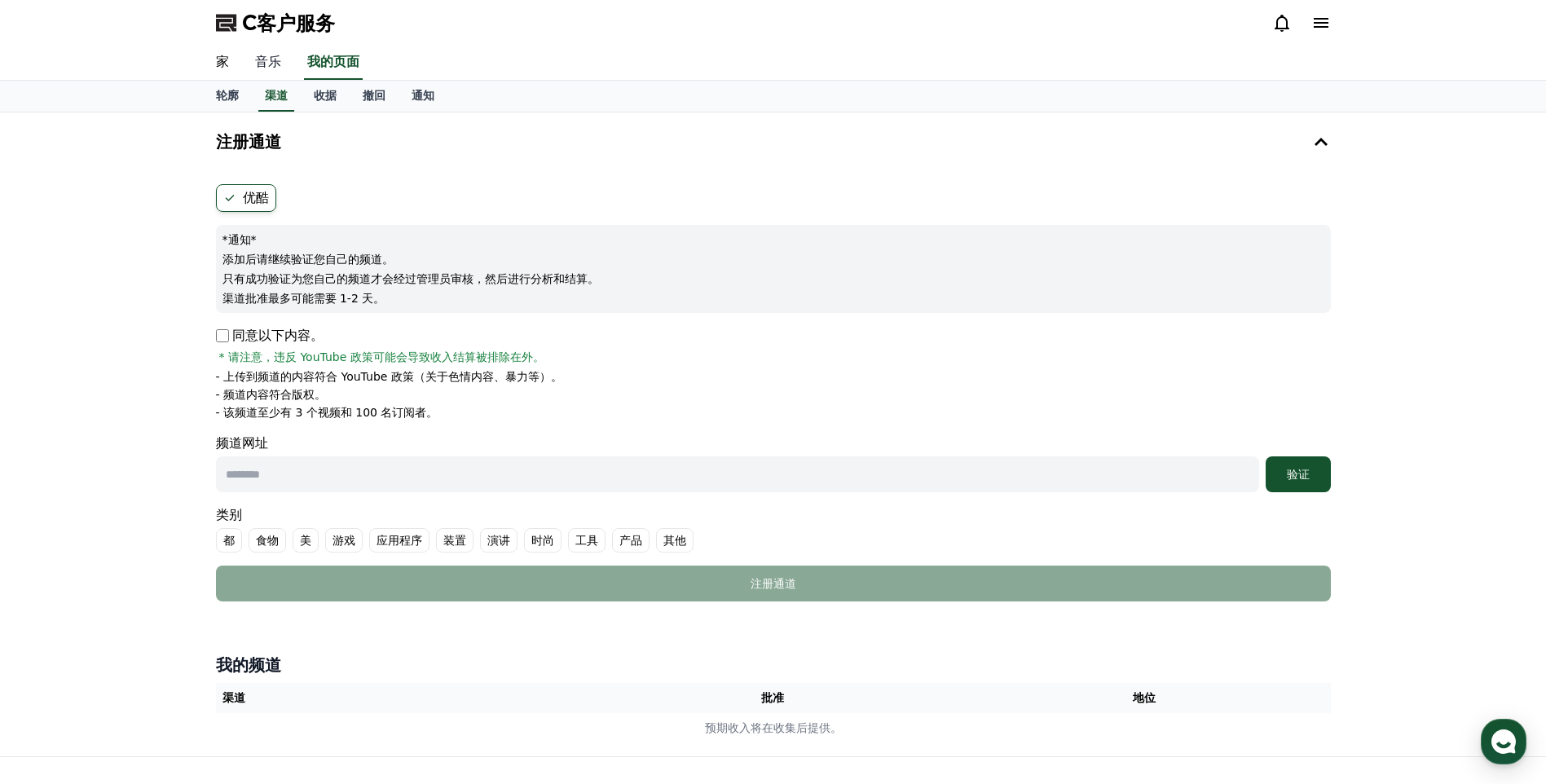
click at [274, 72] on link "音乐" at bounding box center [267, 62] width 52 height 34
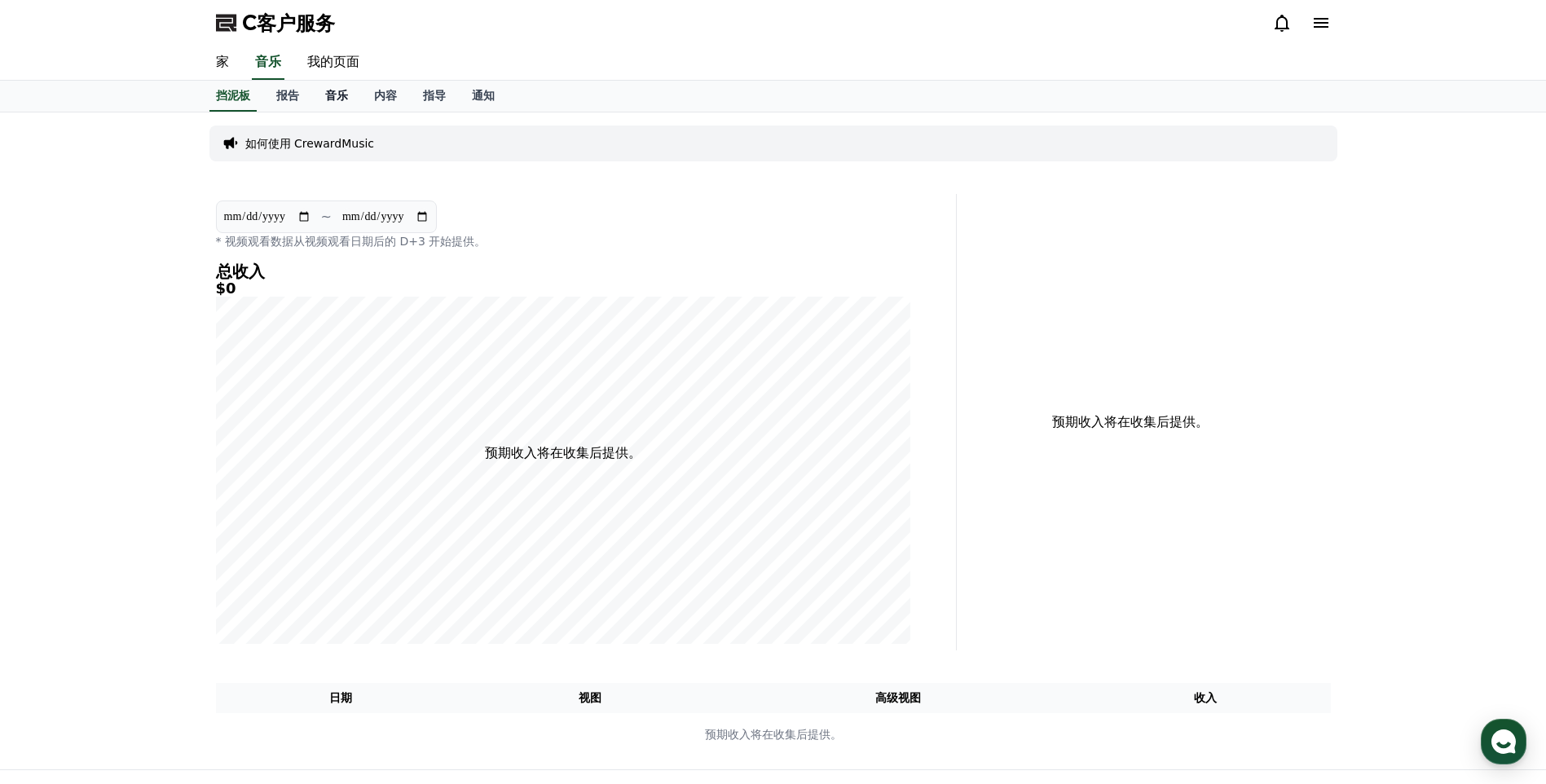
click at [340, 87] on link "音乐" at bounding box center [336, 97] width 49 height 31
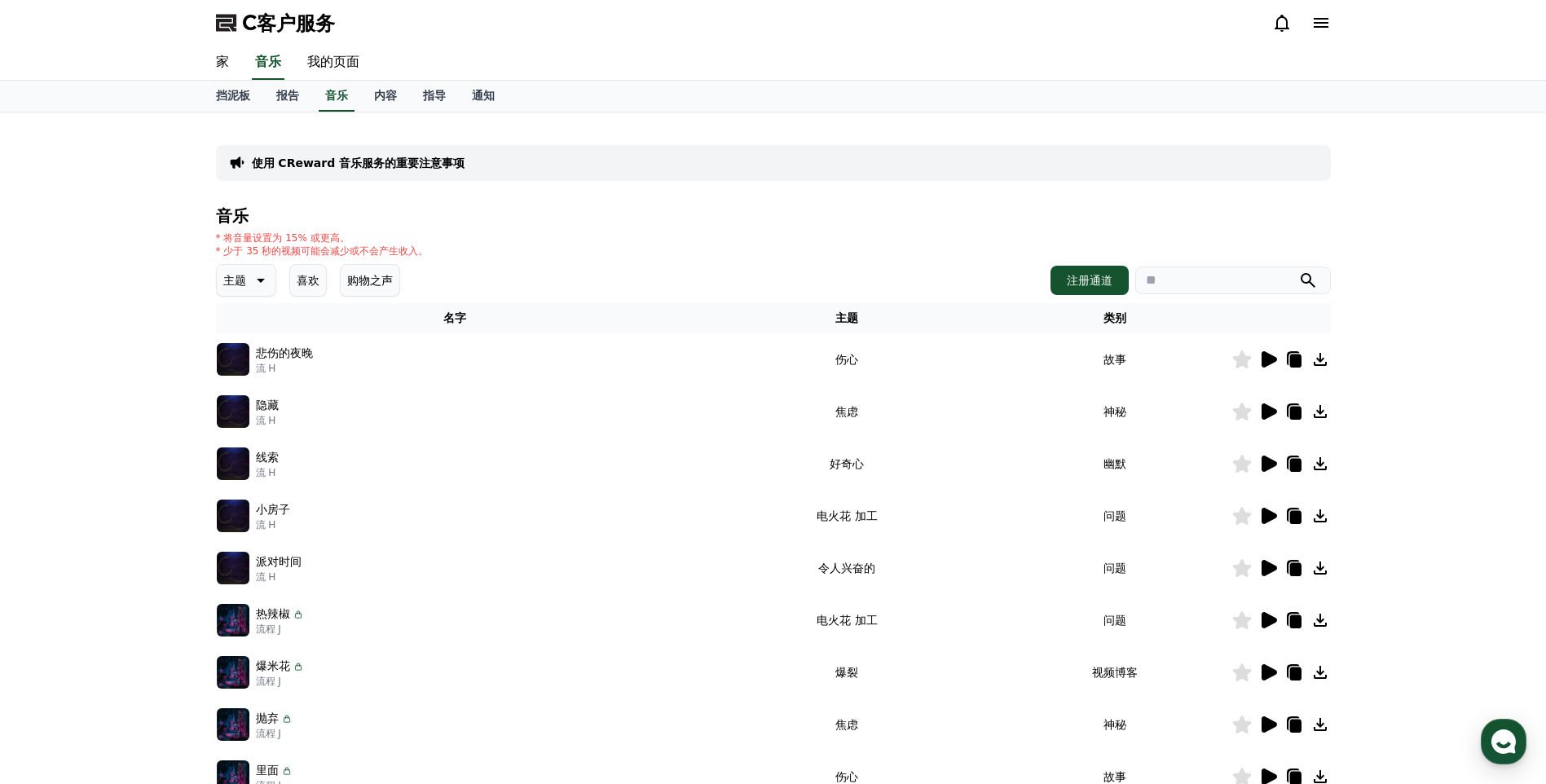
click at [409, 161] on p "使用 CReward 音乐服务的重要注意事项" at bounding box center [358, 163] width 214 height 17
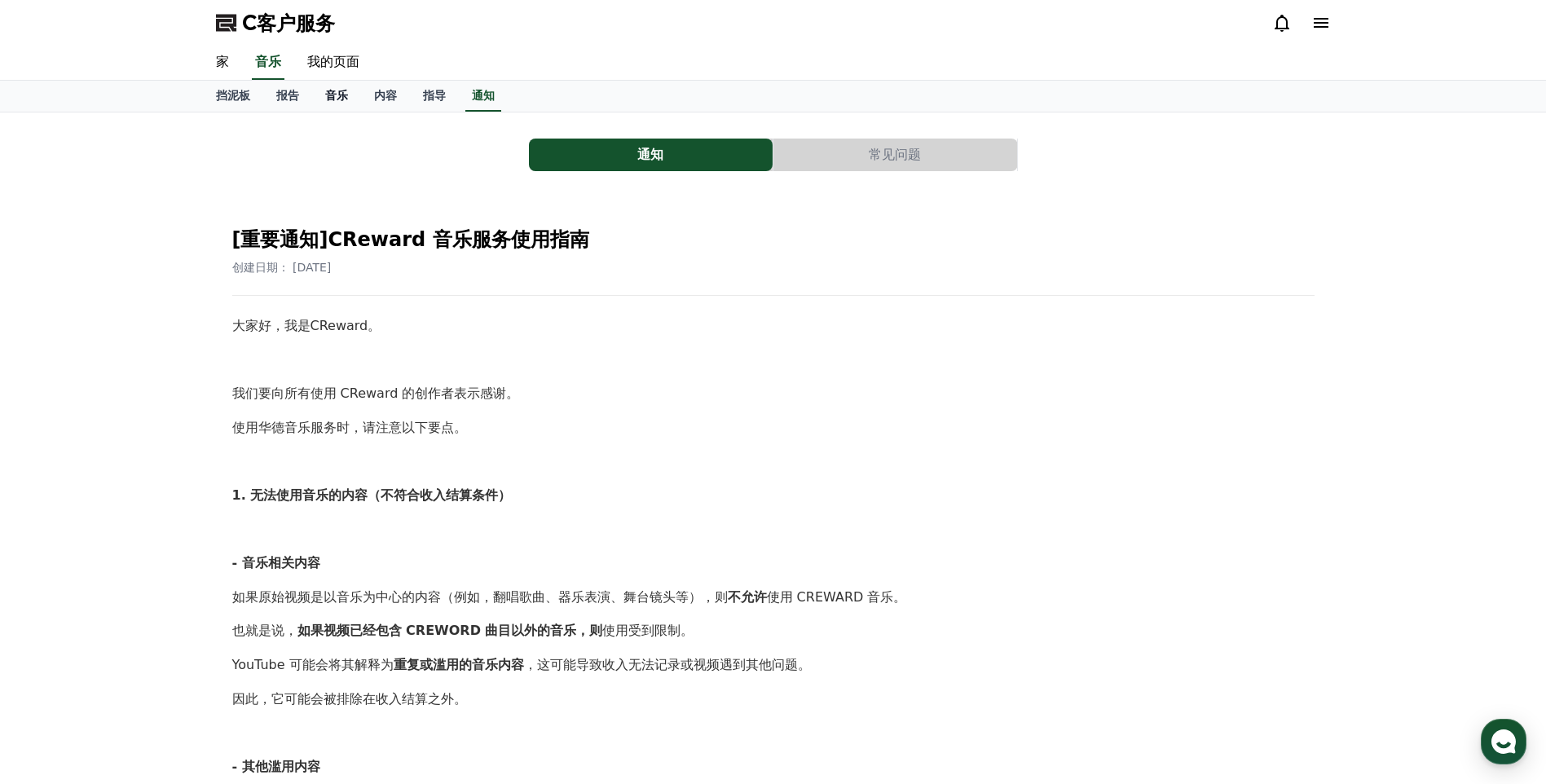
click at [341, 96] on font "音乐" at bounding box center [337, 96] width 23 height 13
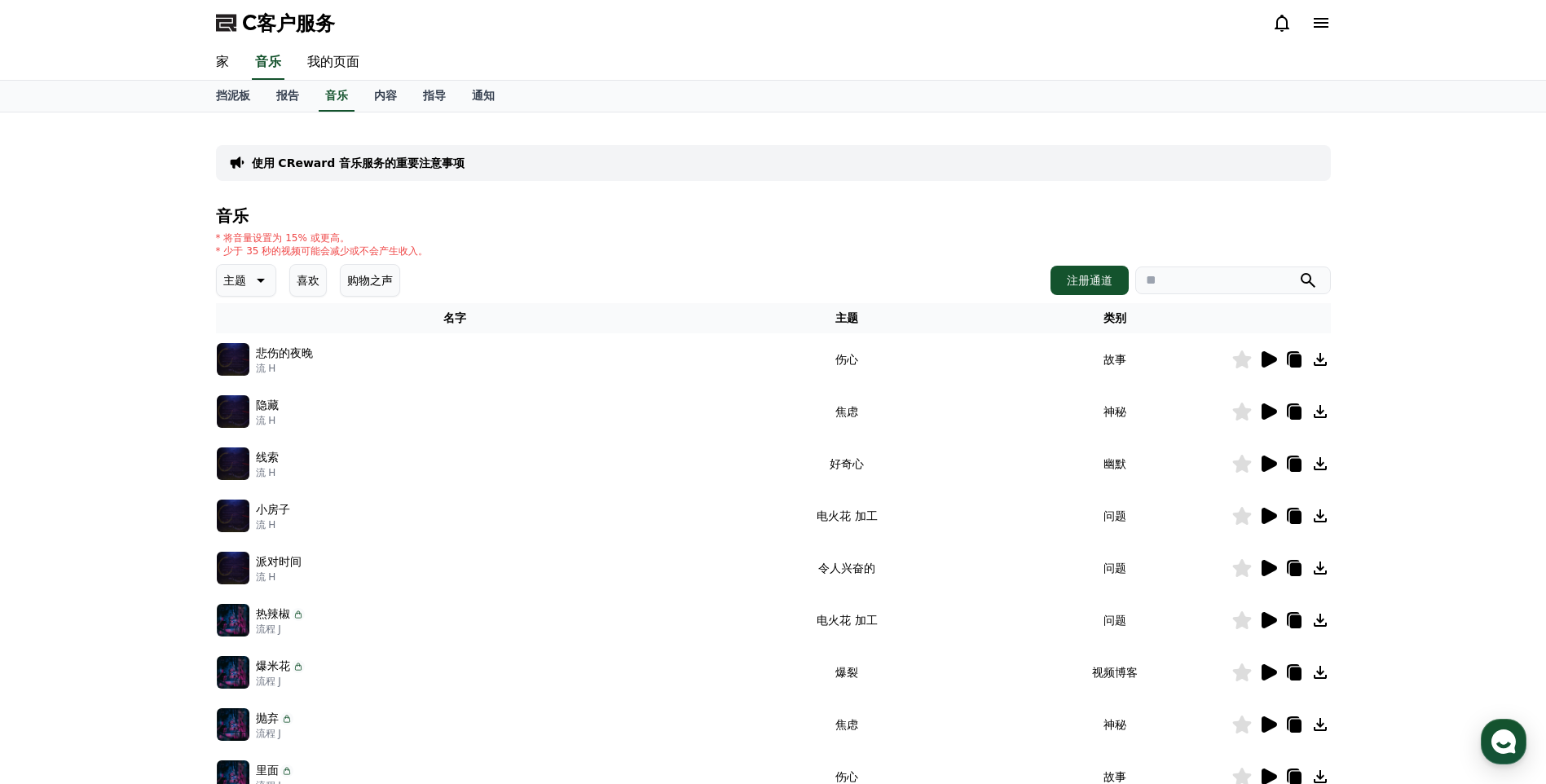
drag, startPoint x: 645, startPoint y: 224, endPoint x: 1371, endPoint y: 8, distance: 757.5
click at [1373, 11] on div "C客户服务" at bounding box center [773, 22] width 1546 height 45
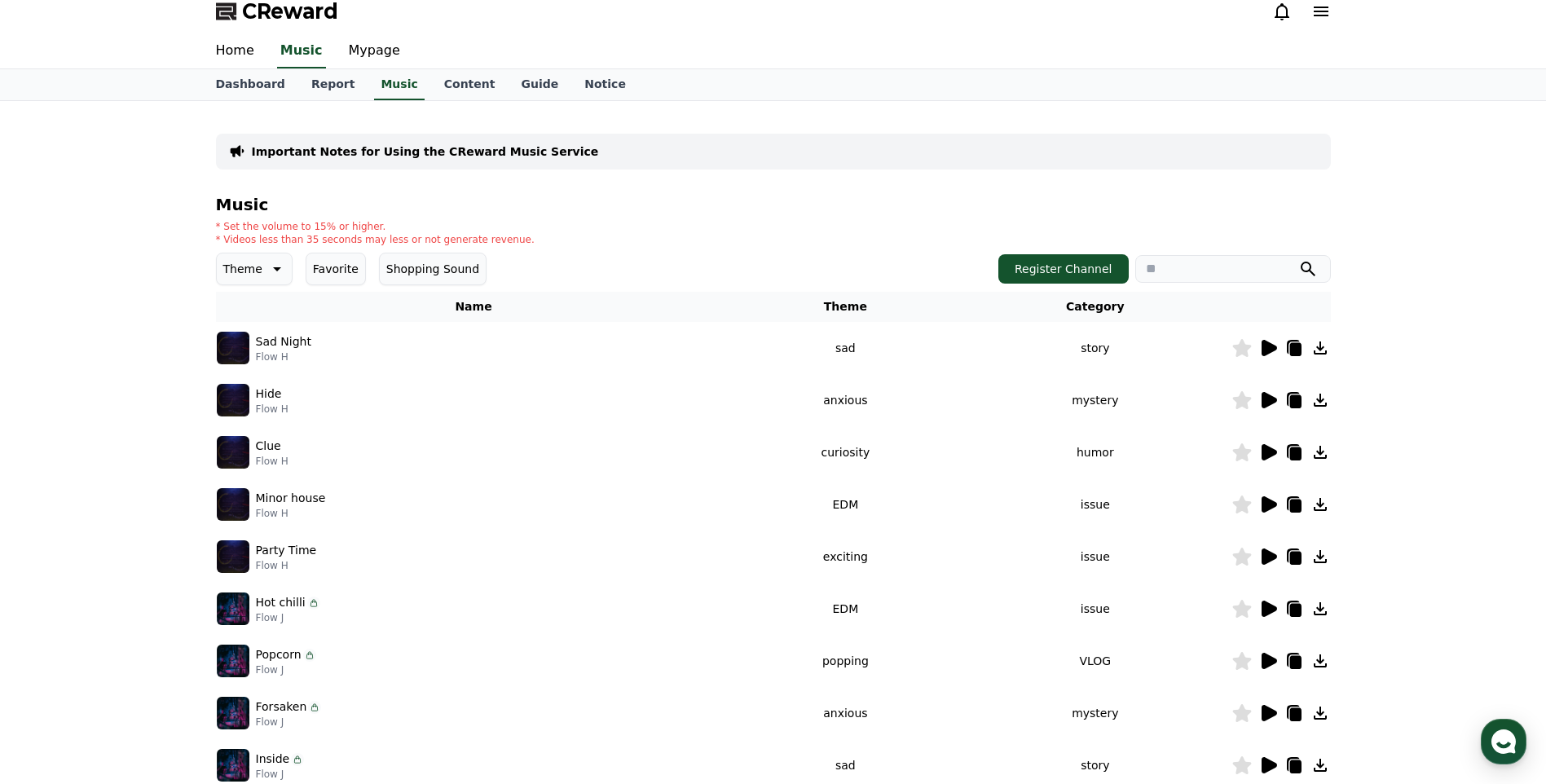
scroll to position [244, 0]
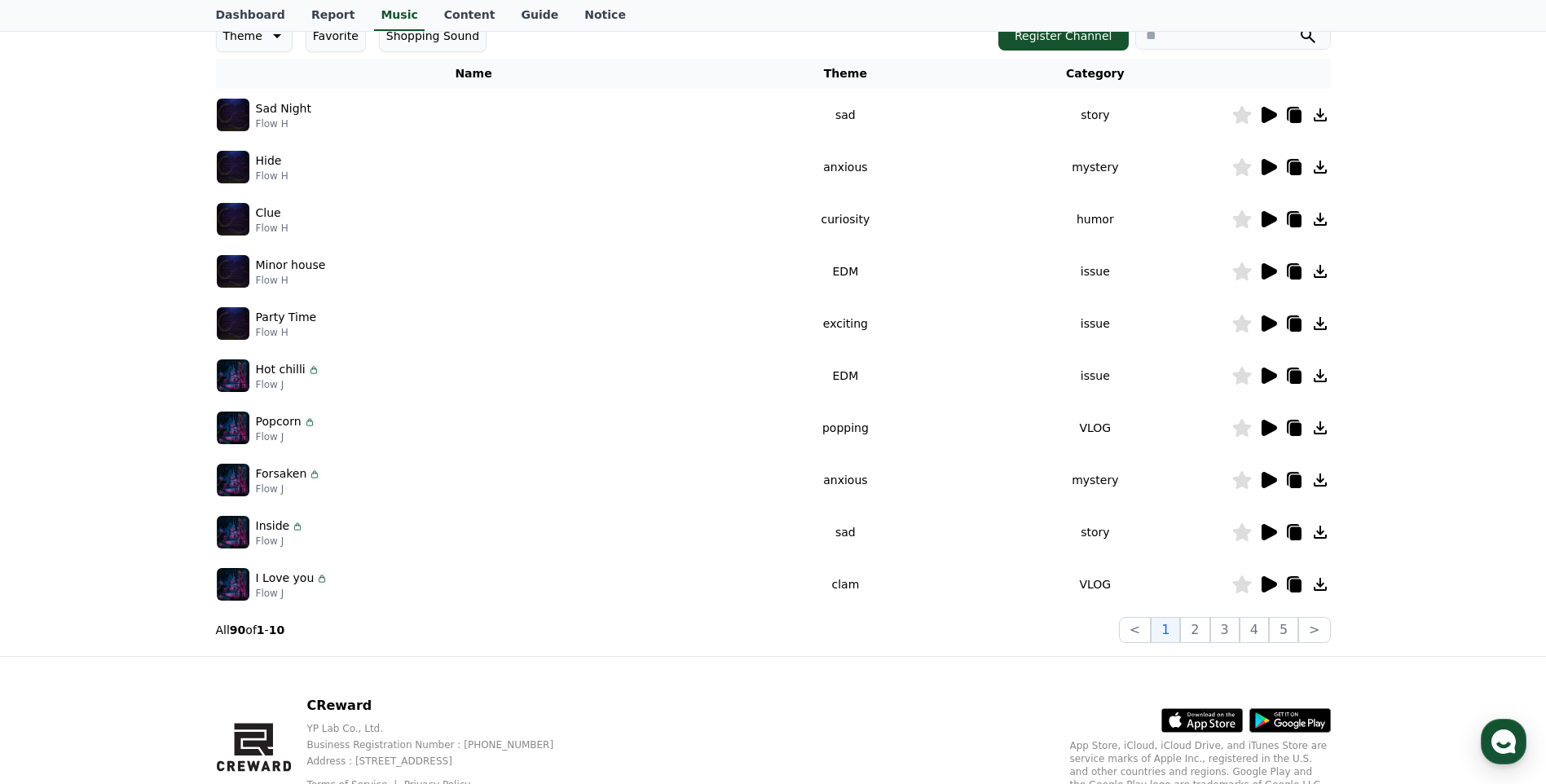
click at [1265, 477] on icon at bounding box center [1269, 480] width 16 height 17
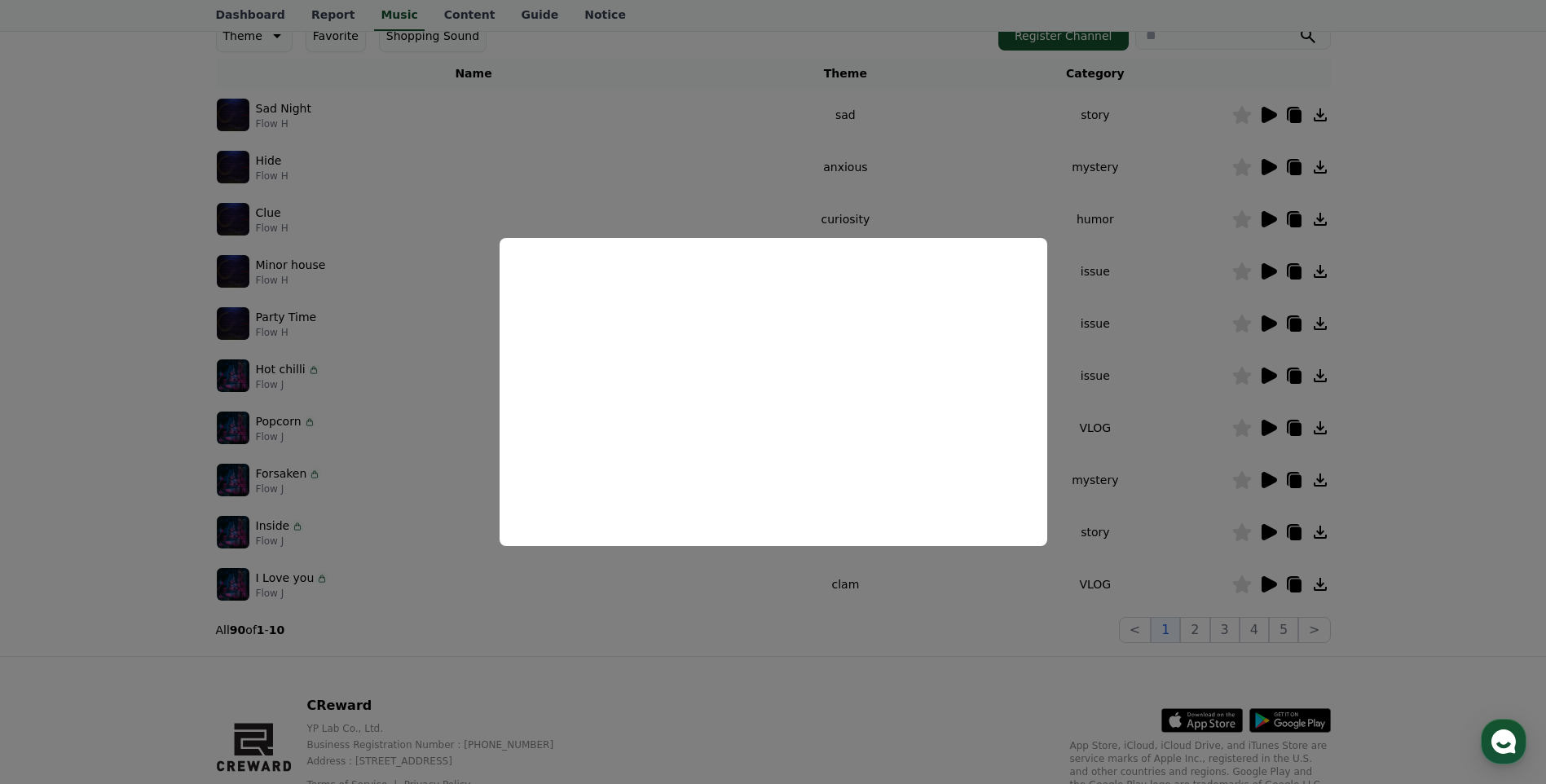
click at [633, 132] on button "close modal" at bounding box center [773, 392] width 1546 height 784
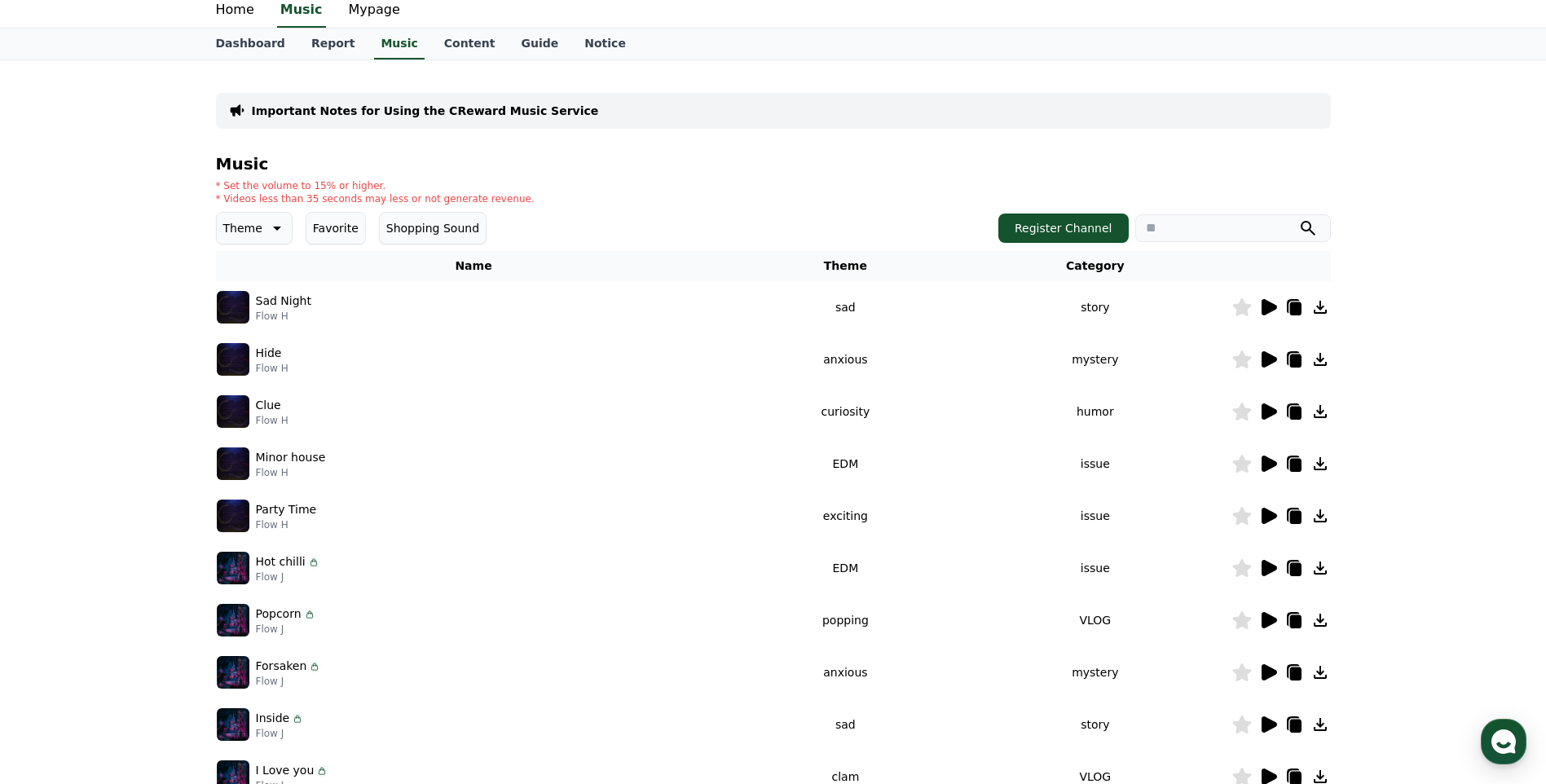
scroll to position [82, 0]
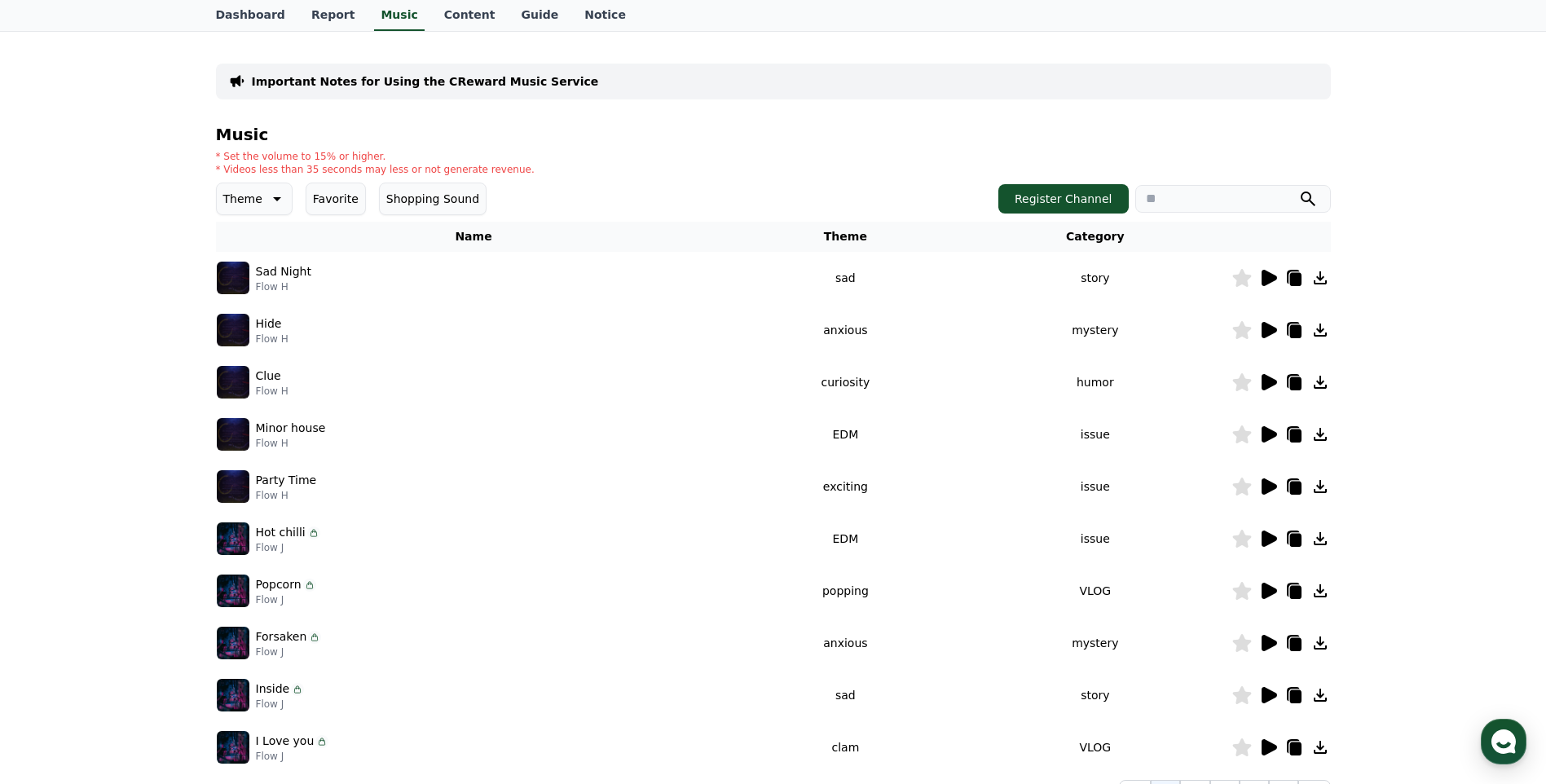
drag, startPoint x: 334, startPoint y: 269, endPoint x: 255, endPoint y: 270, distance: 79.0
click at [255, 270] on div "Sad Night Flow H" at bounding box center [474, 277] width 514 height 32
copy p "Sad Night"
click at [432, 281] on div "Sad Night Flow H" at bounding box center [474, 277] width 514 height 32
click at [1265, 280] on icon at bounding box center [1269, 278] width 16 height 17
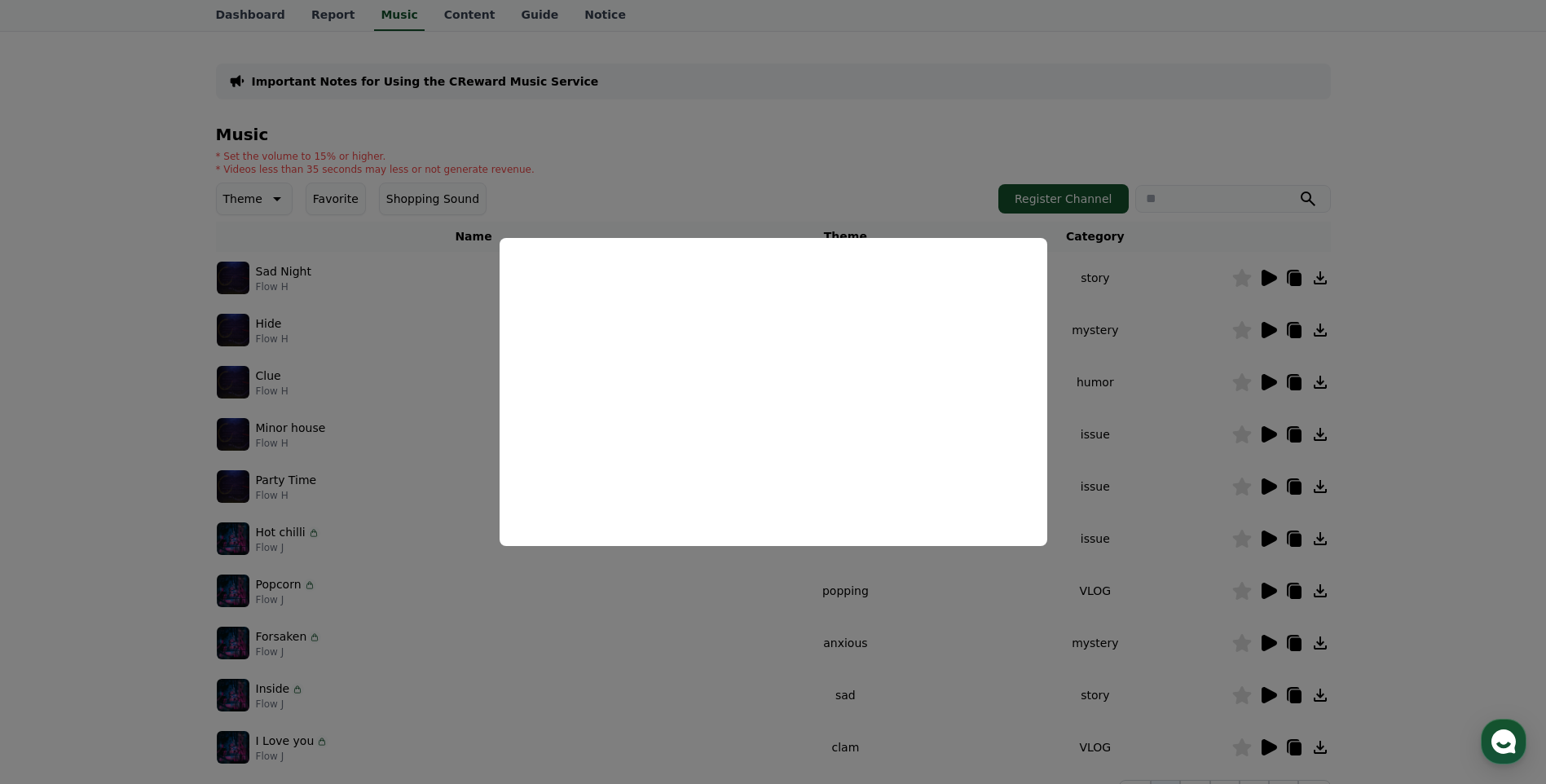
click at [857, 170] on button "close modal" at bounding box center [773, 392] width 1546 height 784
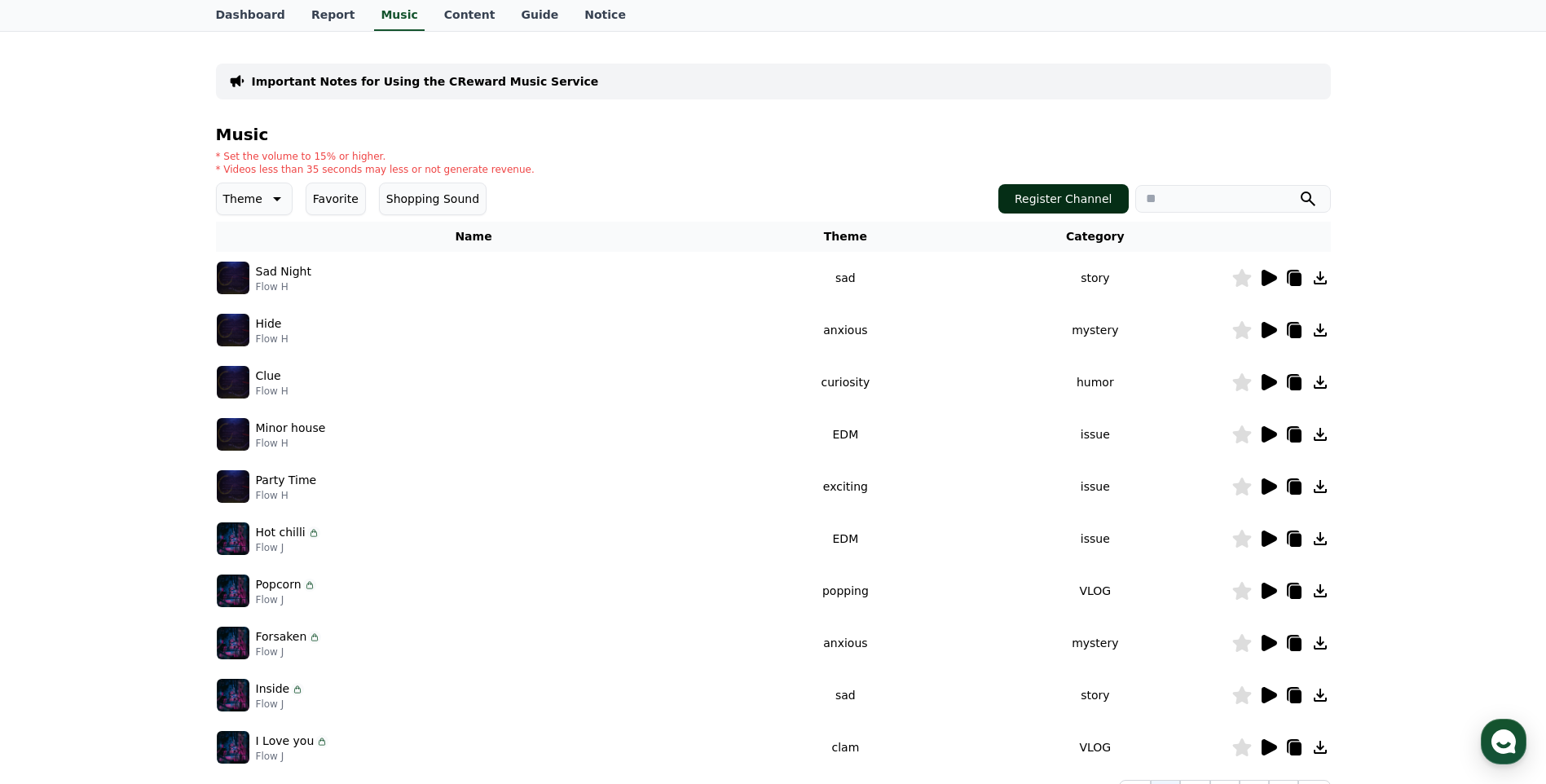
click at [1041, 194] on font "Register Channel" at bounding box center [1063, 199] width 97 height 17
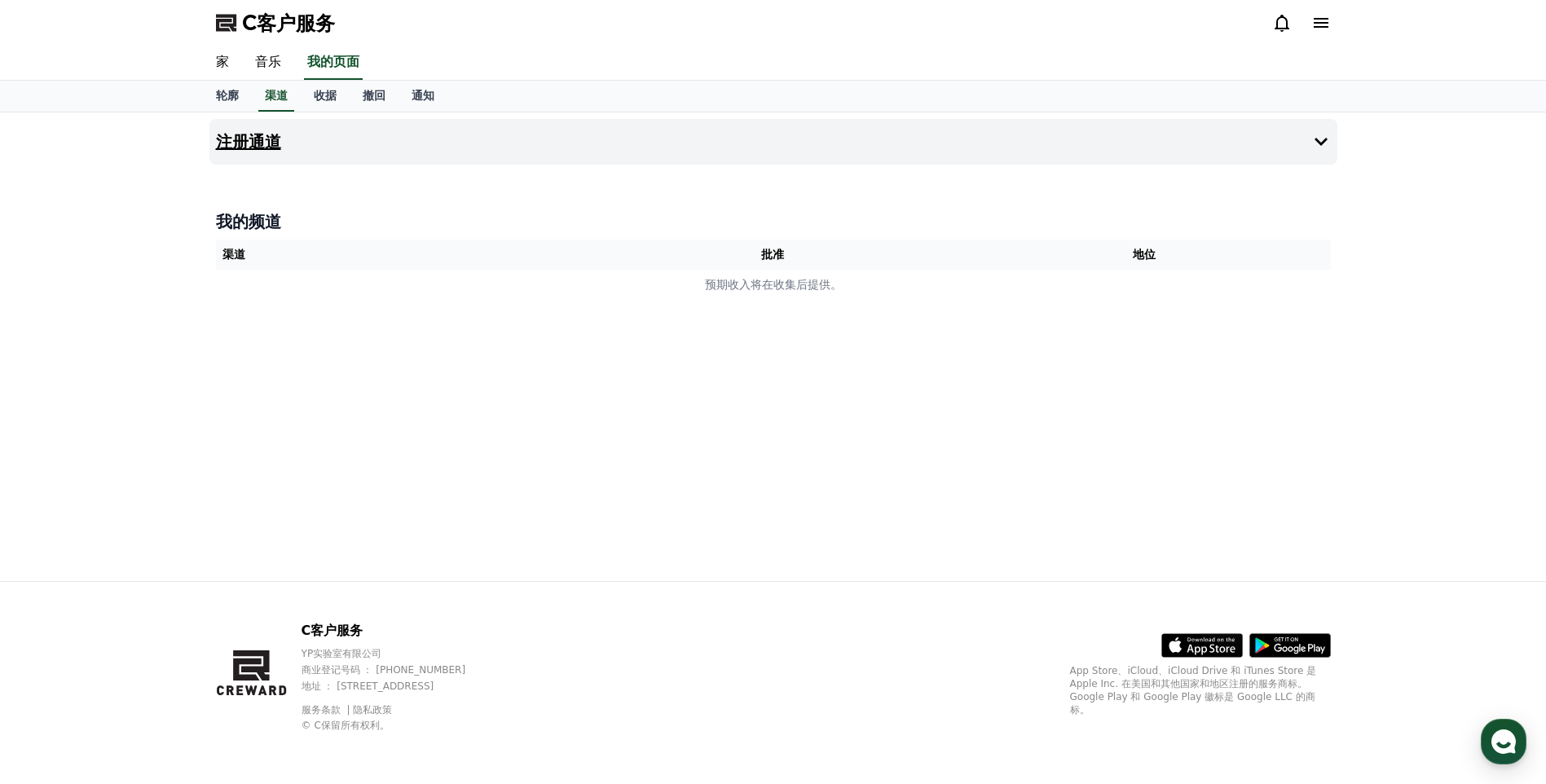
click at [1319, 146] on icon at bounding box center [1321, 142] width 20 height 20
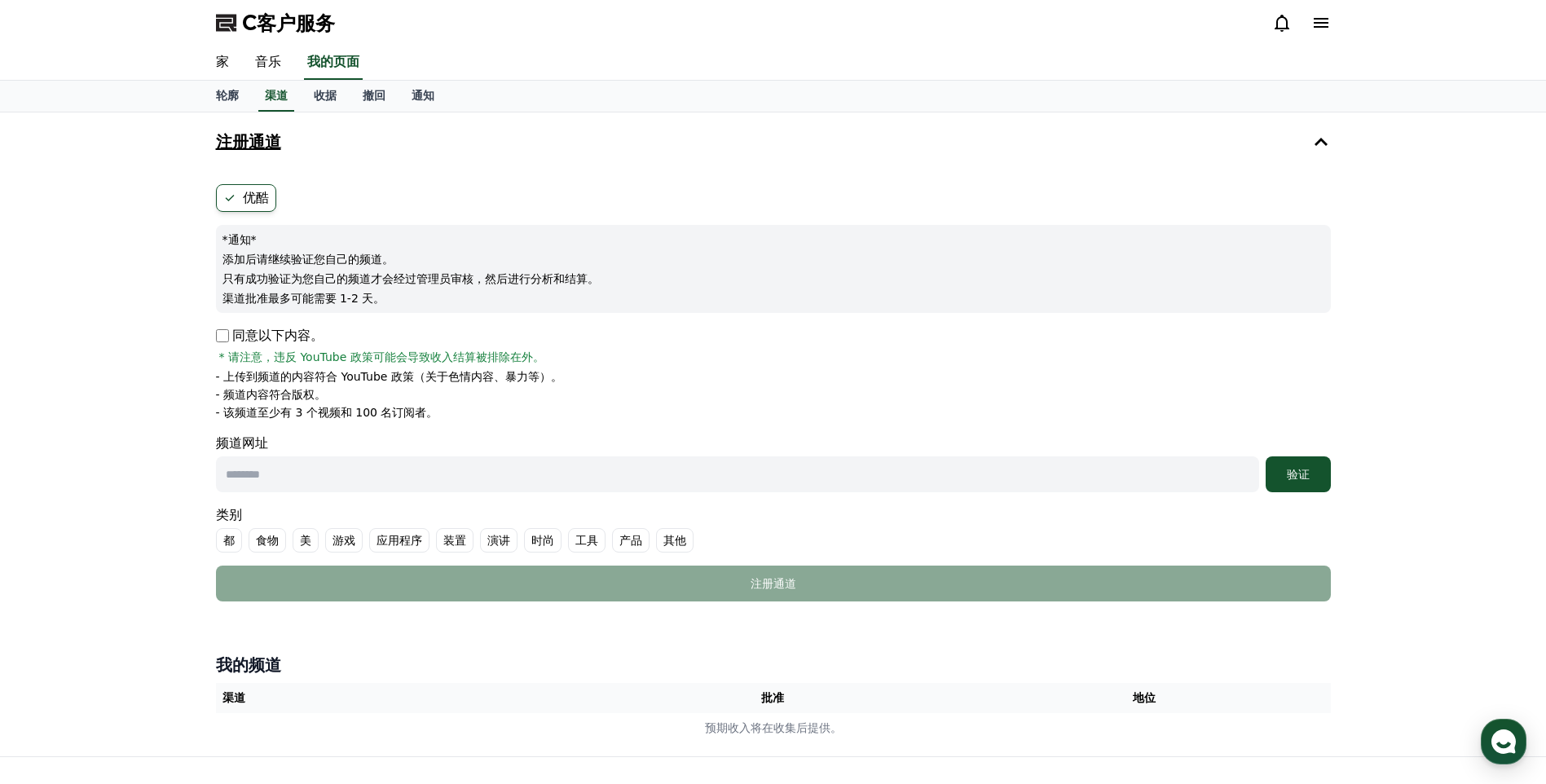
click at [426, 476] on input "text" at bounding box center [738, 474] width 1043 height 35
click at [57, 338] on div "注册通道 优酷 *通知* 添加后请继续验证您自己的频道。 只有成功验证为您自己的频道才会经过管理员审核，然后进行分析和结算。 渠道批准最多可能需要 1-2 天…" at bounding box center [773, 434] width 1546 height 644
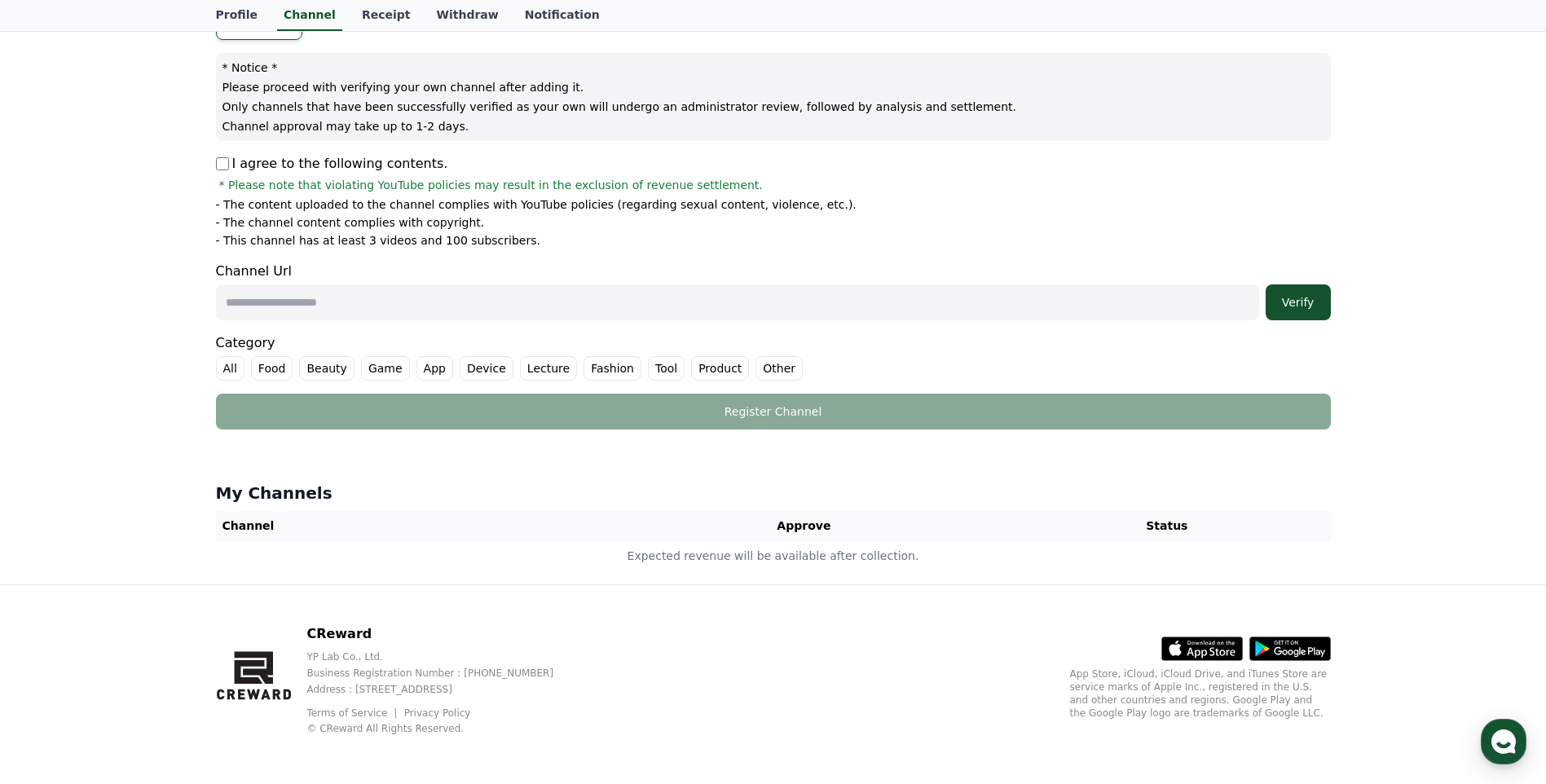
scroll to position [175, 0]
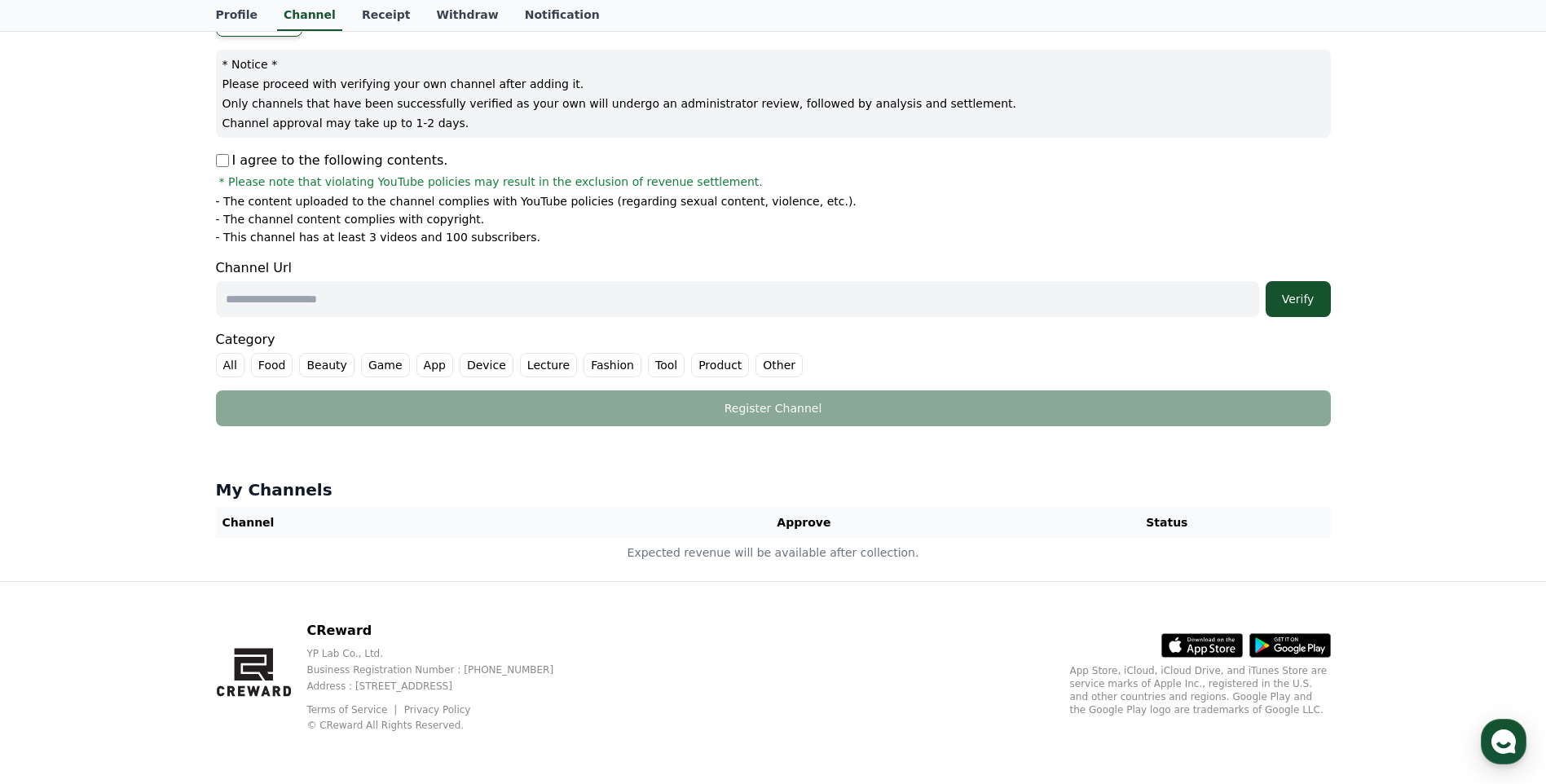
click at [763, 361] on font "Other" at bounding box center [778, 365] width 32 height 17
click at [782, 361] on font "Other" at bounding box center [798, 365] width 32 height 17
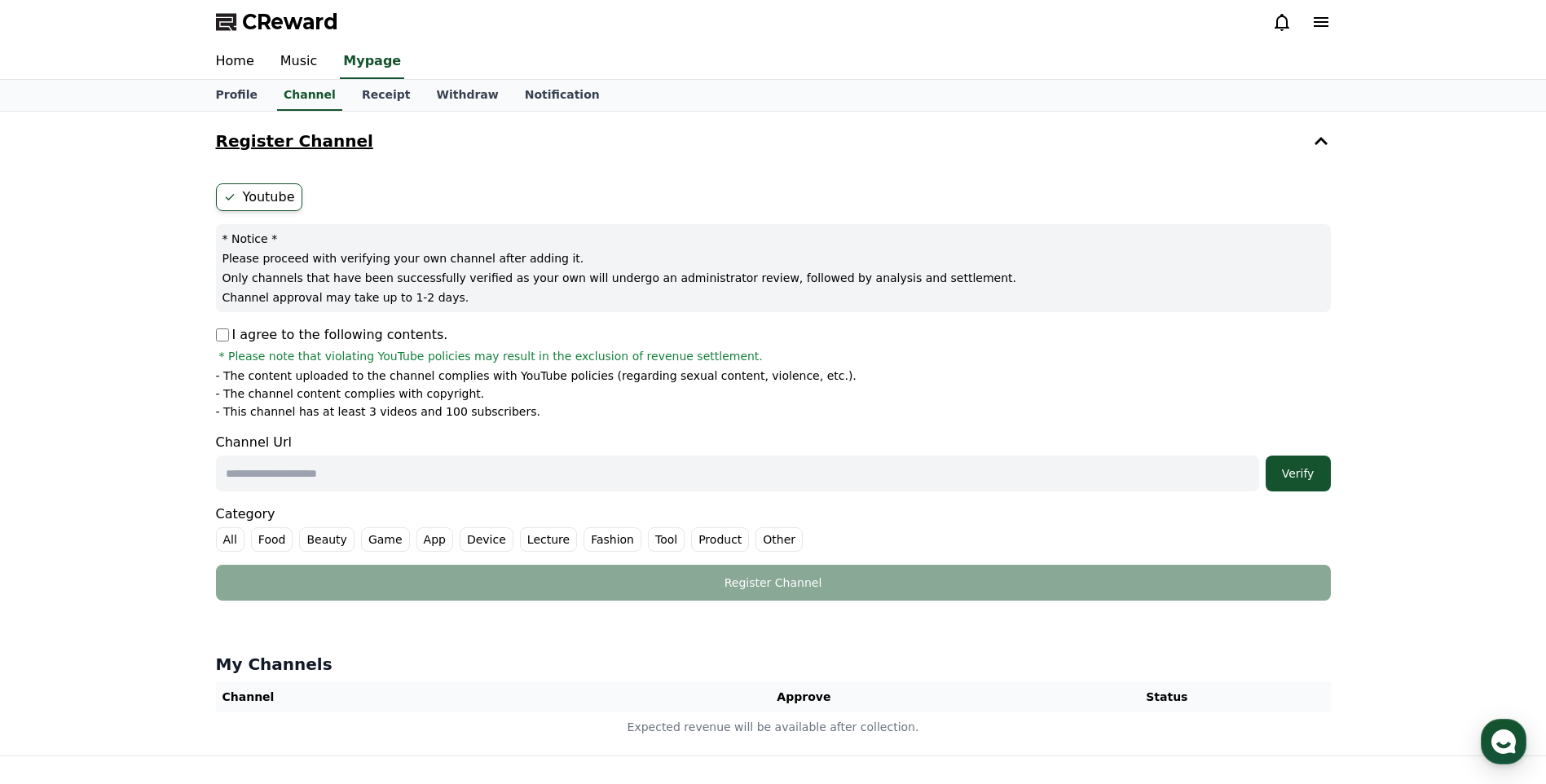
scroll to position [0, 0]
click at [295, 58] on link "Music" at bounding box center [299, 62] width 64 height 34
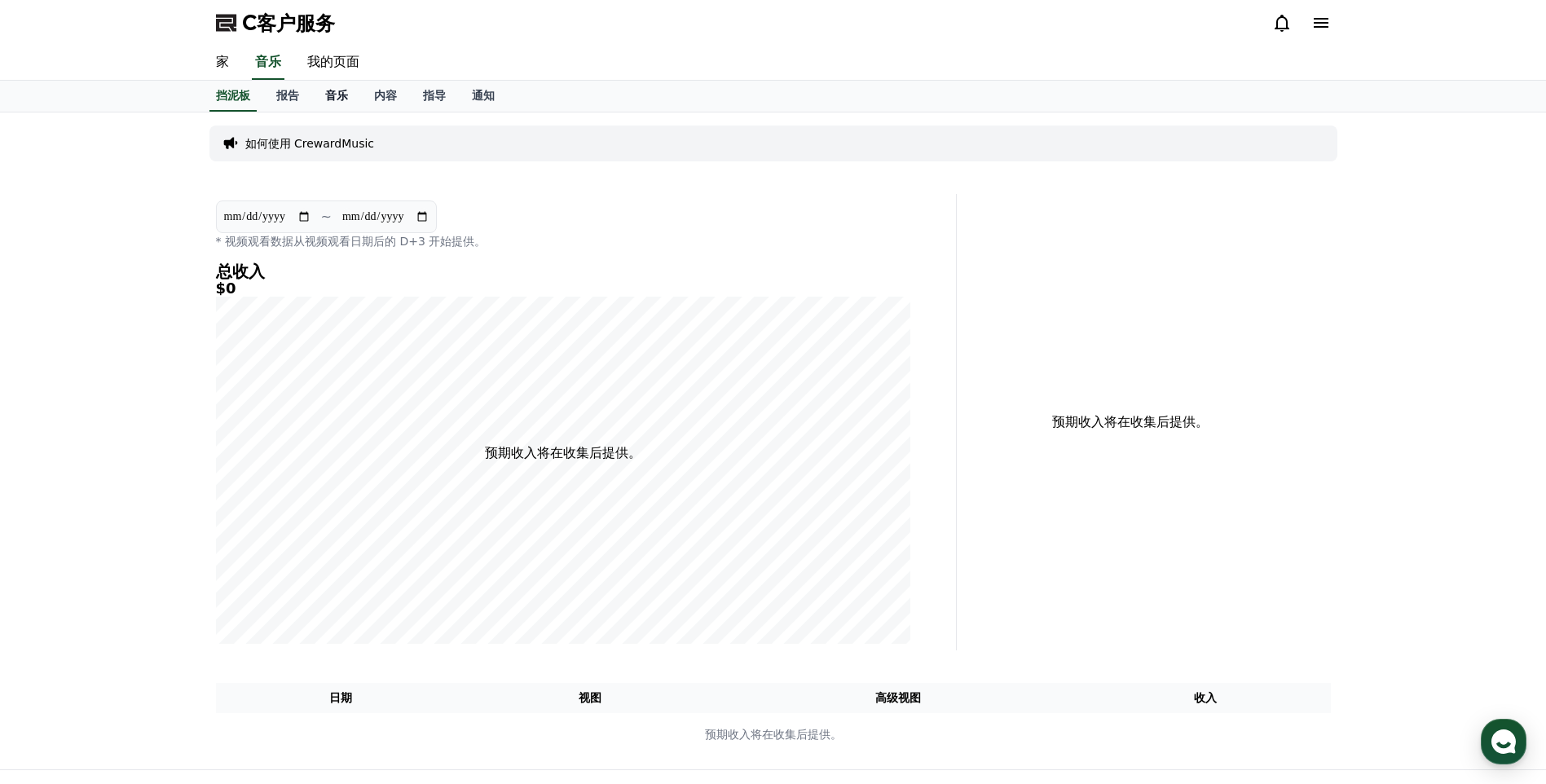
click at [341, 98] on font "音乐" at bounding box center [337, 96] width 23 height 13
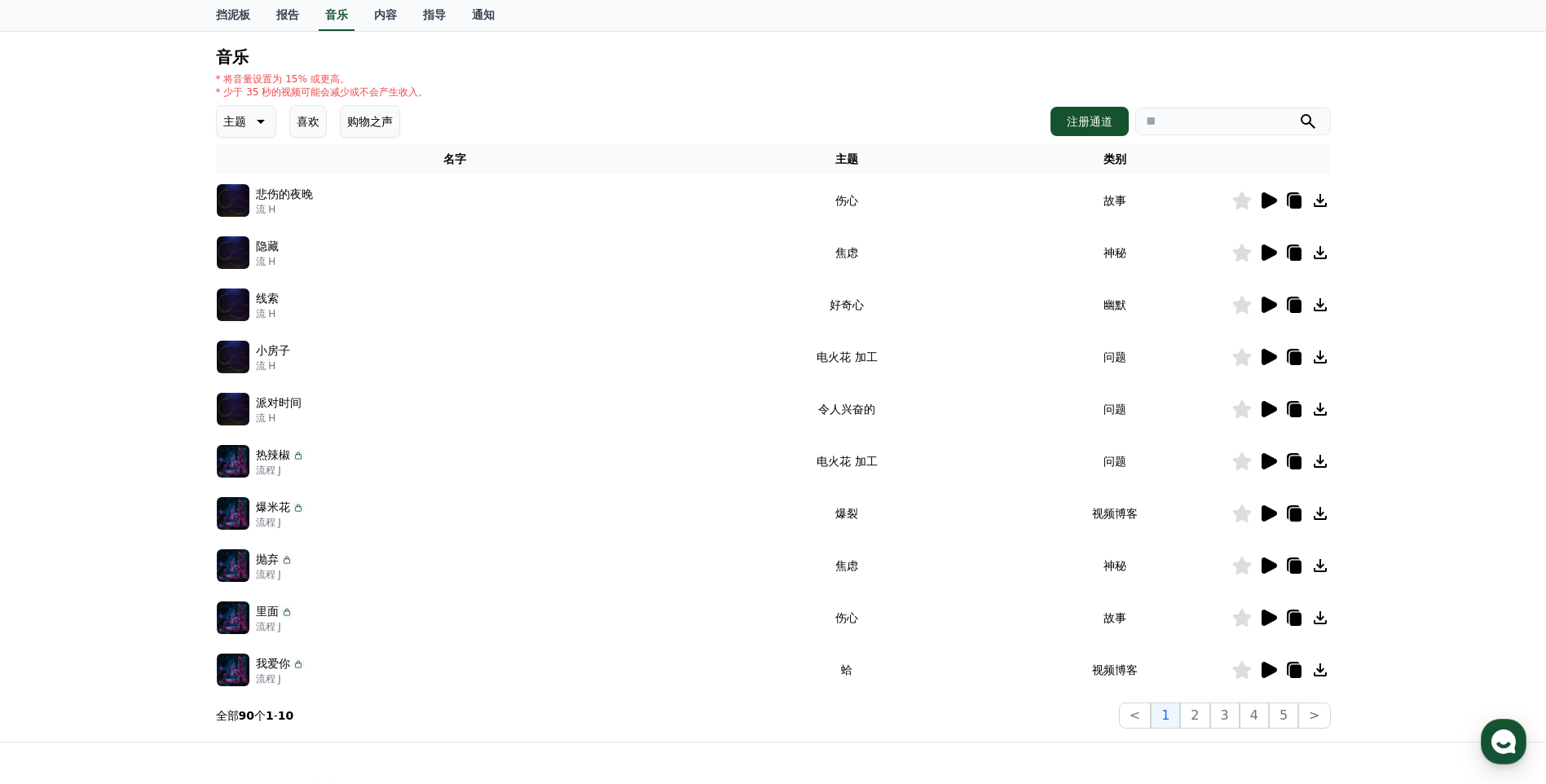
scroll to position [319, 0]
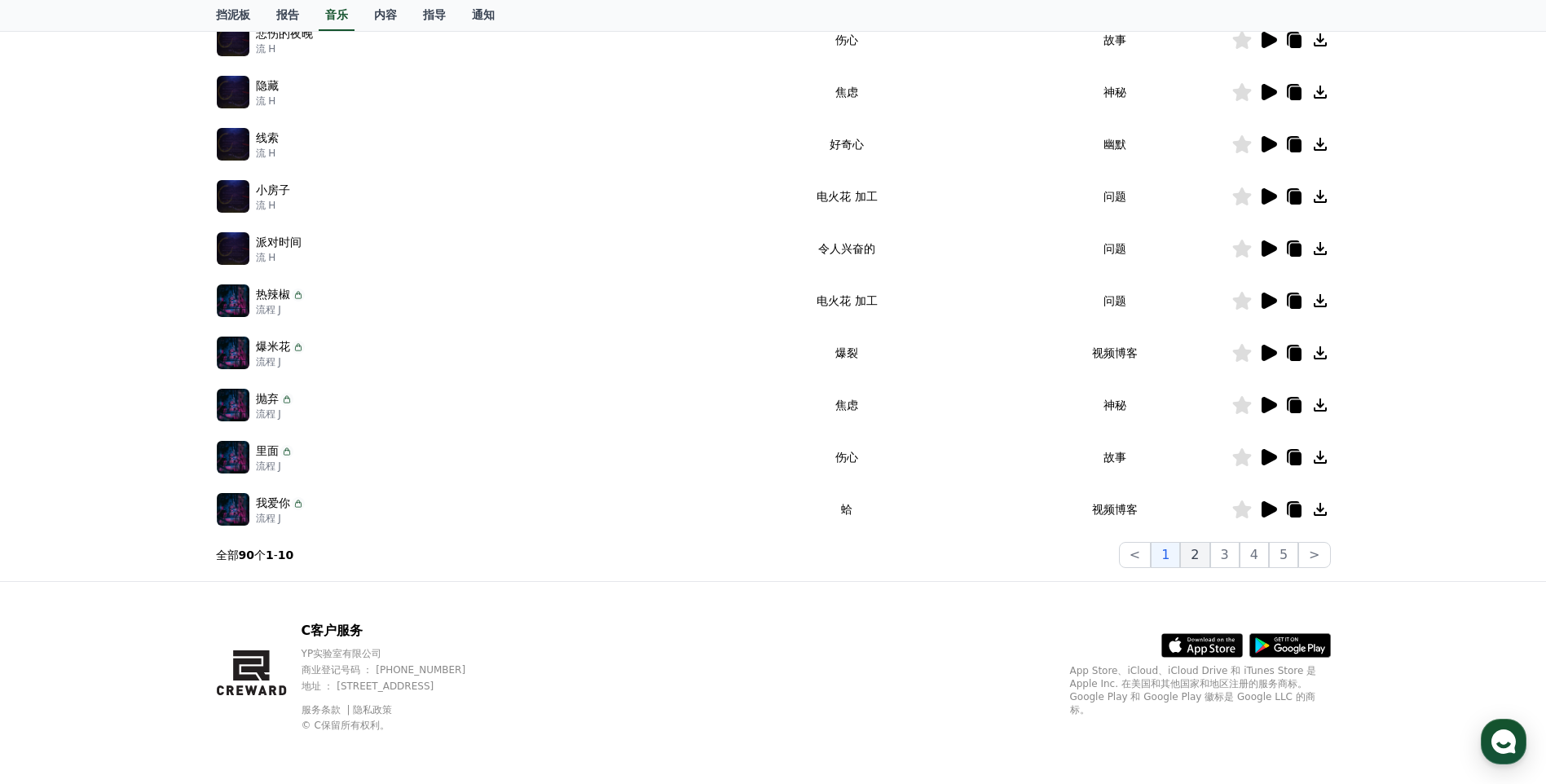
click at [1203, 551] on button "2" at bounding box center [1194, 555] width 30 height 26
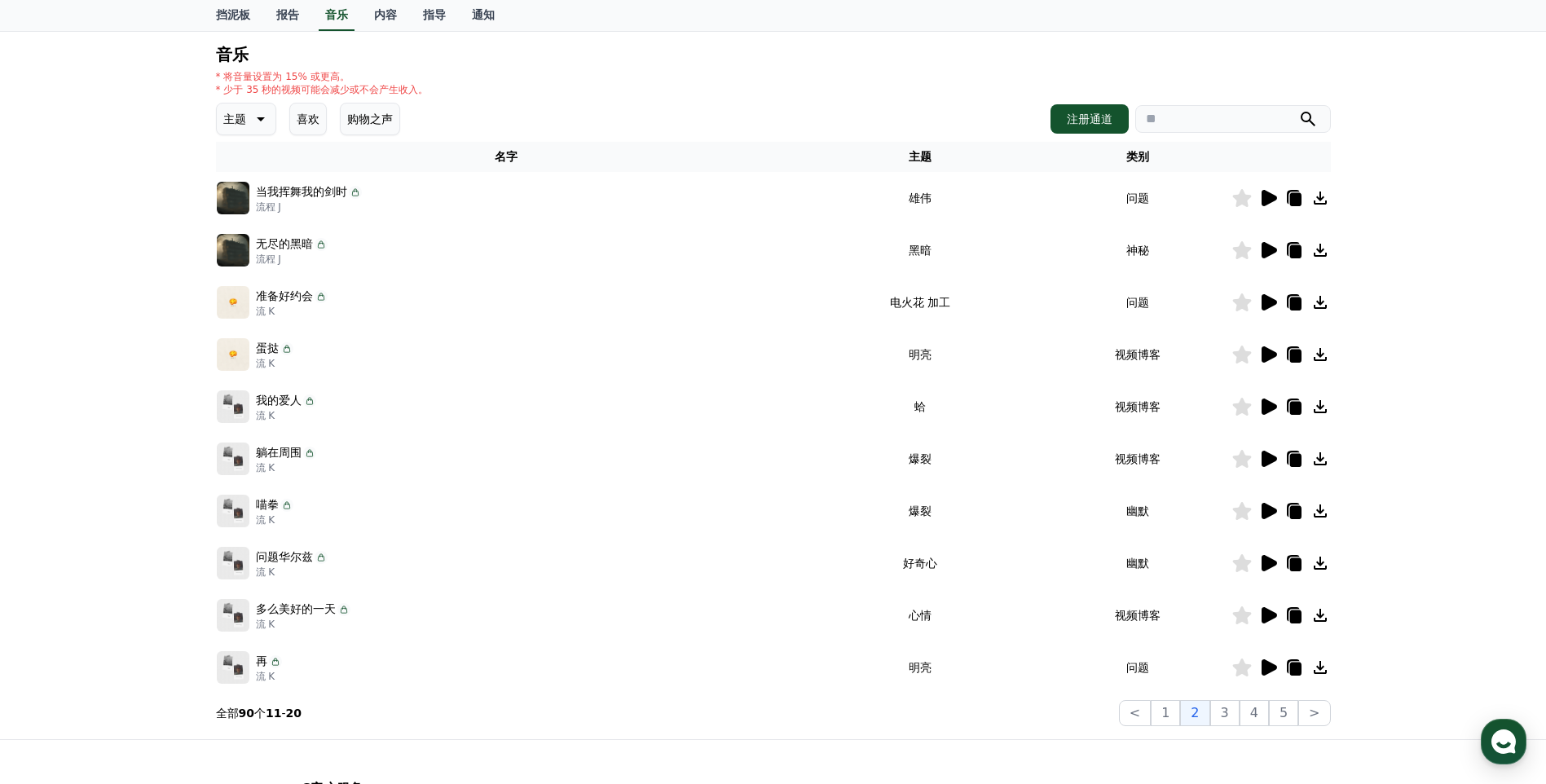
scroll to position [163, 0]
click at [353, 191] on icon at bounding box center [356, 191] width 13 height 13
click at [1270, 194] on icon at bounding box center [1269, 196] width 16 height 17
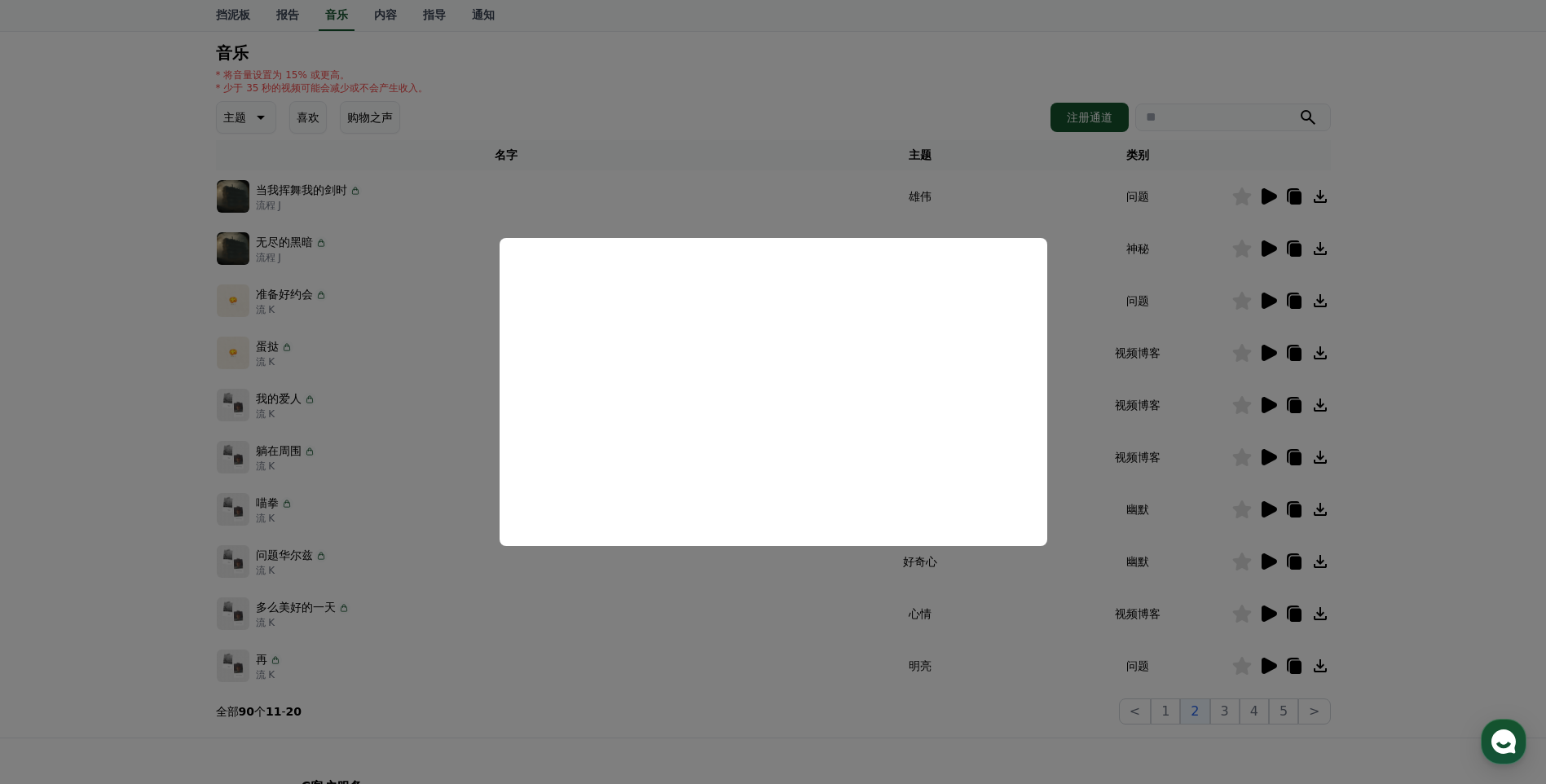
click at [1138, 278] on button "关闭模态" at bounding box center [773, 392] width 1546 height 784
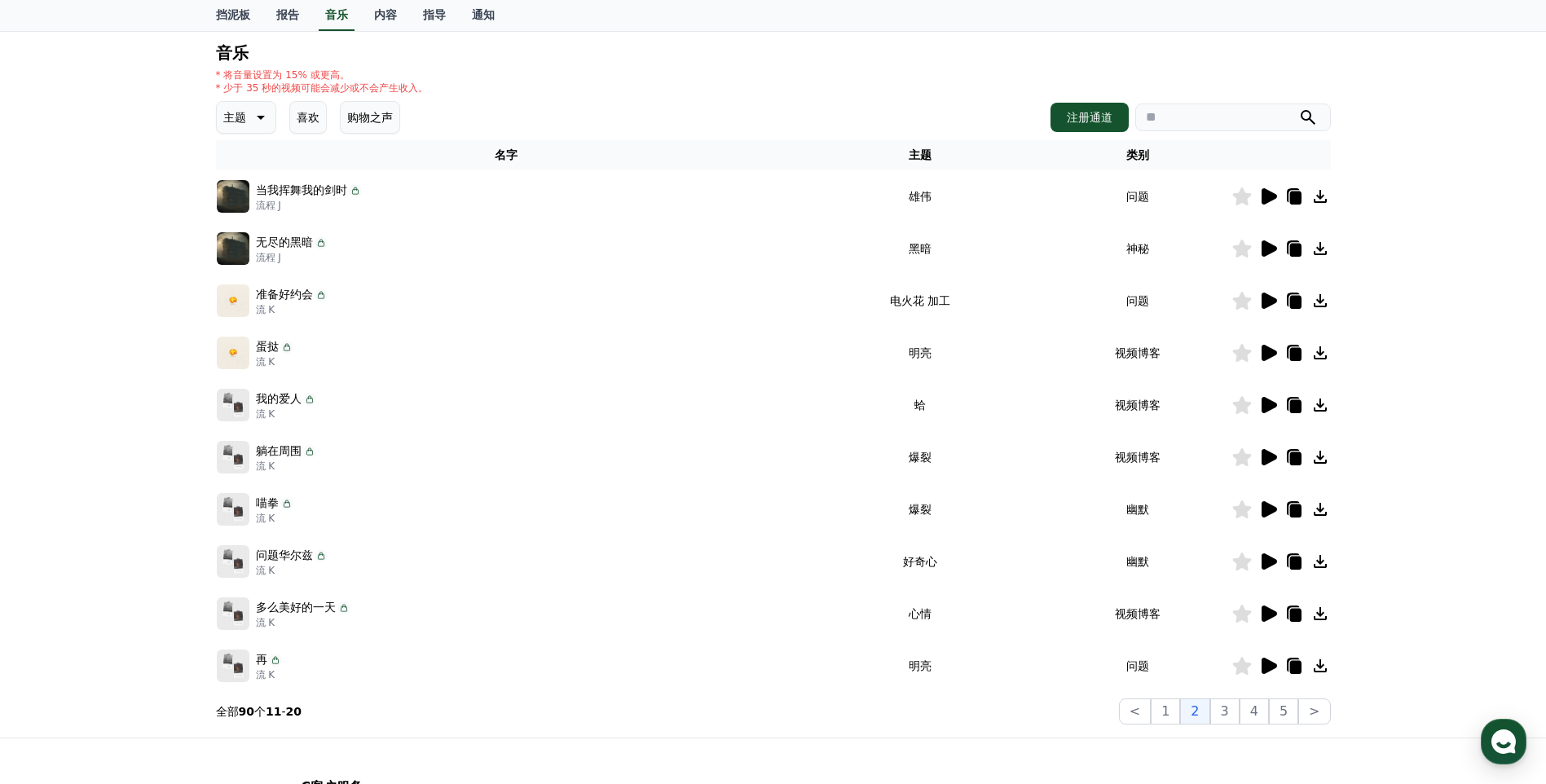
click at [1263, 250] on icon at bounding box center [1269, 248] width 16 height 17
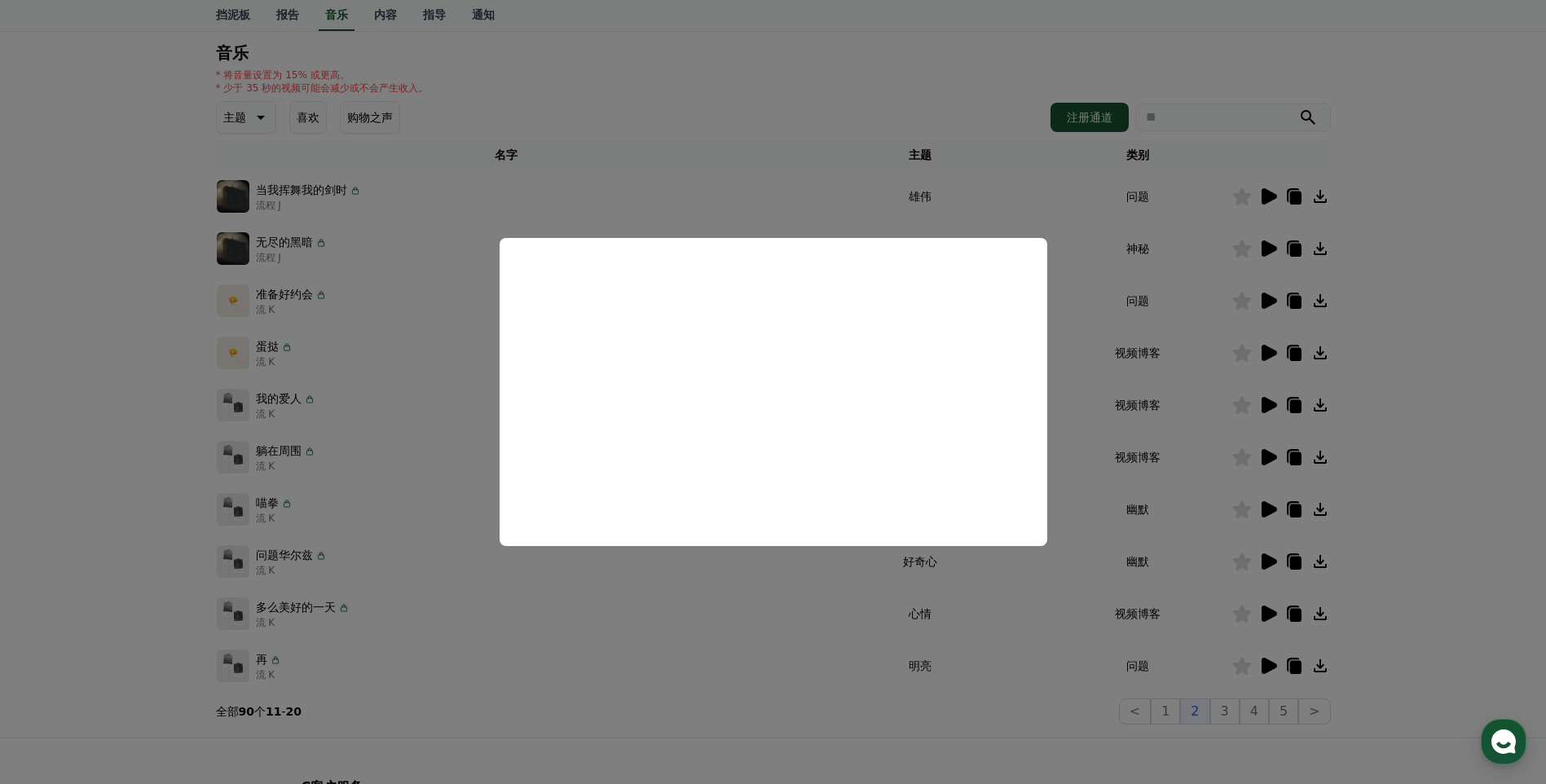
click at [1122, 224] on button "关闭模态" at bounding box center [773, 392] width 1546 height 784
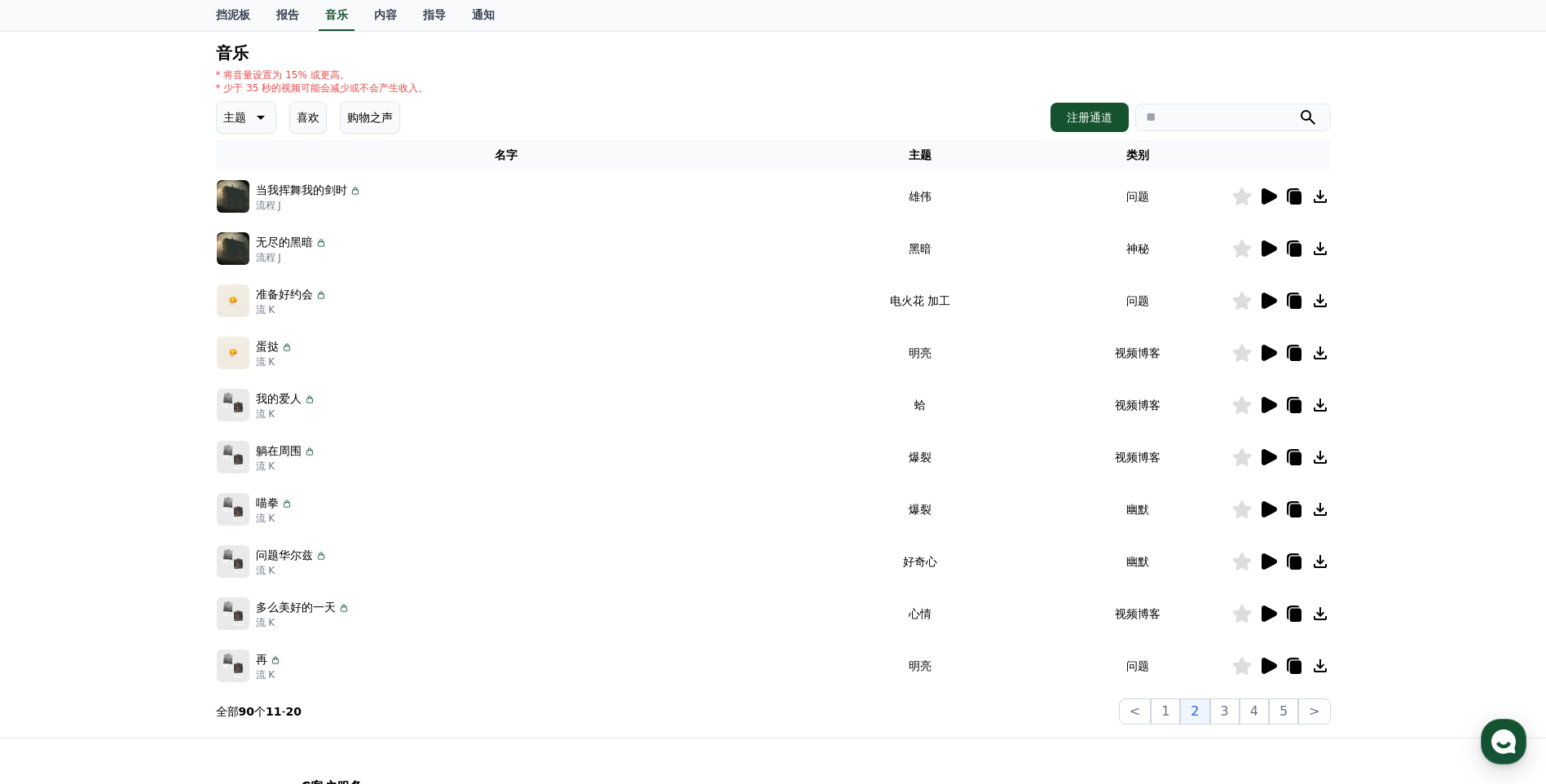
click at [1268, 456] on icon at bounding box center [1269, 457] width 16 height 17
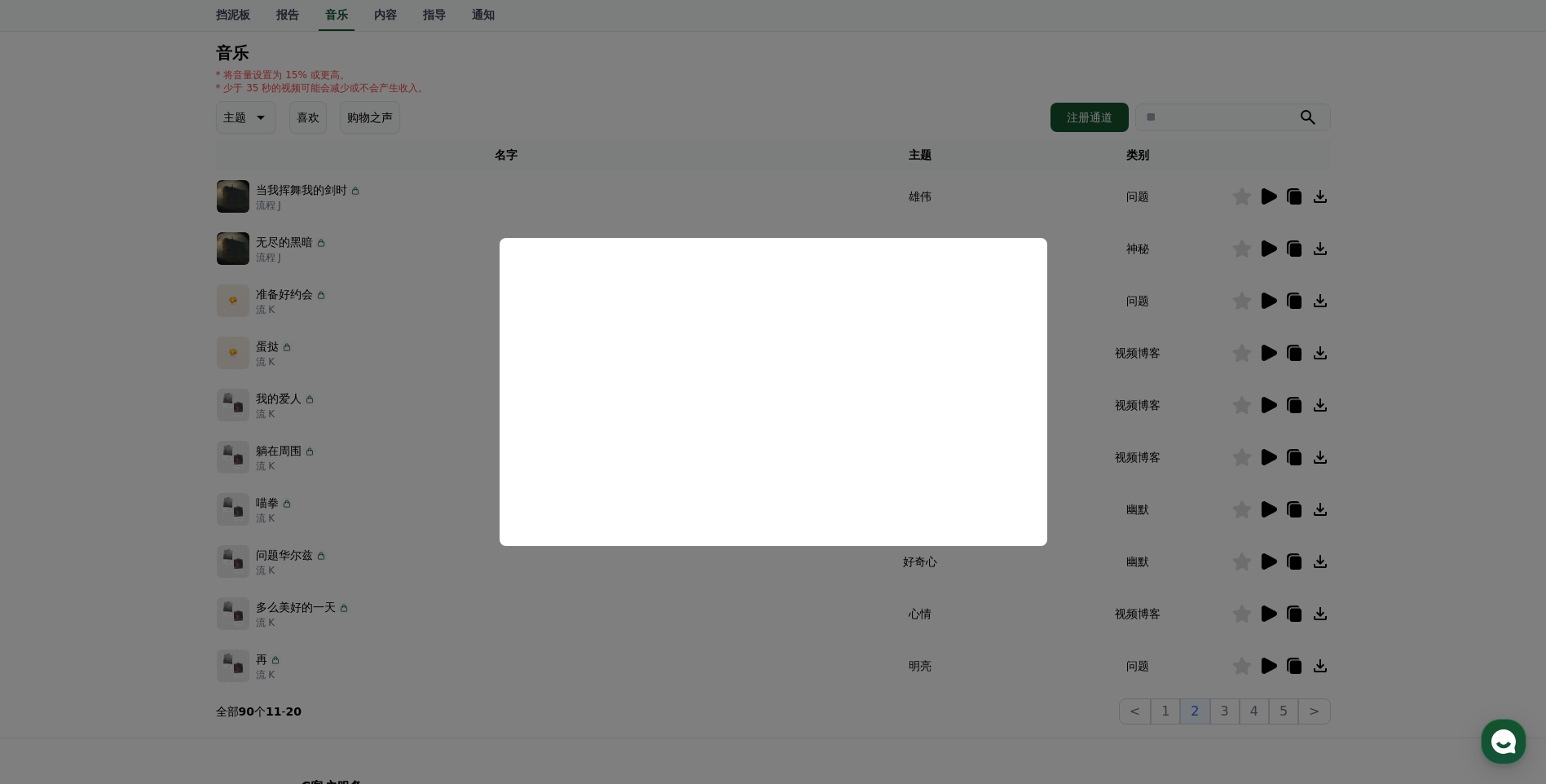
click at [1110, 288] on button "关闭模态" at bounding box center [773, 392] width 1546 height 784
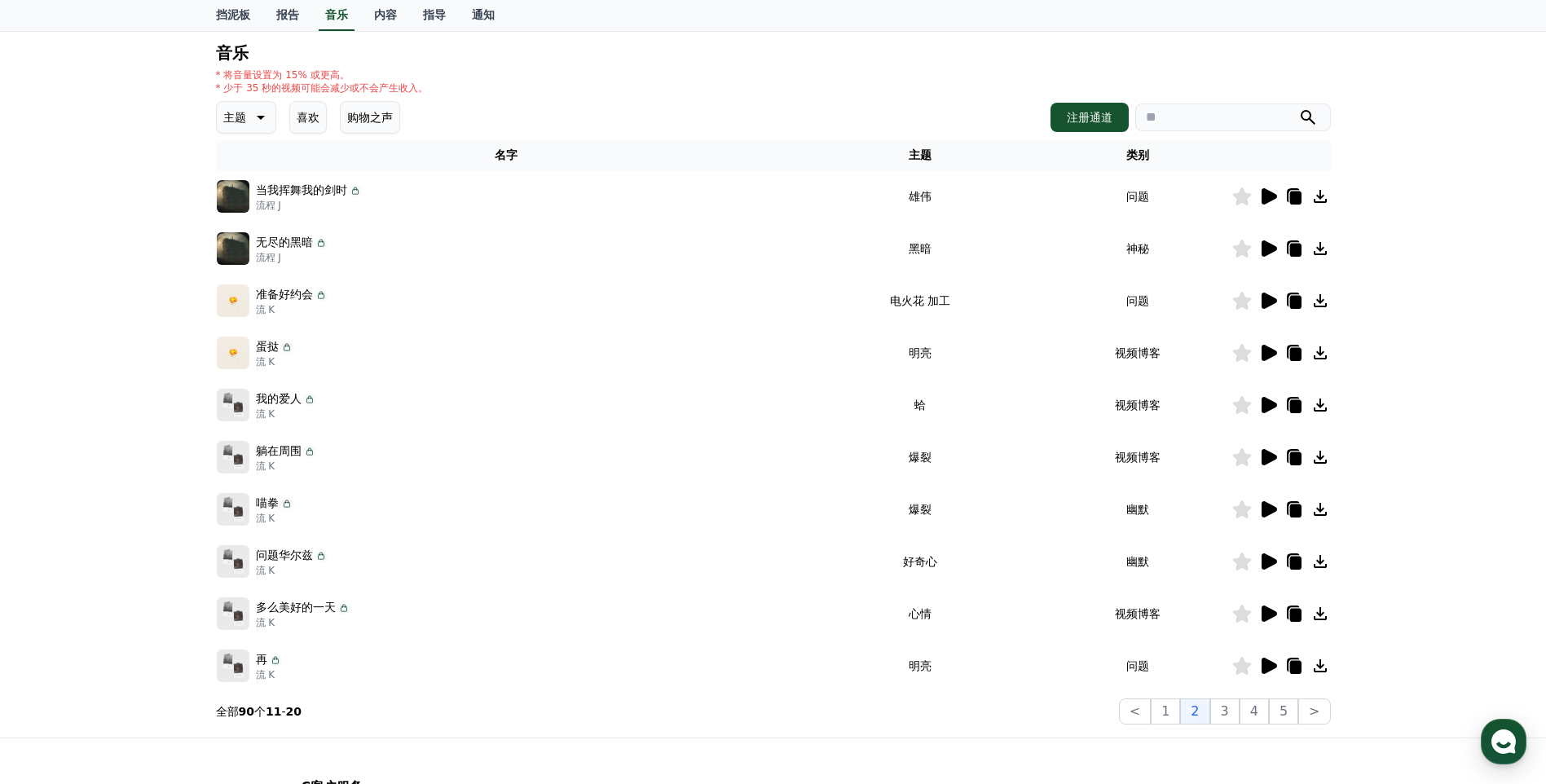
click at [233, 107] on p "主题" at bounding box center [234, 117] width 23 height 23
click at [521, 99] on div "音乐 * 将音量设置为 15% 或更高。 * 少于 35 秒的视频可能会减少或不会产生收入。 主题 喜欢 购物之声 注册通道 名字 主题 类别 当我挥舞我的剑…" at bounding box center [773, 384] width 1114 height 680
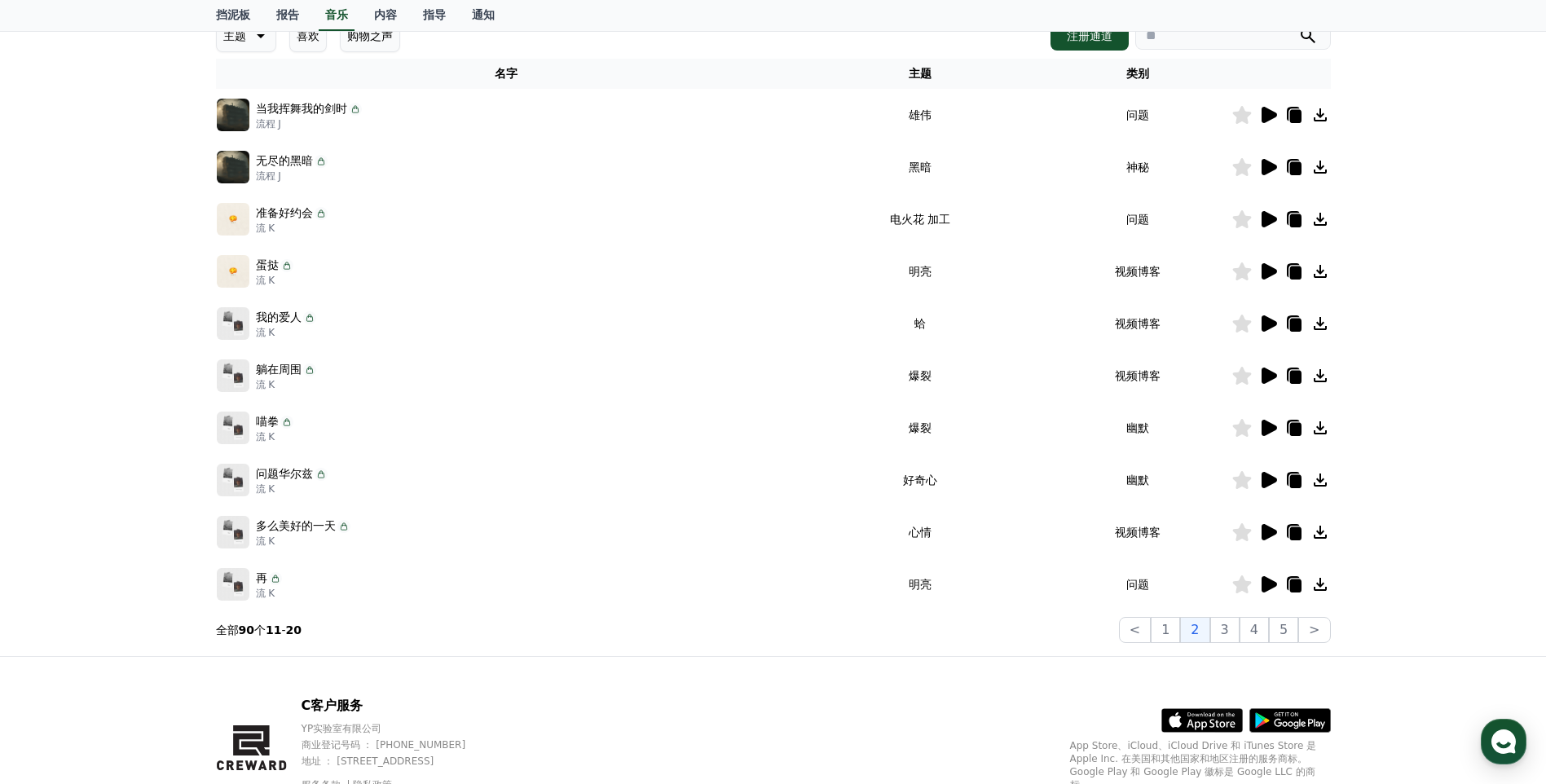
scroll to position [319, 0]
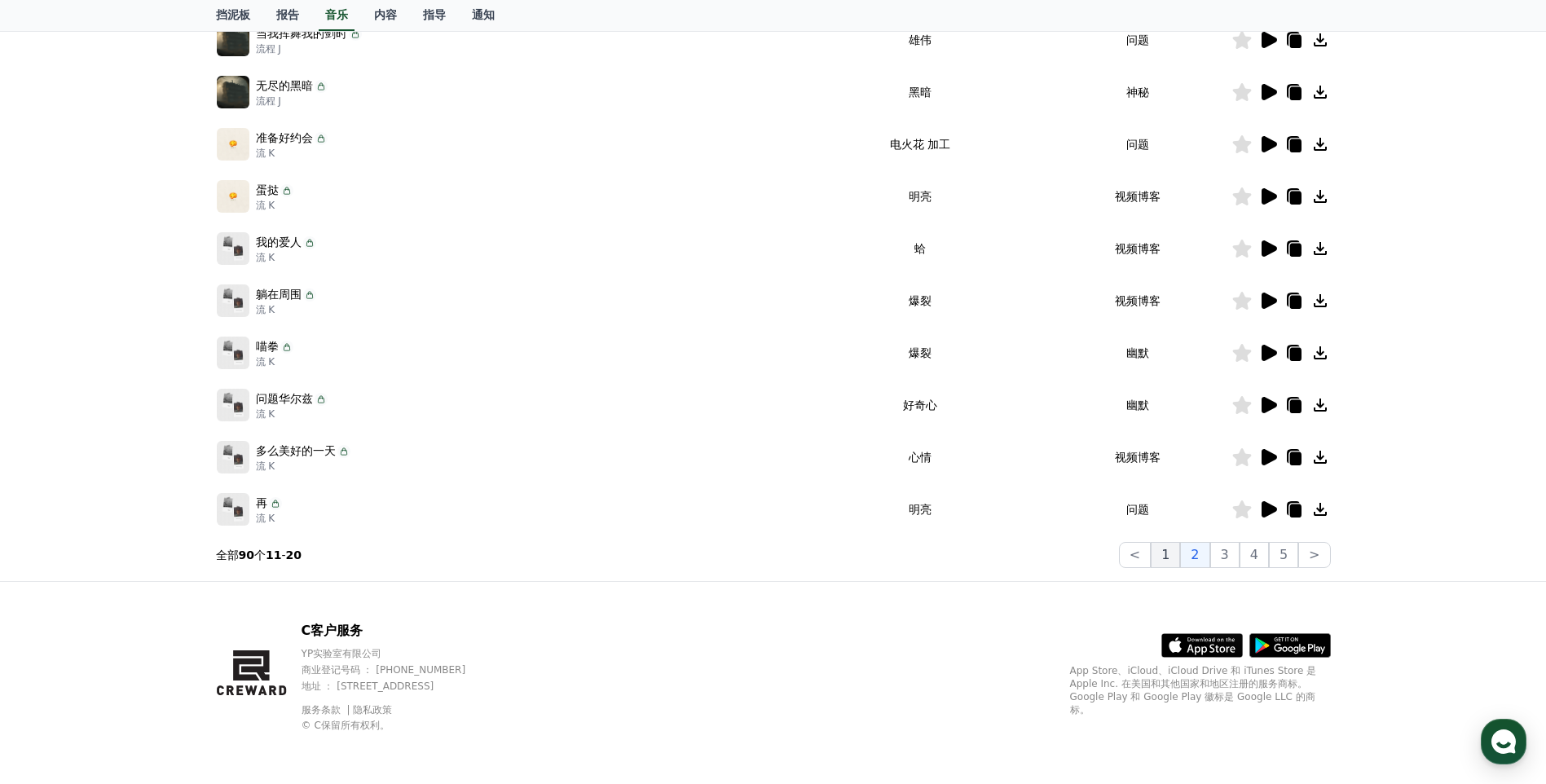
click at [1165, 552] on font "1" at bounding box center [1165, 555] width 8 height 17
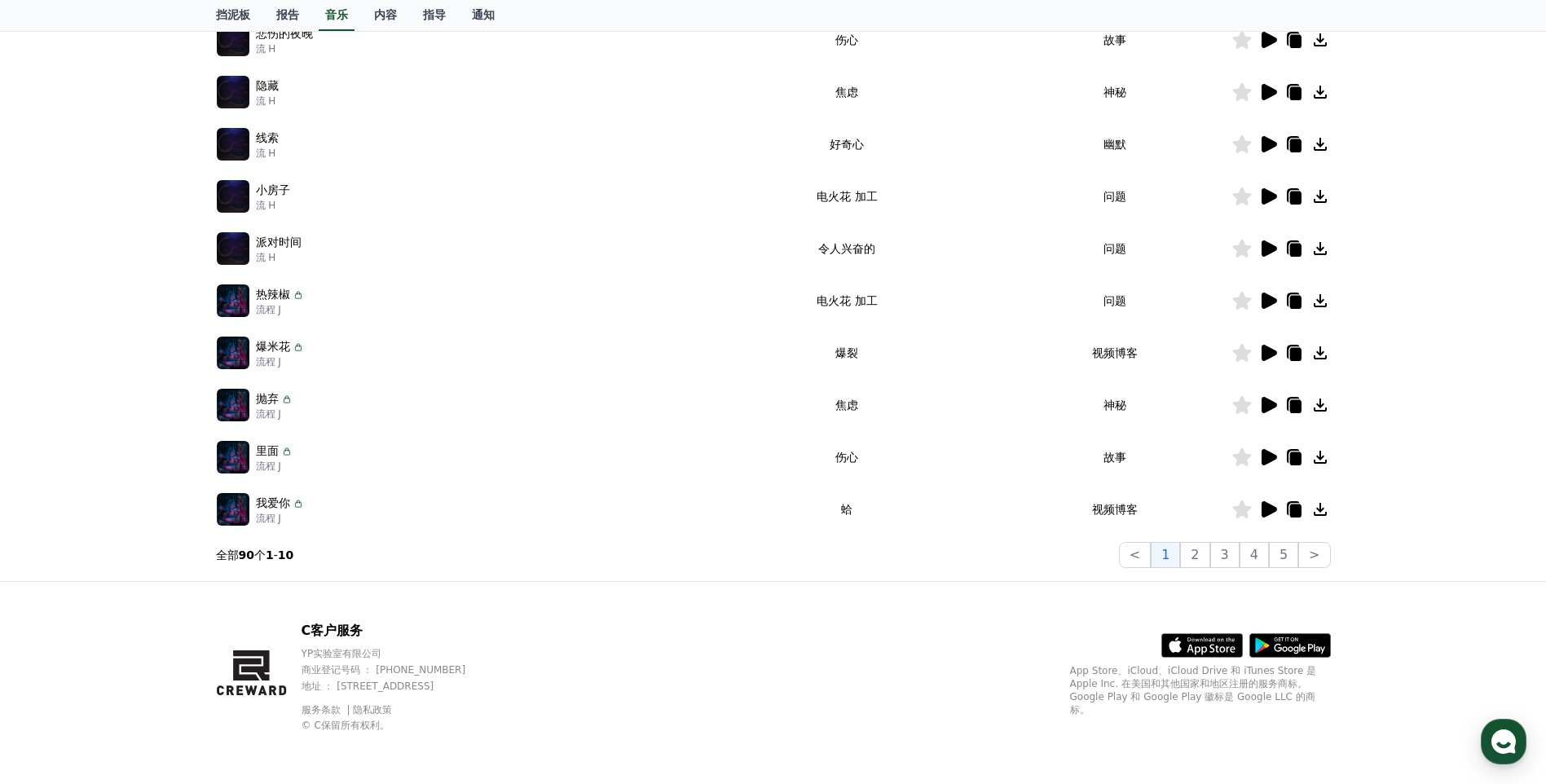
click at [40, 295] on div "使用 CReward 音乐服务的重要注意事项 音乐 * 将音量设置为 15% 或更高。 * 少于 35 秒的视频可能会减少或不会产生收入。 主题 喜欢 购物之…" at bounding box center [773, 187] width 1546 height 788
click at [1170, 558] on font "1" at bounding box center [1165, 555] width 8 height 20
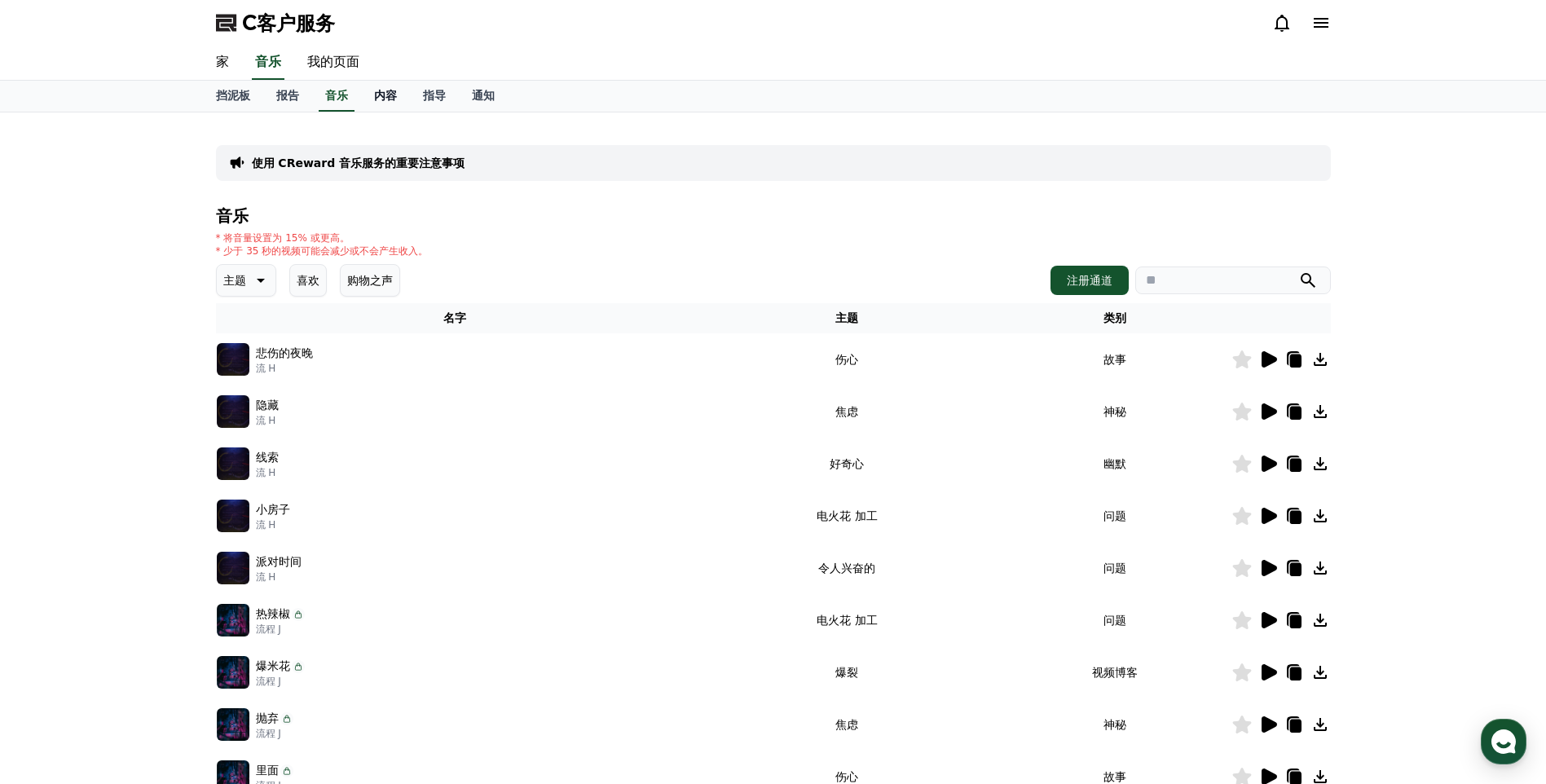
click at [371, 96] on link "内容" at bounding box center [385, 97] width 49 height 31
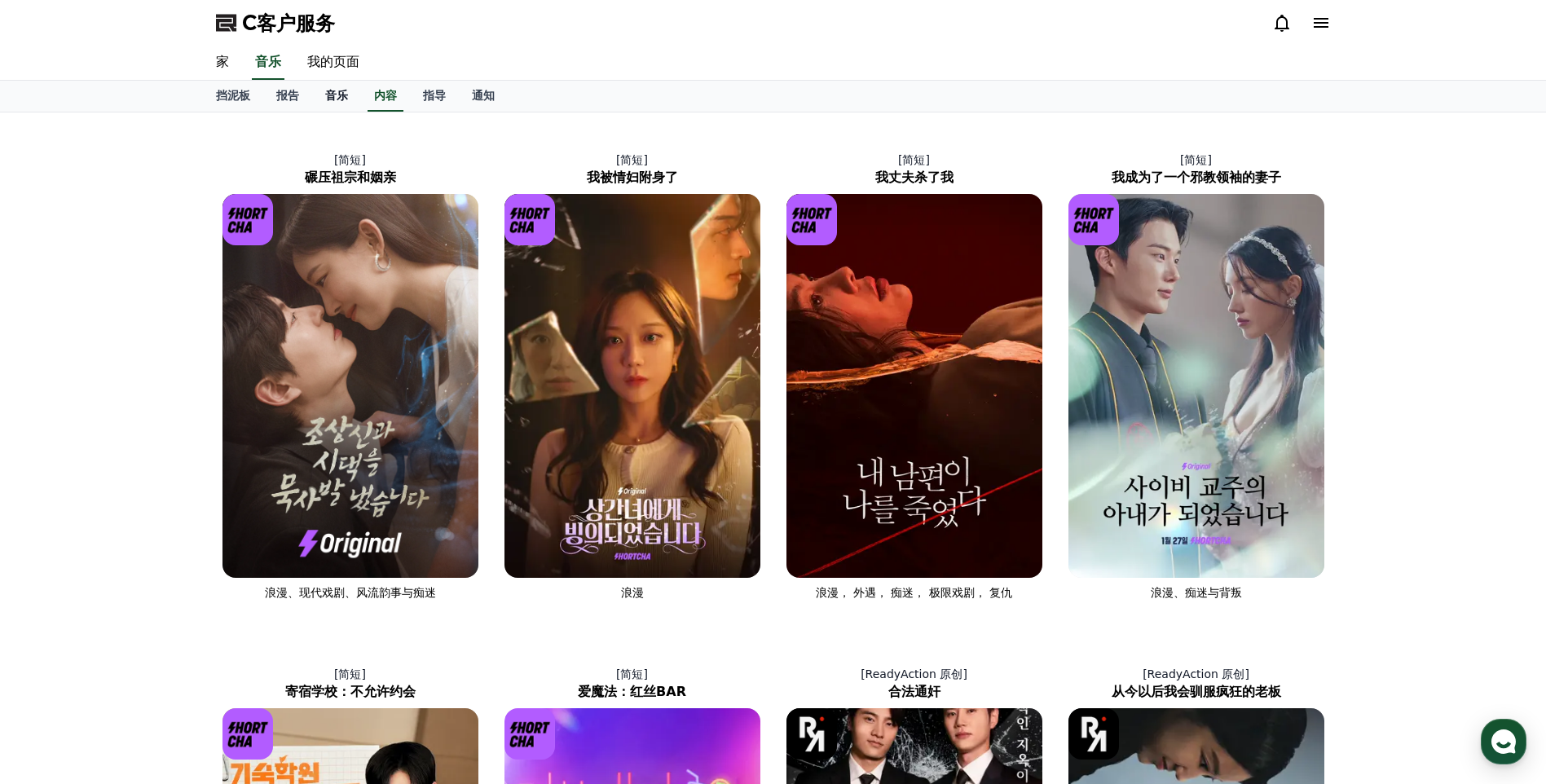
click at [338, 94] on font "音乐" at bounding box center [337, 96] width 23 height 13
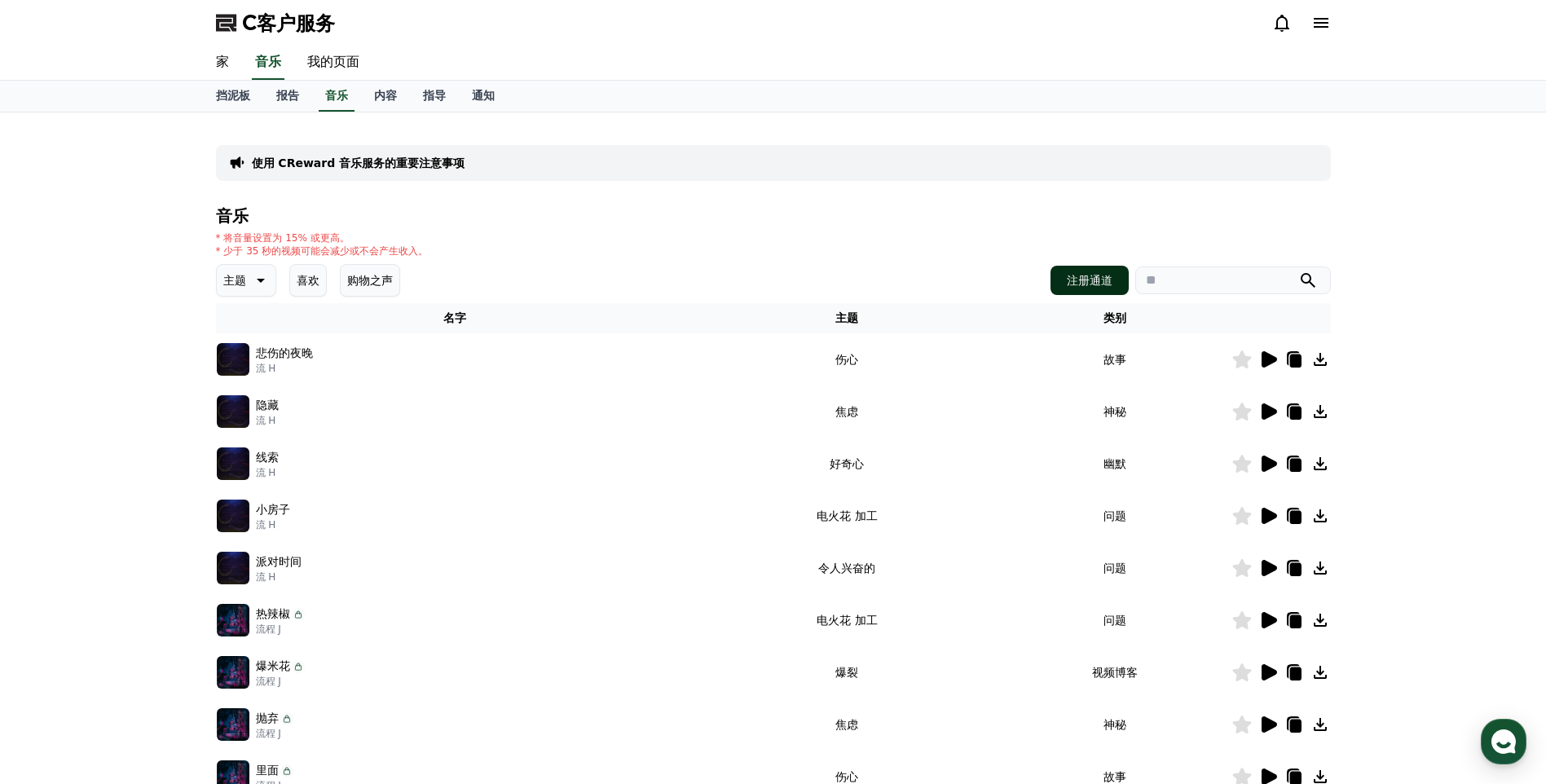
click at [1084, 276] on font "注册通道" at bounding box center [1089, 281] width 45 height 17
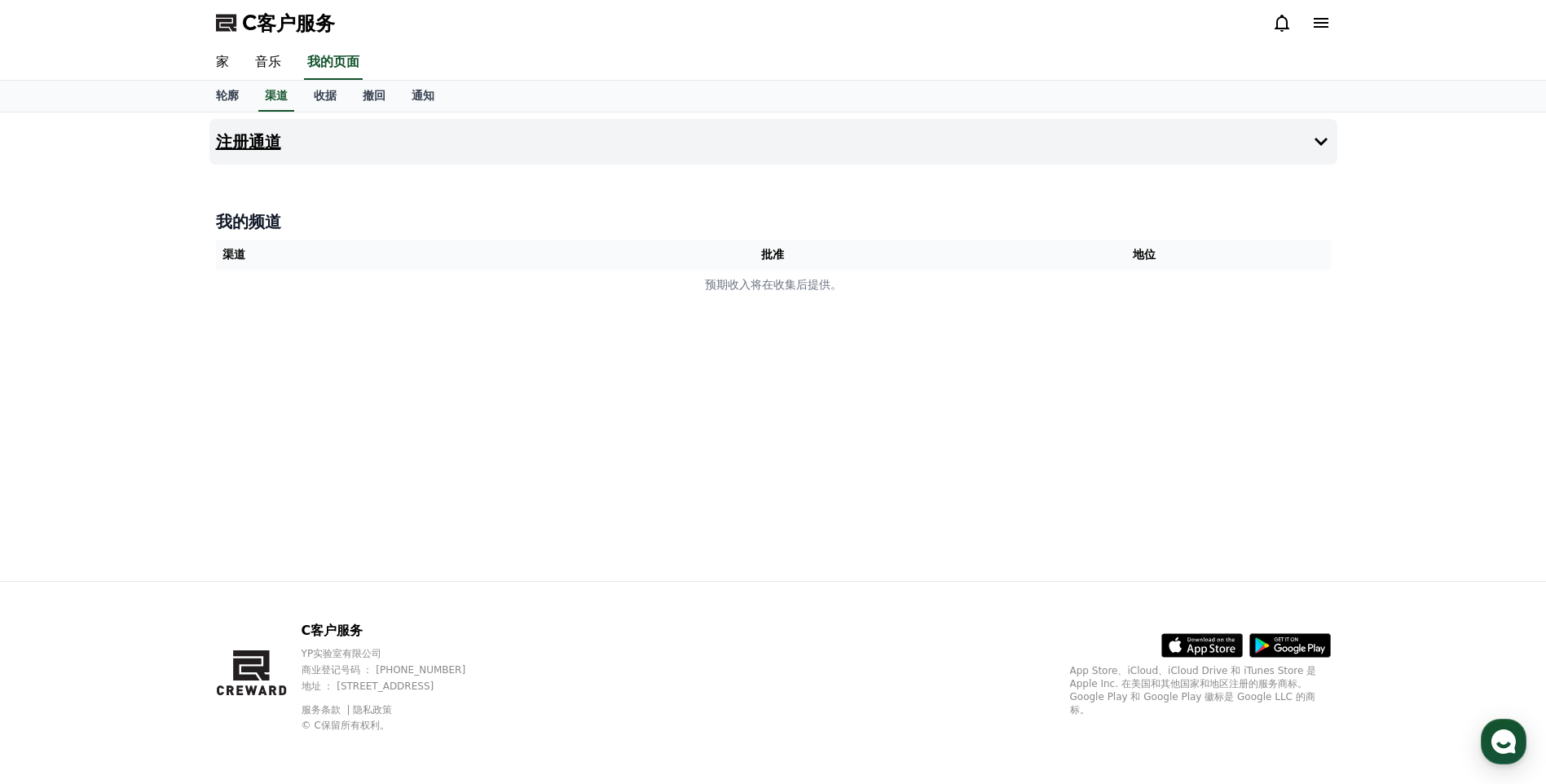
click at [1316, 141] on icon at bounding box center [1321, 142] width 13 height 8
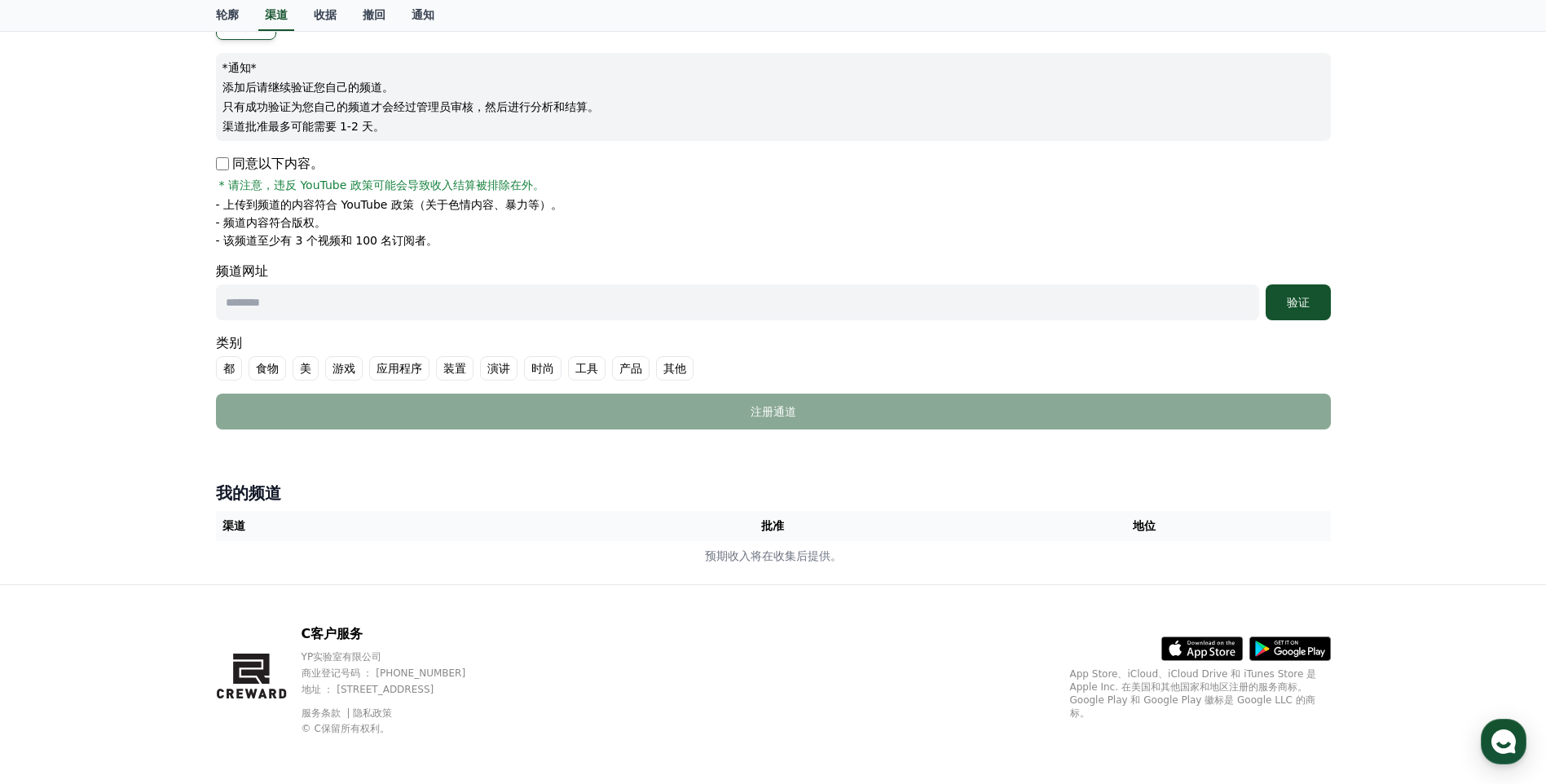
scroll to position [175, 0]
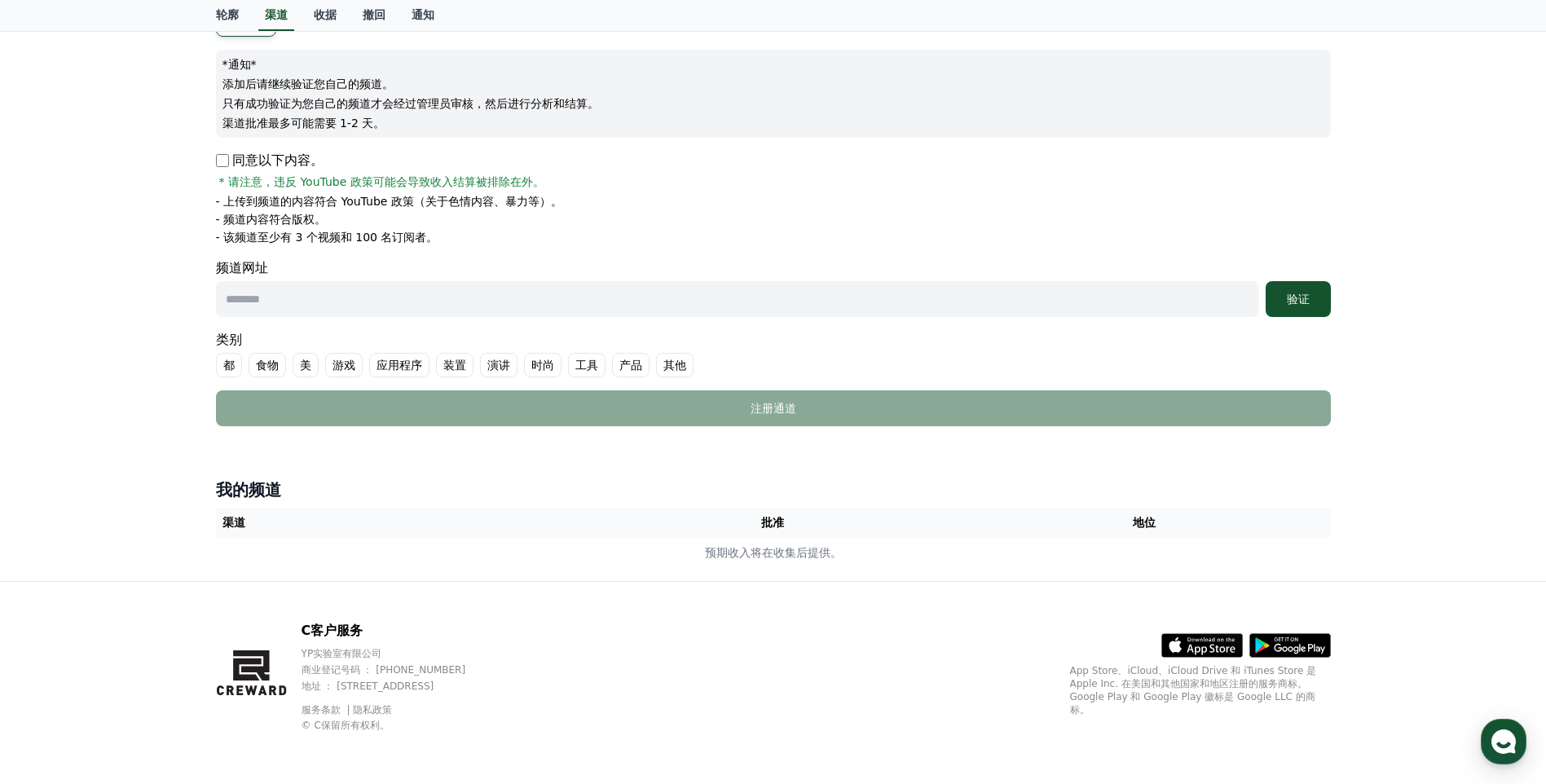
drag, startPoint x: 241, startPoint y: 121, endPoint x: 245, endPoint y: 106, distance: 15.5
click at [241, 121] on p "渠道批准最多可能需要 1-2 天。" at bounding box center [773, 123] width 1102 height 17
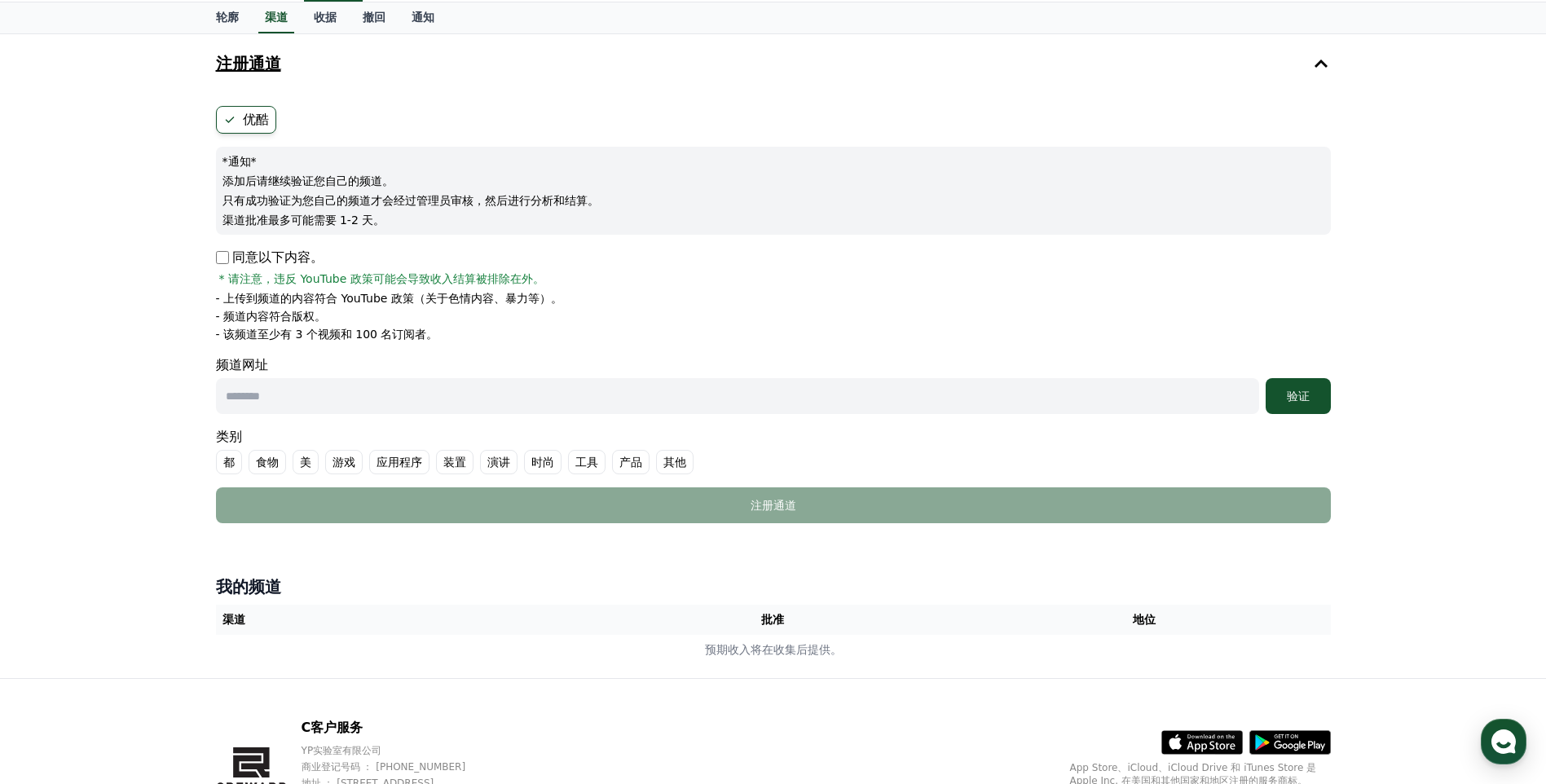
scroll to position [0, 0]
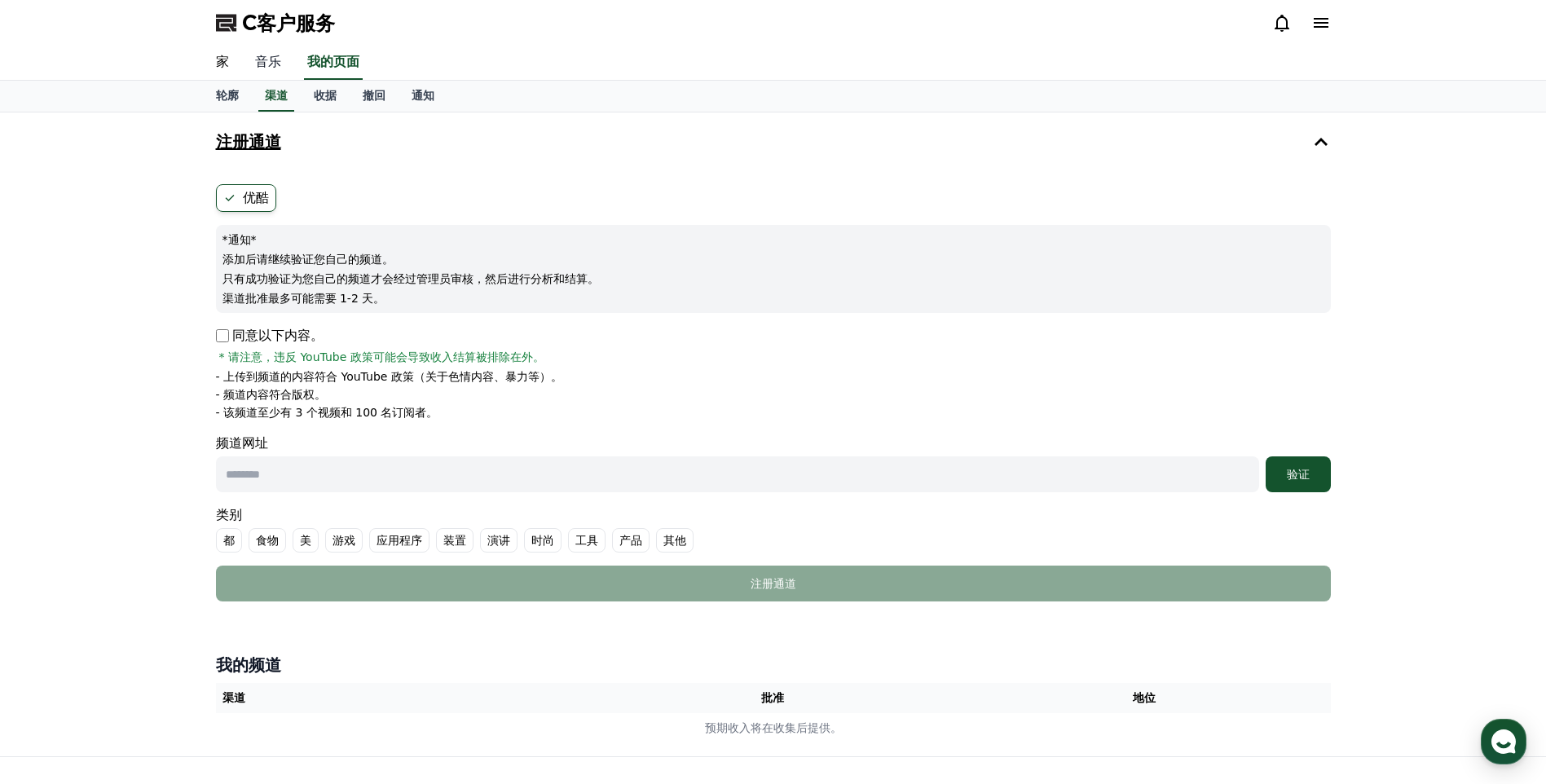
click at [265, 58] on link "音乐" at bounding box center [267, 62] width 52 height 34
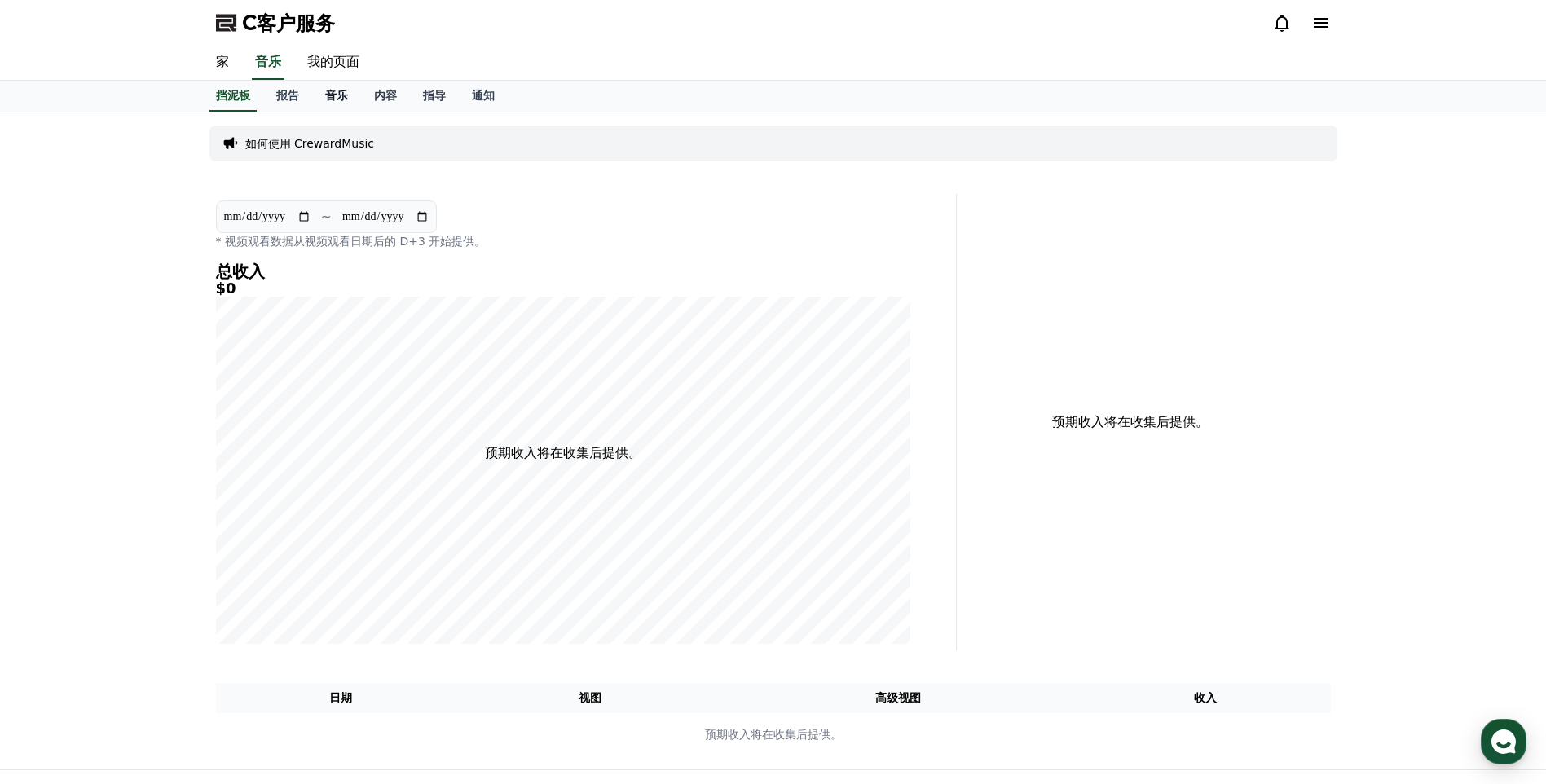
click at [333, 96] on font "音乐" at bounding box center [337, 96] width 23 height 13
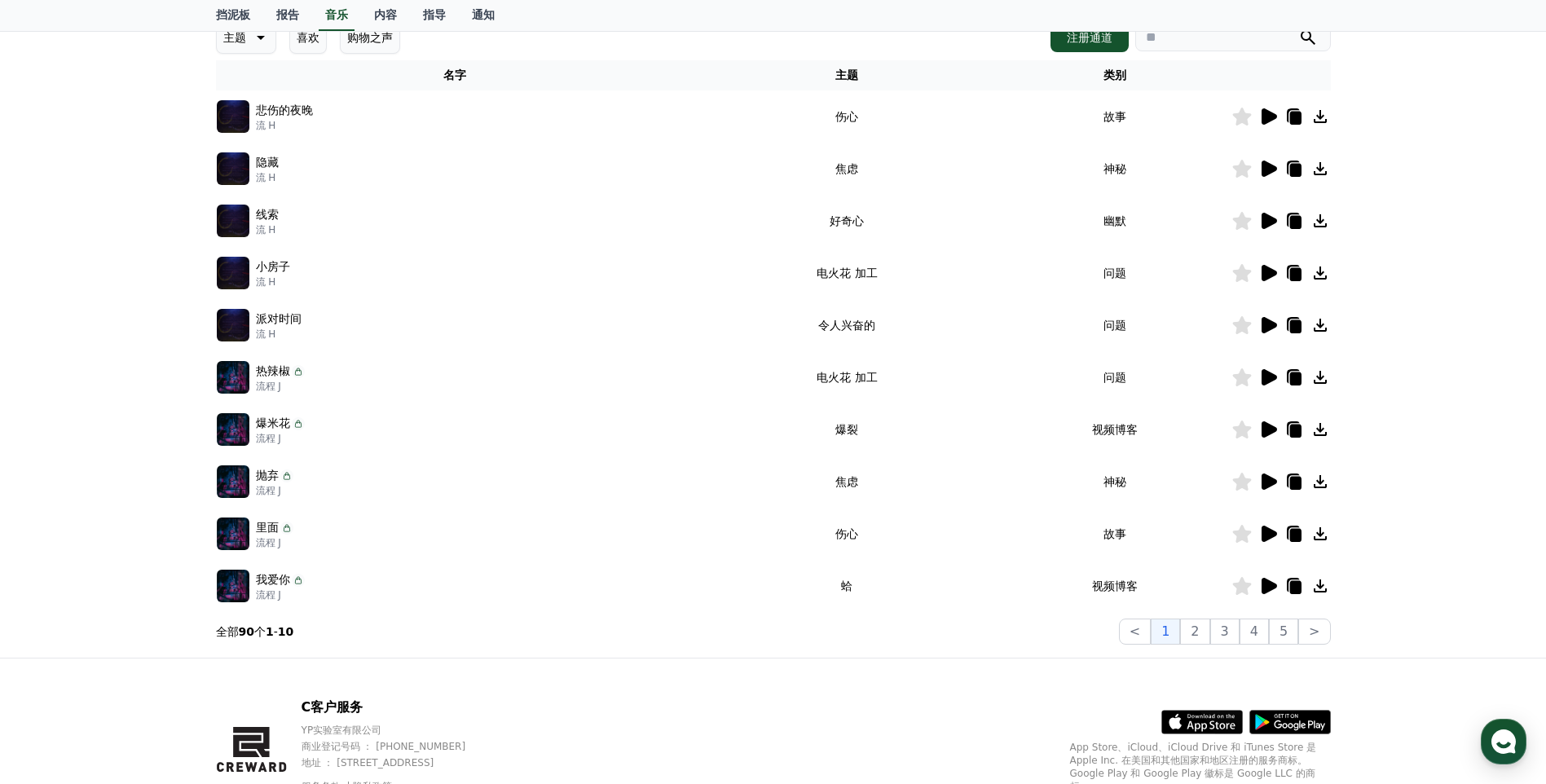
scroll to position [244, 0]
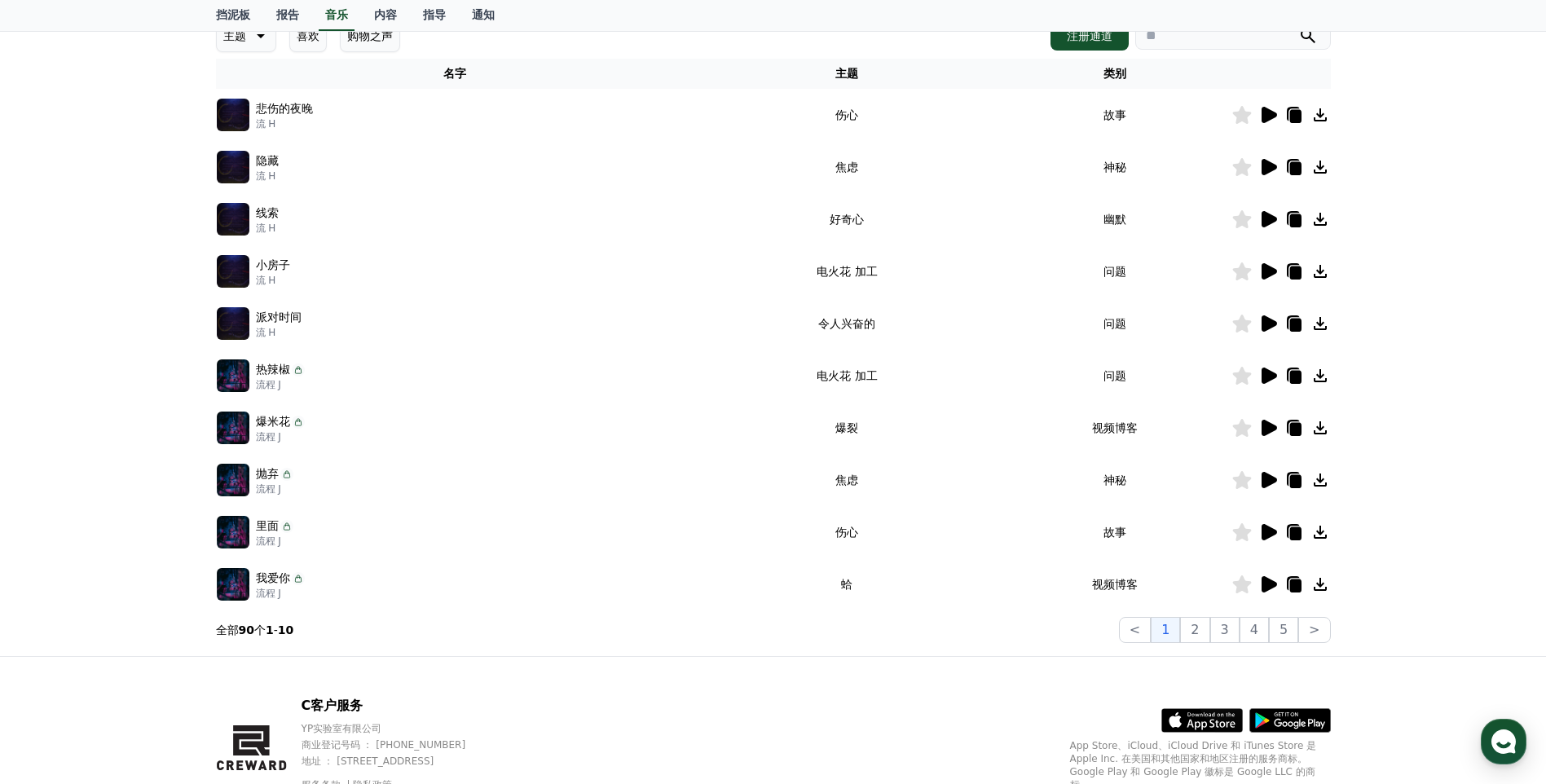
click at [144, 347] on div "使用 CReward 音乐服务的重要注意事项 音乐 * 将音量设置为 15% 或更高。 * 少于 35 秒的视频可能会减少或不会产生收入。 主题 喜欢 购物之…" at bounding box center [773, 262] width 1546 height 788
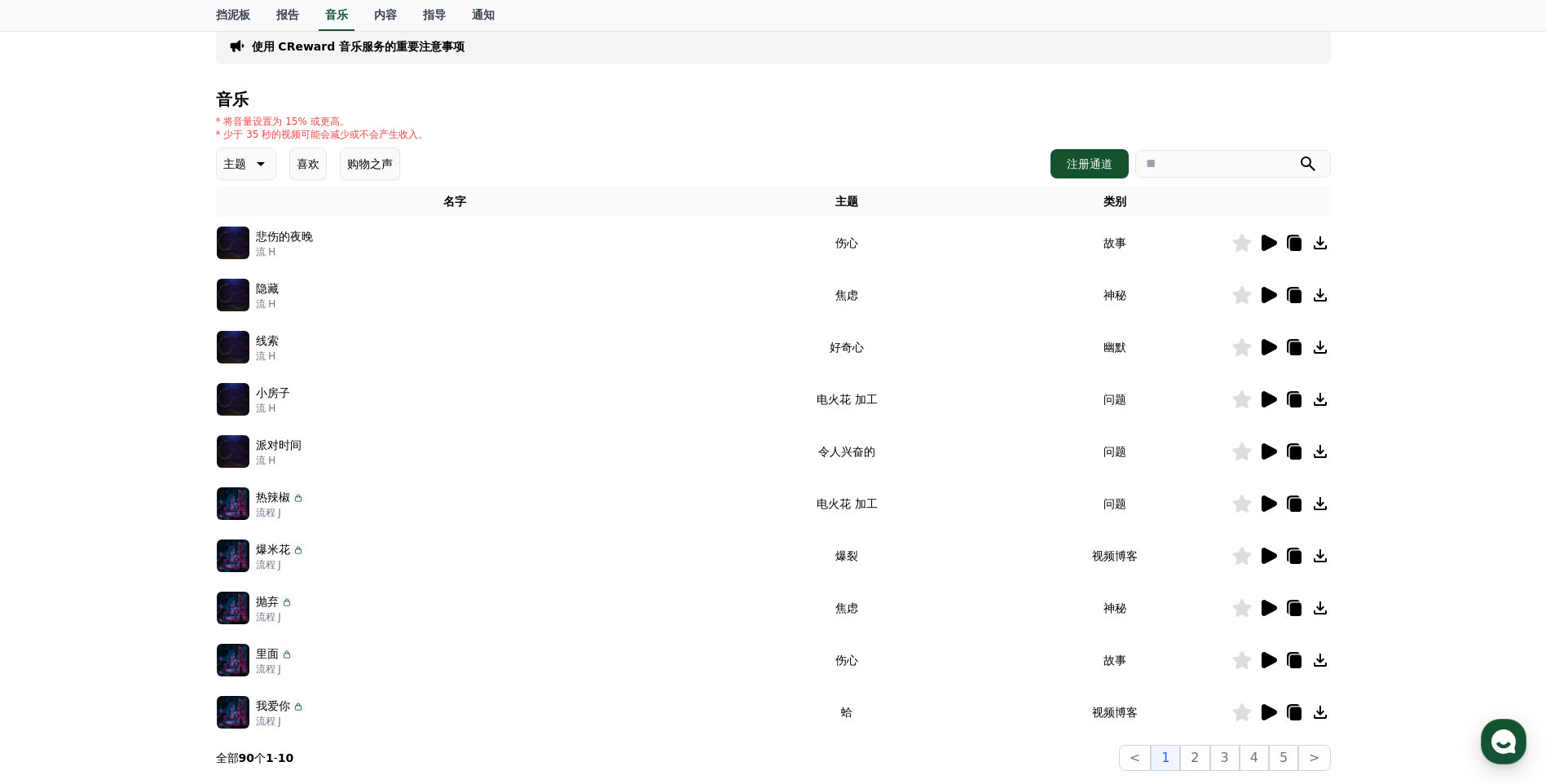
scroll to position [0, 0]
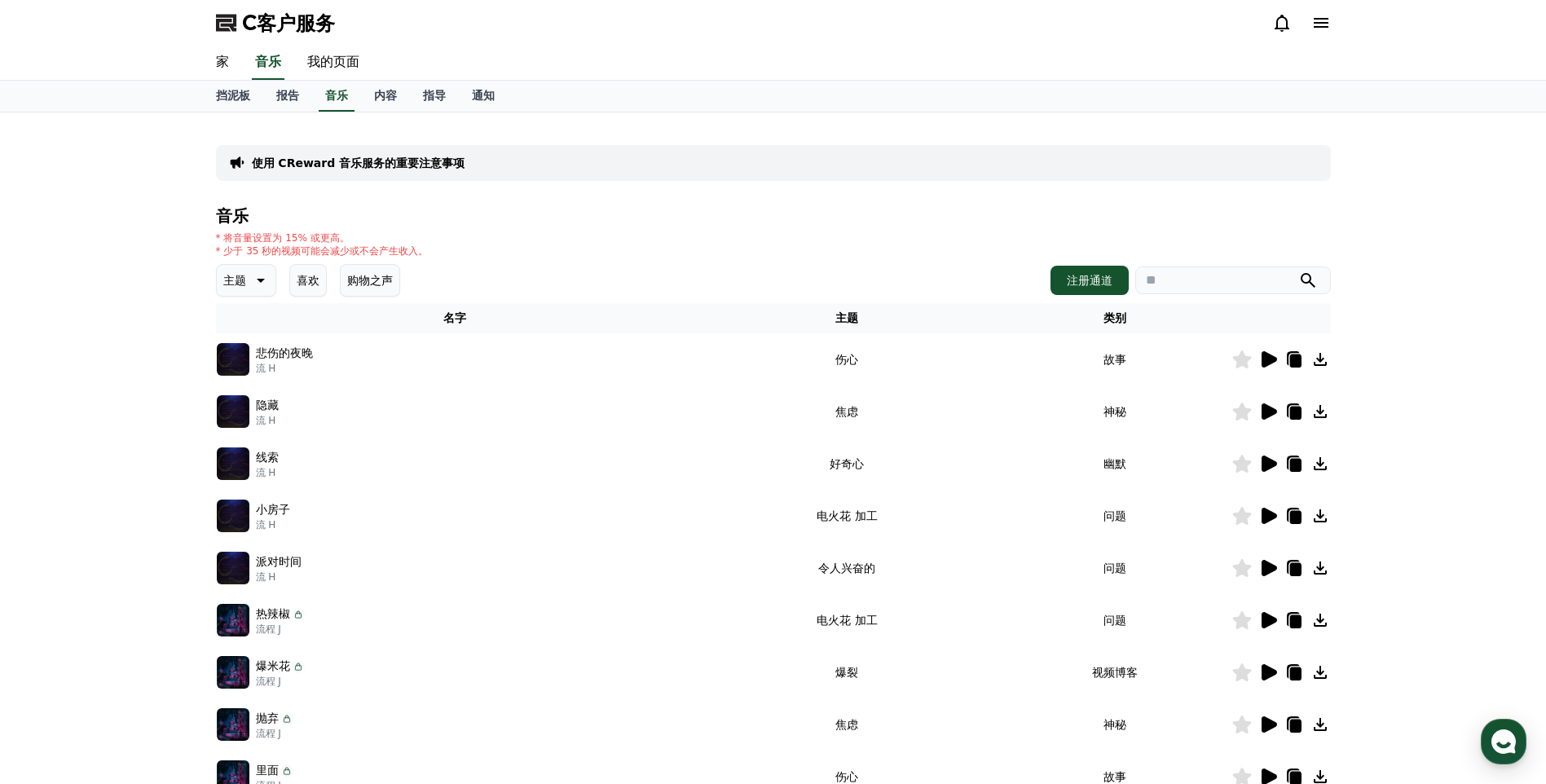
click at [350, 161] on p "使用 CReward 音乐服务的重要注意事项" at bounding box center [358, 163] width 214 height 17
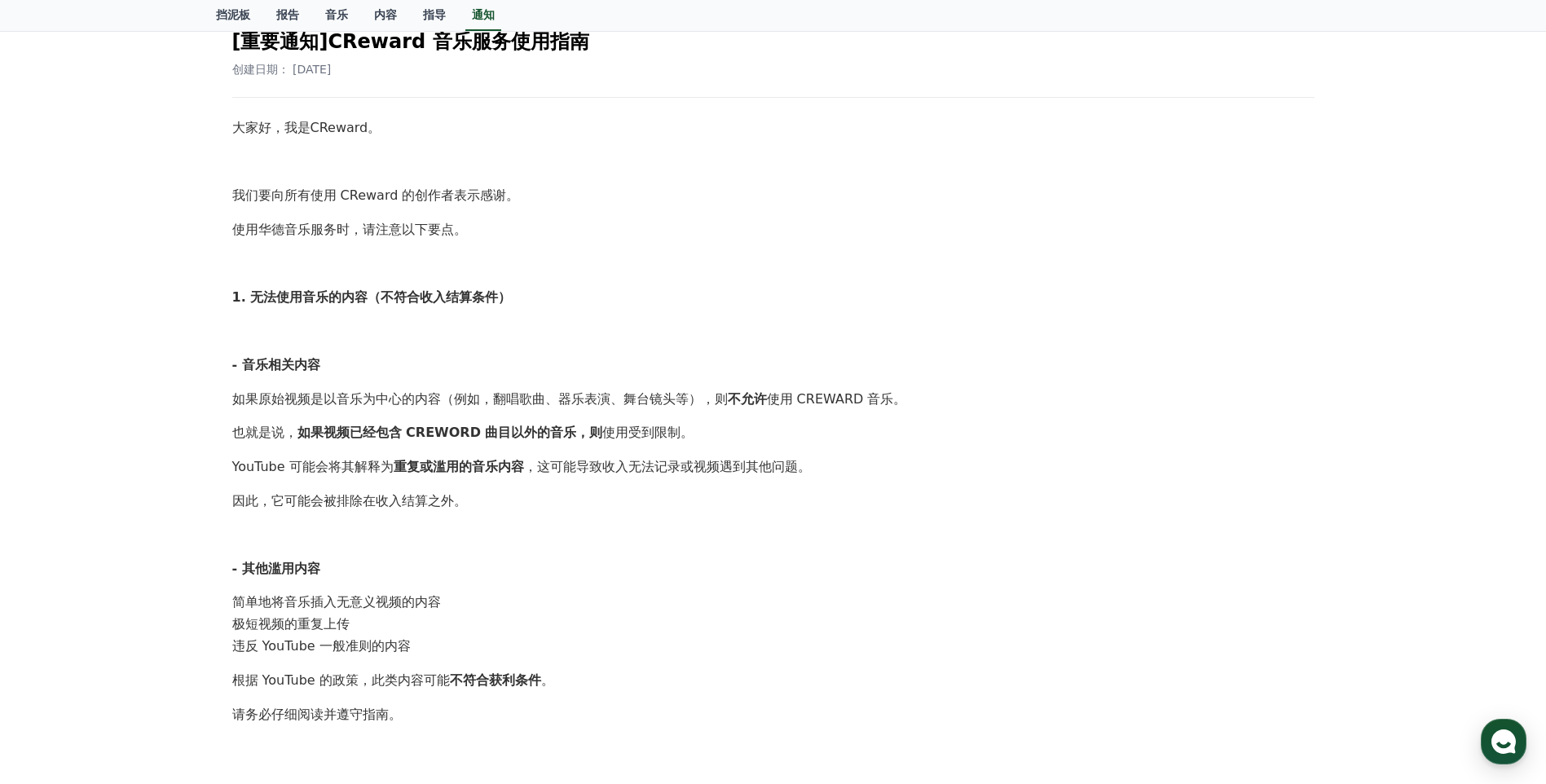
scroll to position [244, 0]
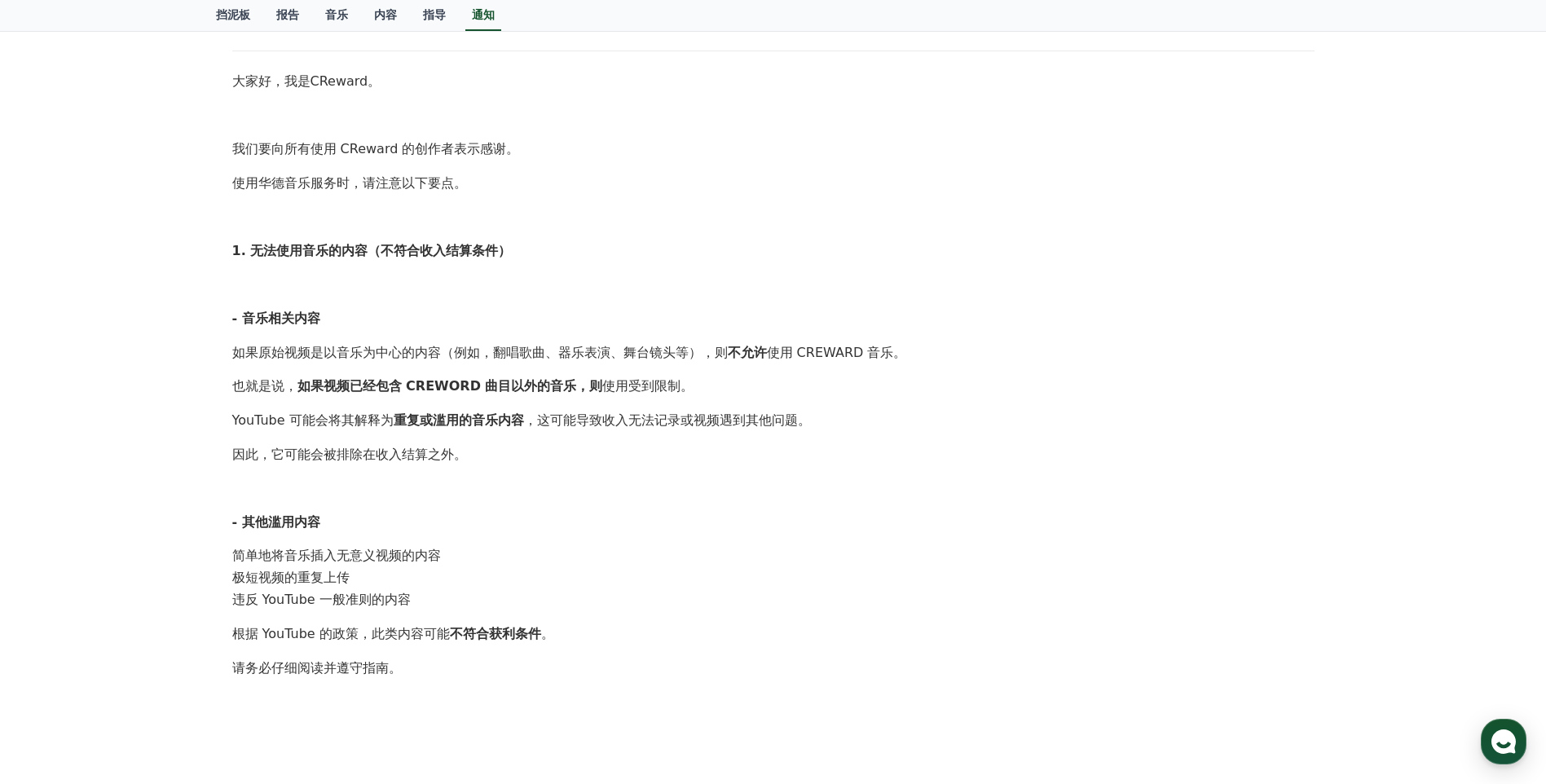
drag, startPoint x: 468, startPoint y: 208, endPoint x: 284, endPoint y: 232, distance: 185.6
click at [284, 232] on div "大家好，我是CReward。 我们要向所有使用 CReward 的创作者表示感谢。 使用华德音乐服务时，请注意以下要点。 1. 无法使用音乐的内容（不符合收入…" at bounding box center [773, 612] width 1082 height 1082
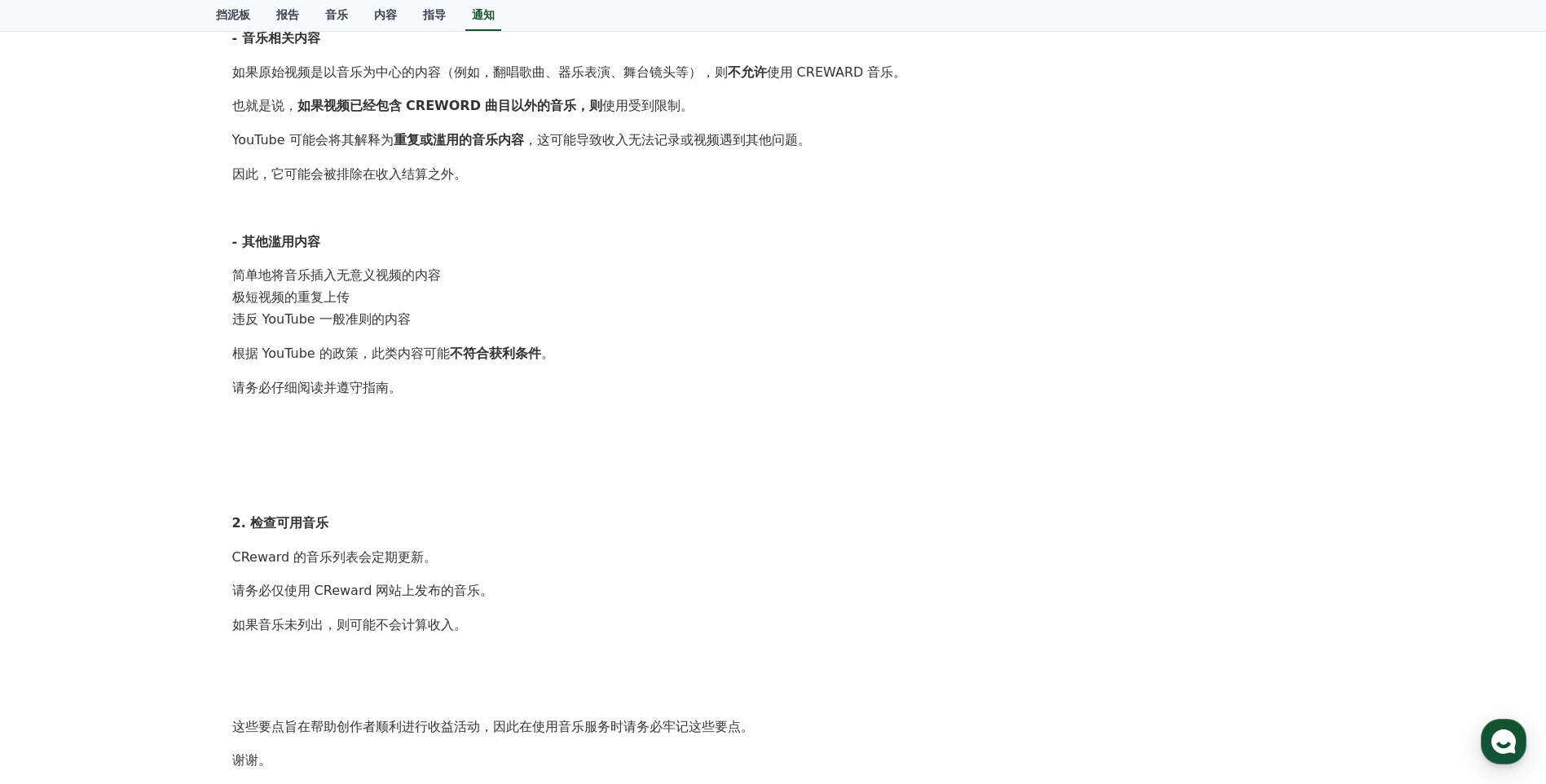
scroll to position [570, 0]
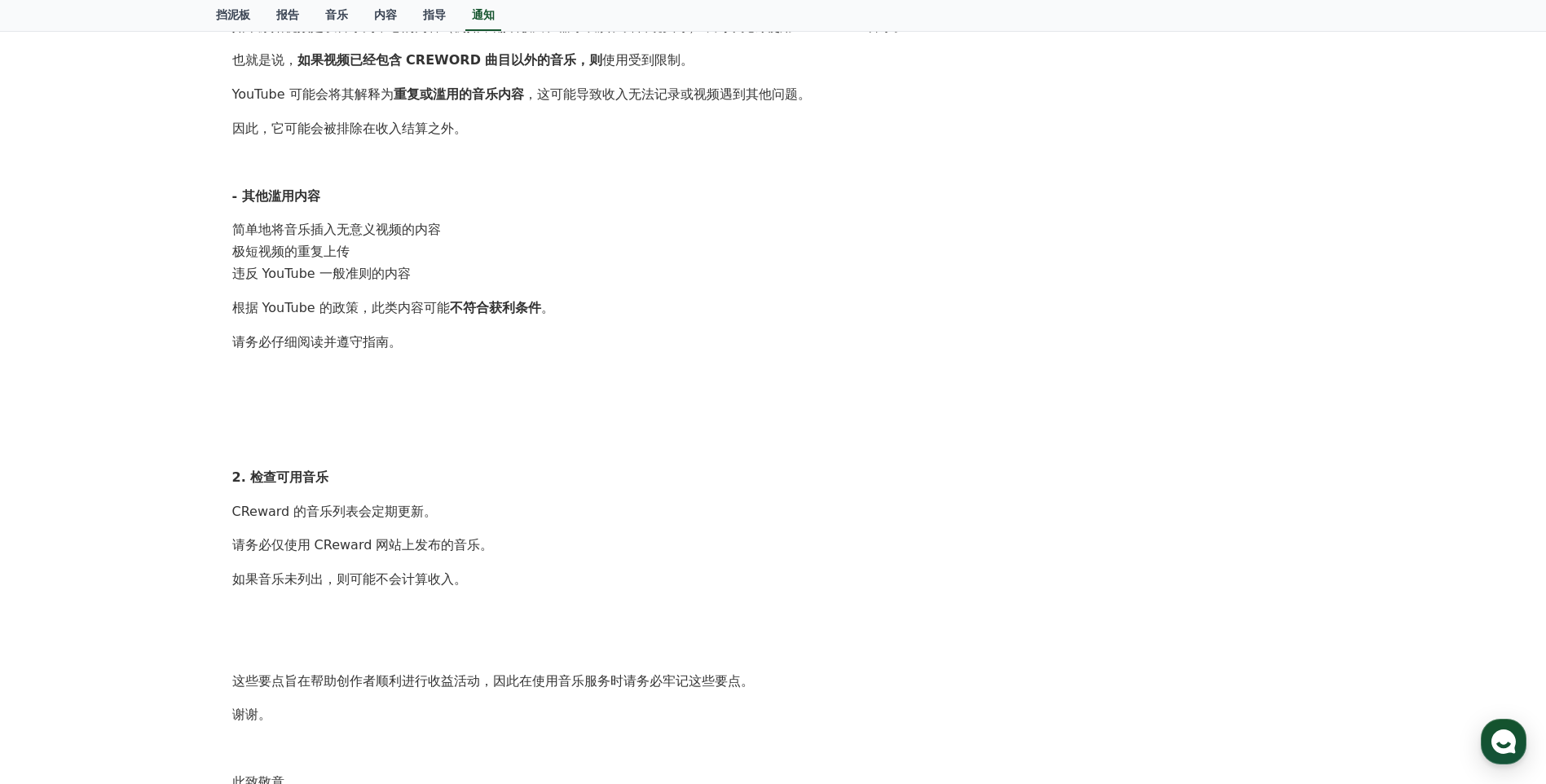
drag, startPoint x: 322, startPoint y: 203, endPoint x: 235, endPoint y: 201, distance: 87.0
click at [235, 202] on strong "- 其他滥用内容" at bounding box center [276, 196] width 88 height 16
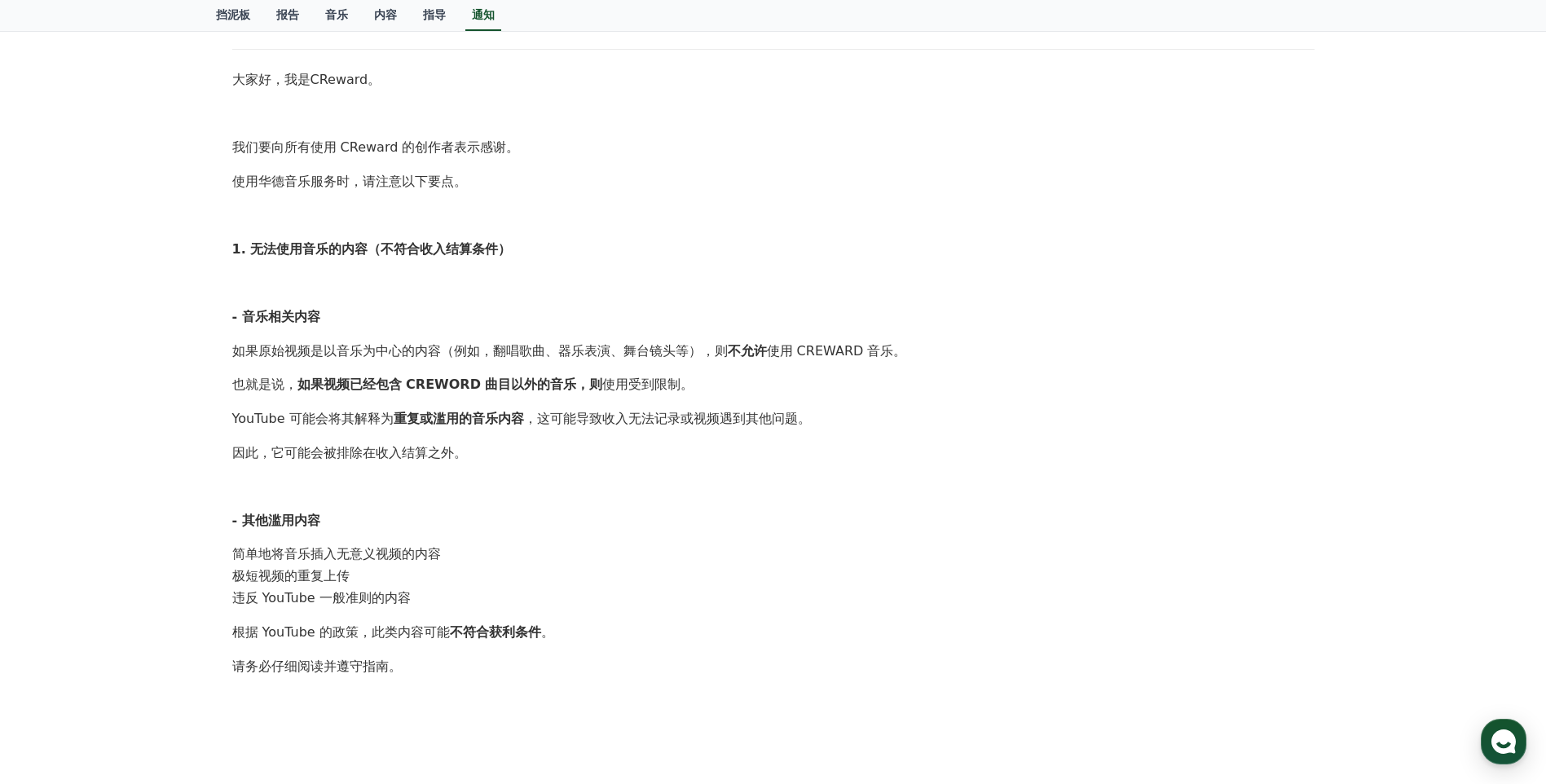
scroll to position [78, 0]
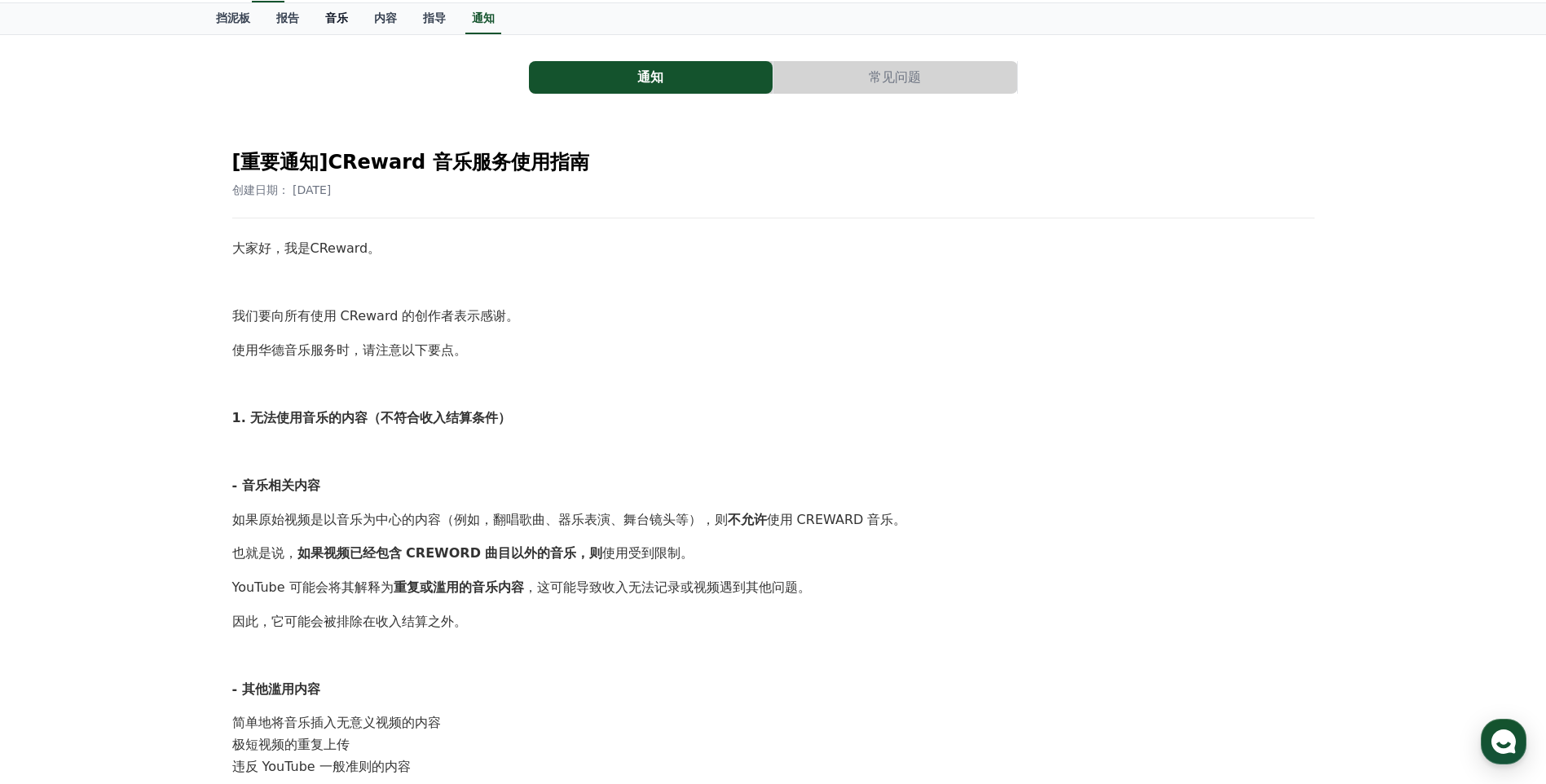
click at [341, 20] on font "音乐" at bounding box center [337, 18] width 23 height 13
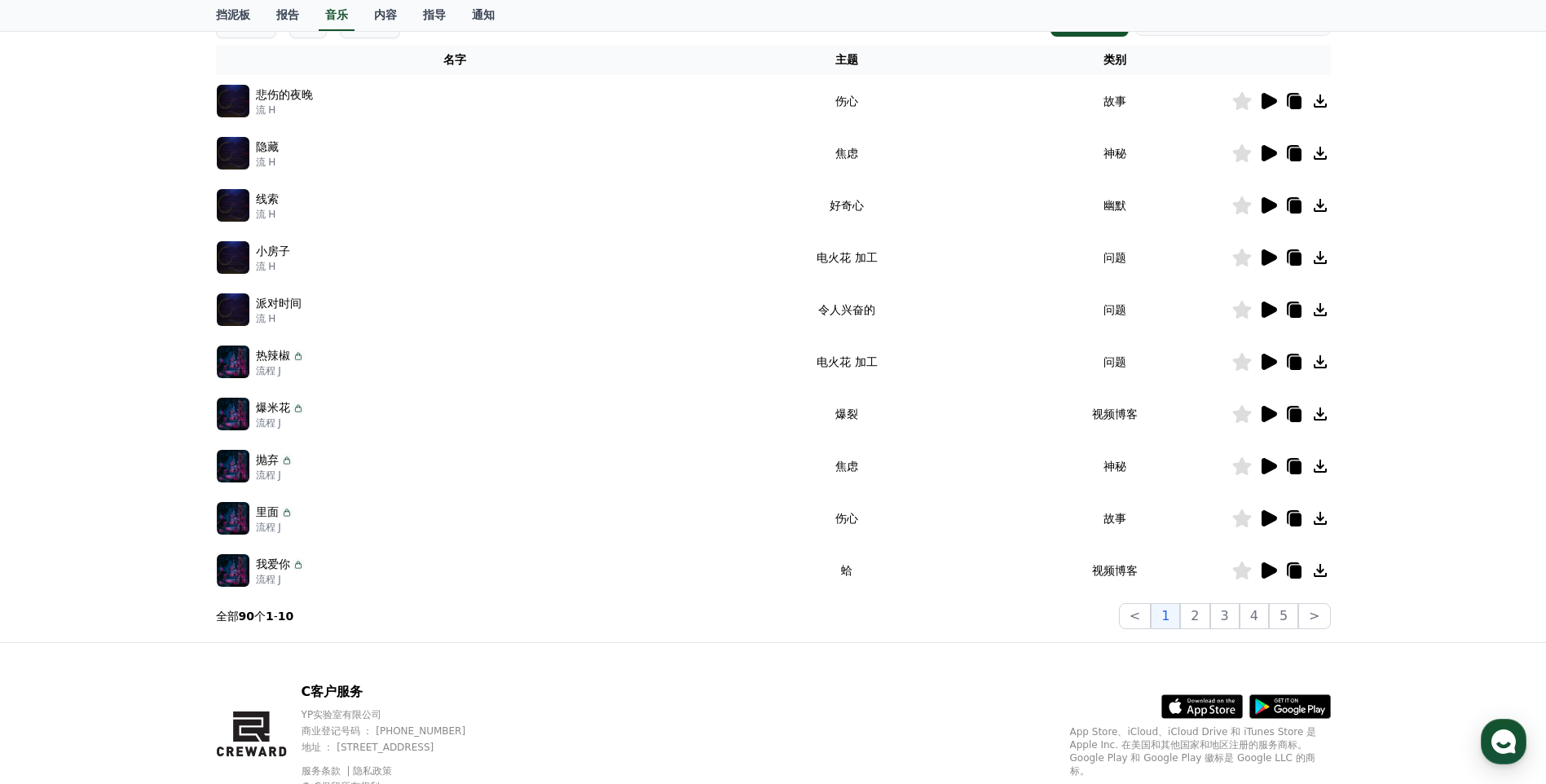
scroll to position [319, 0]
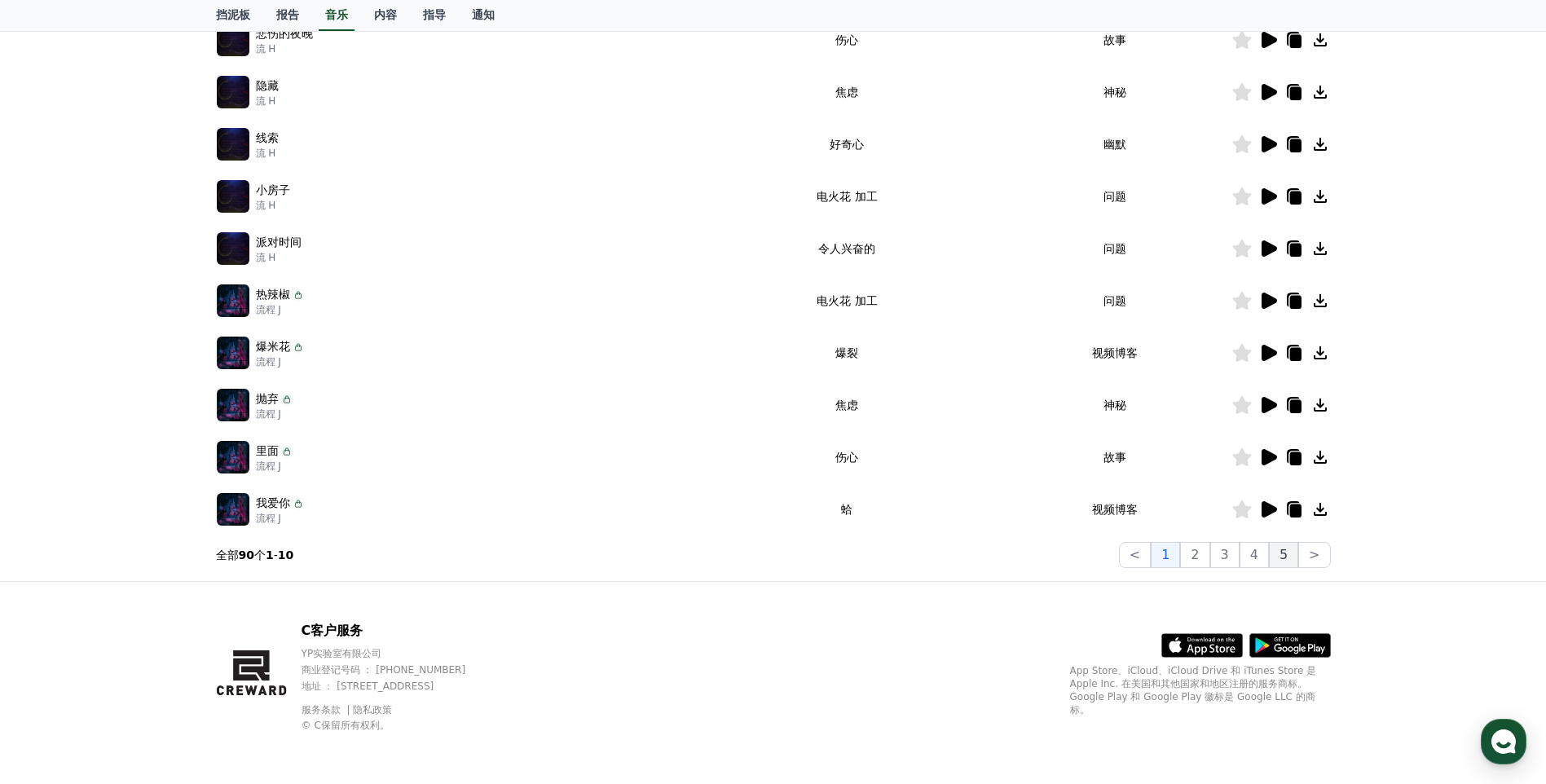
click at [1284, 557] on font "5" at bounding box center [1284, 555] width 8 height 17
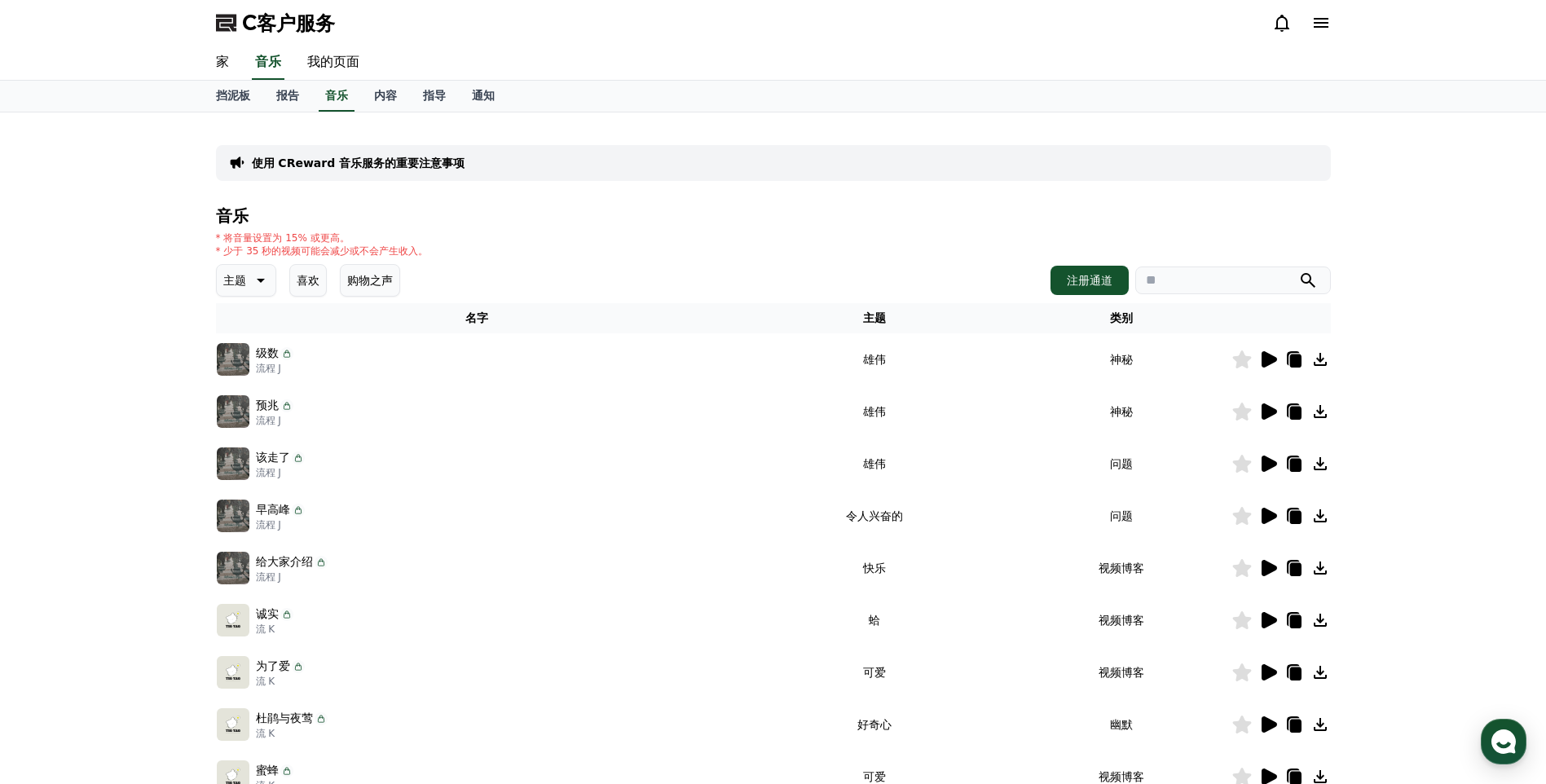
drag, startPoint x: 811, startPoint y: 234, endPoint x: 981, endPoint y: 163, distance: 184.2
click at [817, 204] on div "使用 CReward 音乐服务的重要注意事项 音乐 * 将音量设置为 15% 或更高。 * 少于 35 秒的视频可能会减少或不会产生收入。 主题 喜欢 购物之…" at bounding box center [773, 506] width 1114 height 762
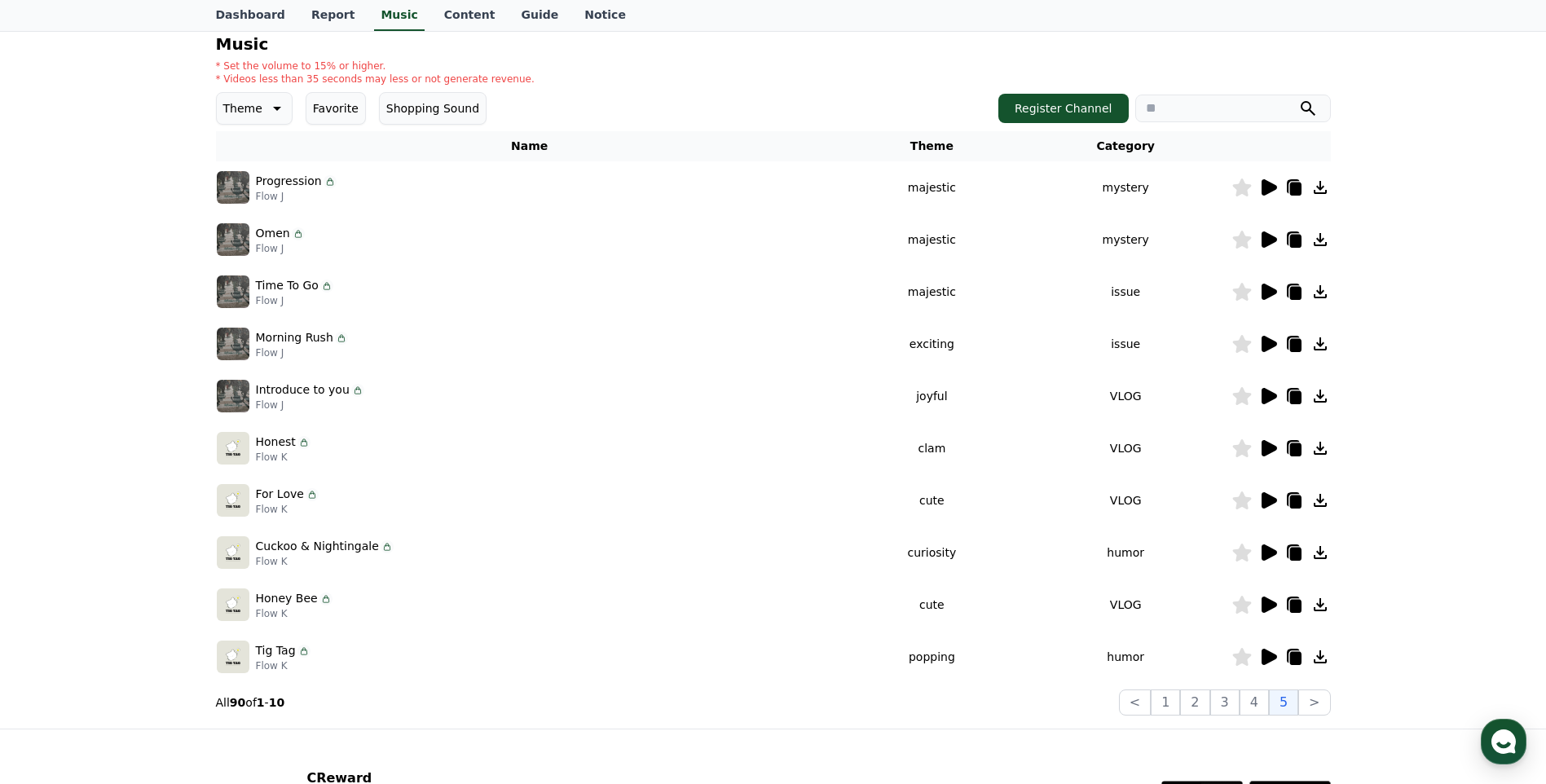
scroll to position [157, 0]
